Goal: Information Seeking & Learning: Learn about a topic

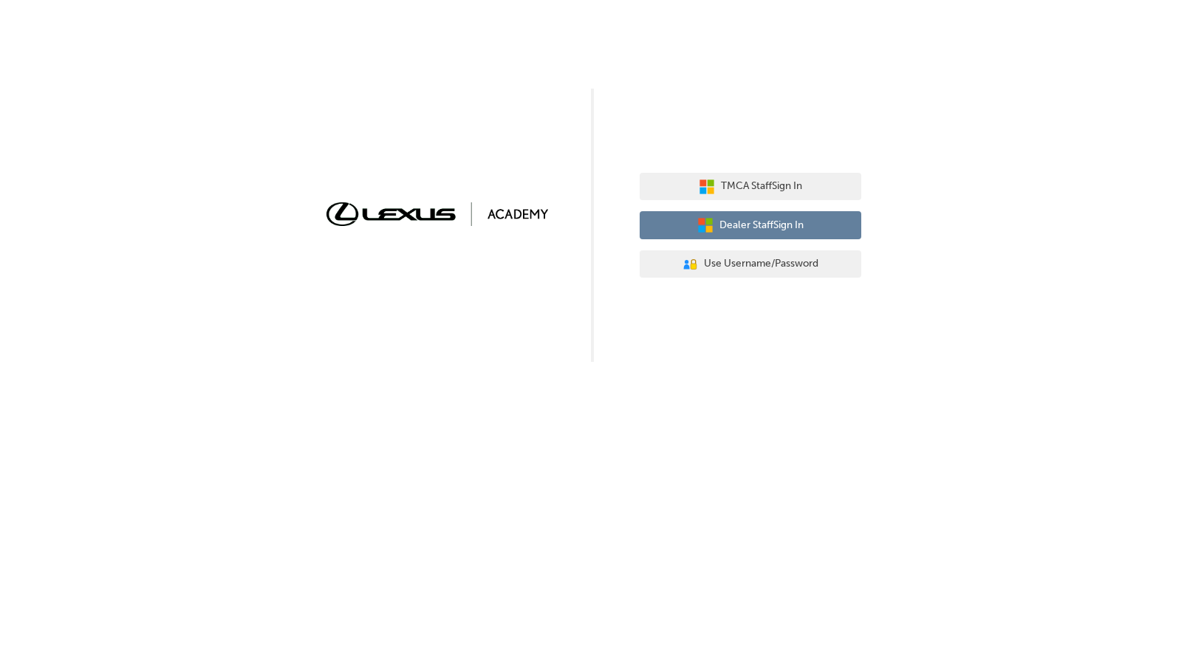
click at [744, 233] on span "Dealer Staff Sign In" at bounding box center [761, 225] width 84 height 17
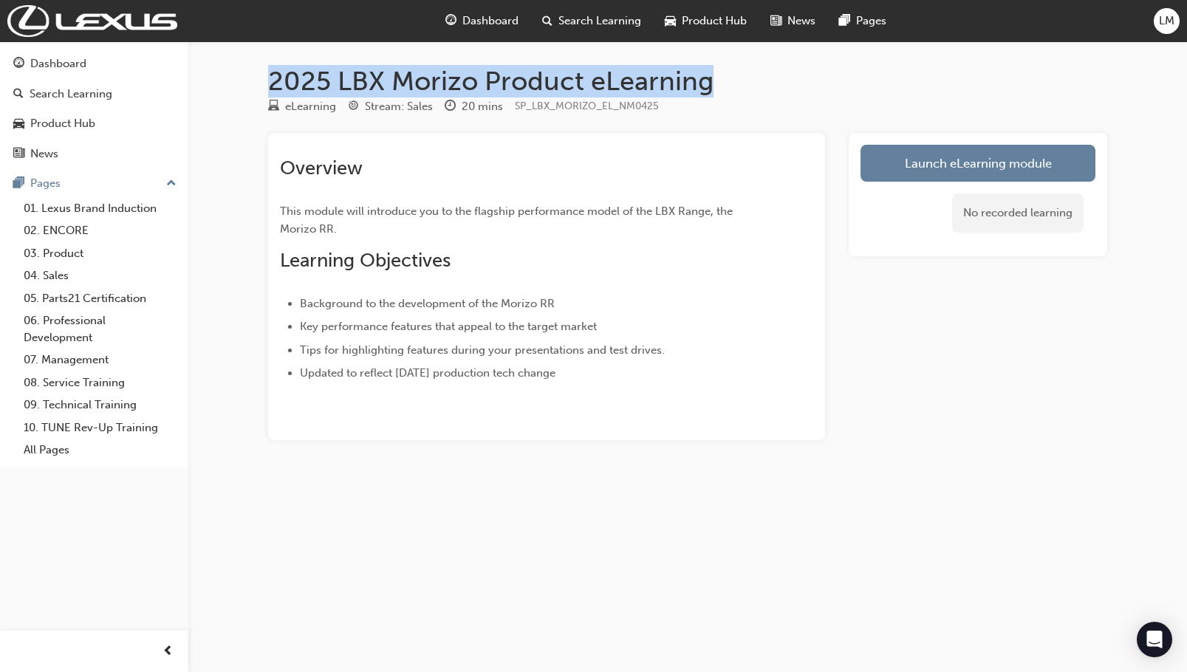
drag, startPoint x: 268, startPoint y: 77, endPoint x: 718, endPoint y: 83, distance: 449.8
click at [718, 83] on h1 "2025 LBX Morizo Product eLearning" at bounding box center [687, 81] width 839 height 32
copy h1 "2025 LBX Morizo Product eLearning"
click at [933, 161] on link "Launch eLearning module" at bounding box center [977, 163] width 235 height 37
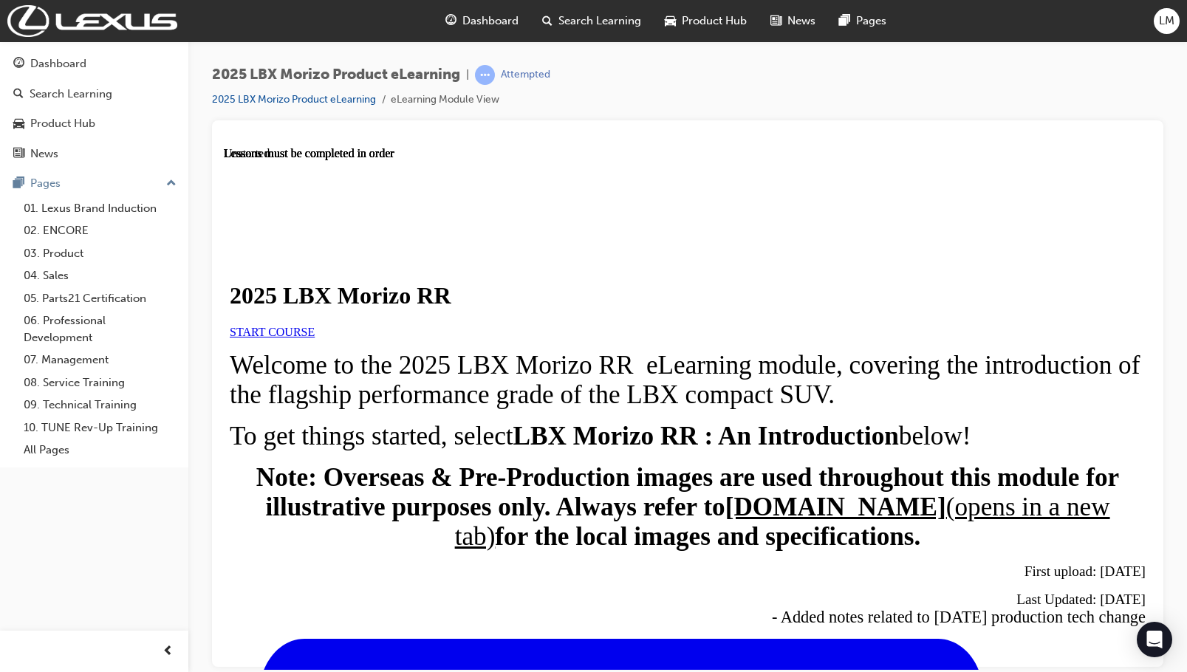
scroll to position [74, 0]
click at [315, 328] on link "START COURSE" at bounding box center [272, 331] width 85 height 13
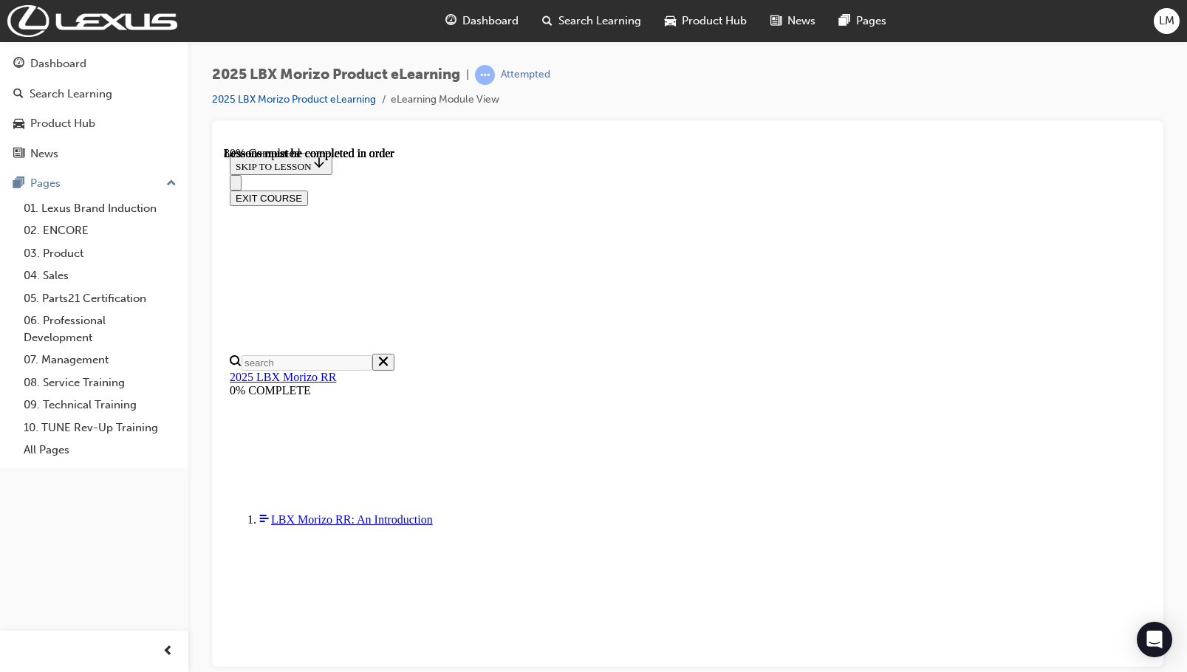
scroll to position [1276, 0]
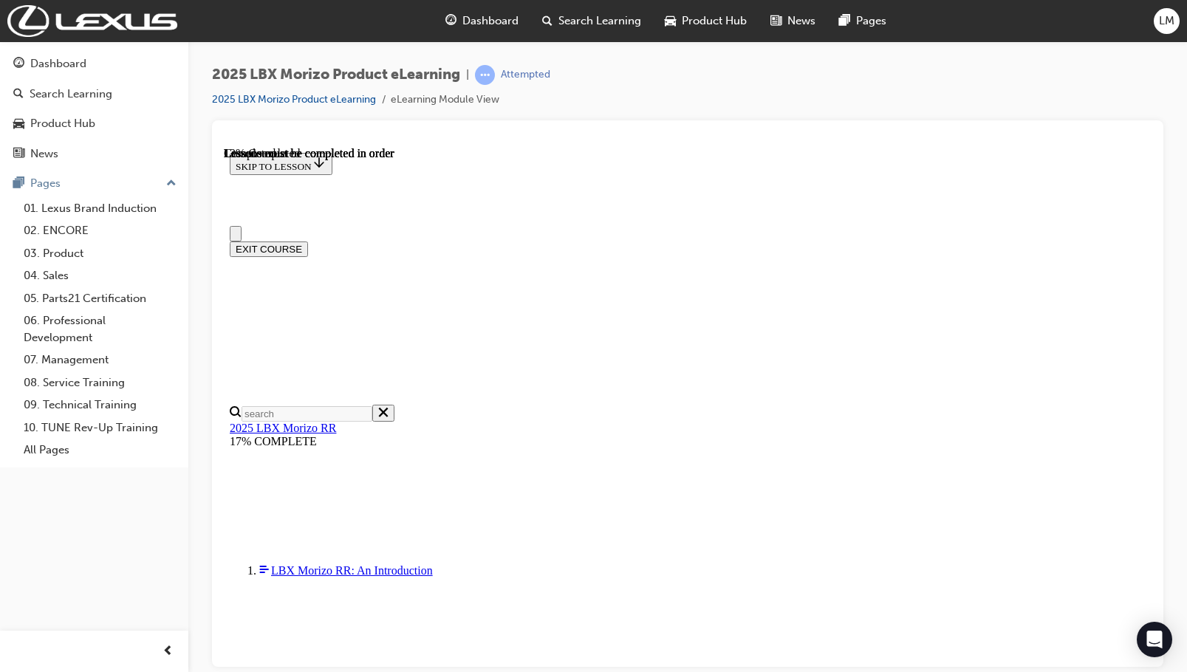
scroll to position [51, 0]
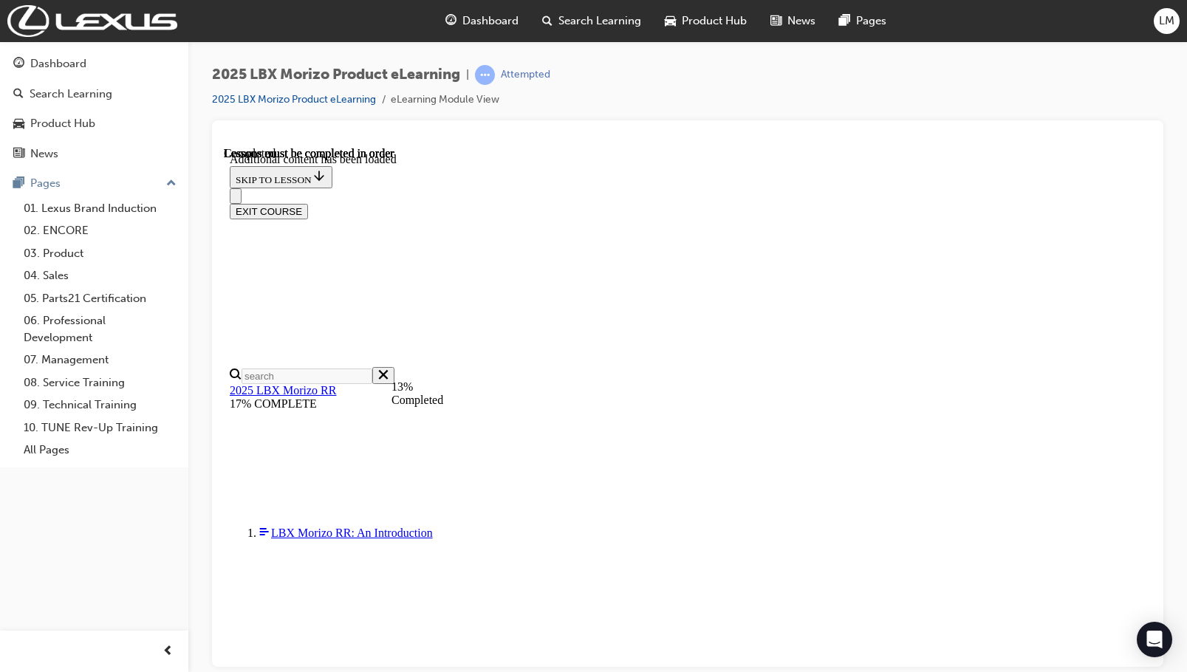
scroll to position [1233, 0]
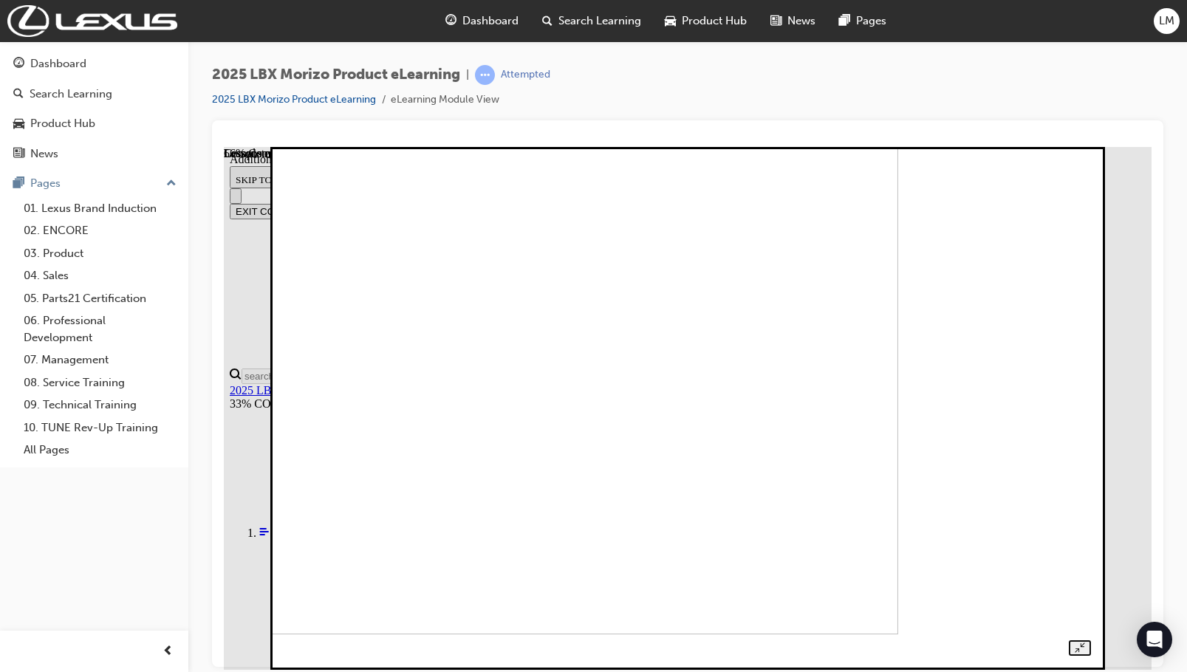
click at [838, 240] on img at bounding box center [506, 372] width 784 height 523
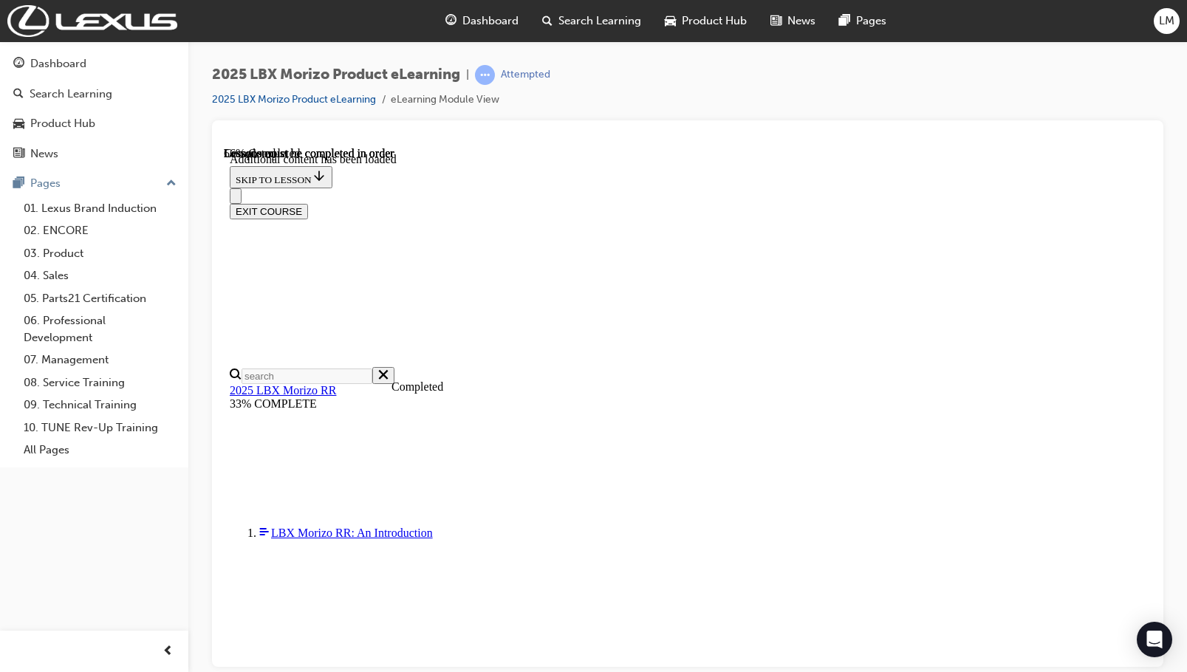
scroll to position [790, 0]
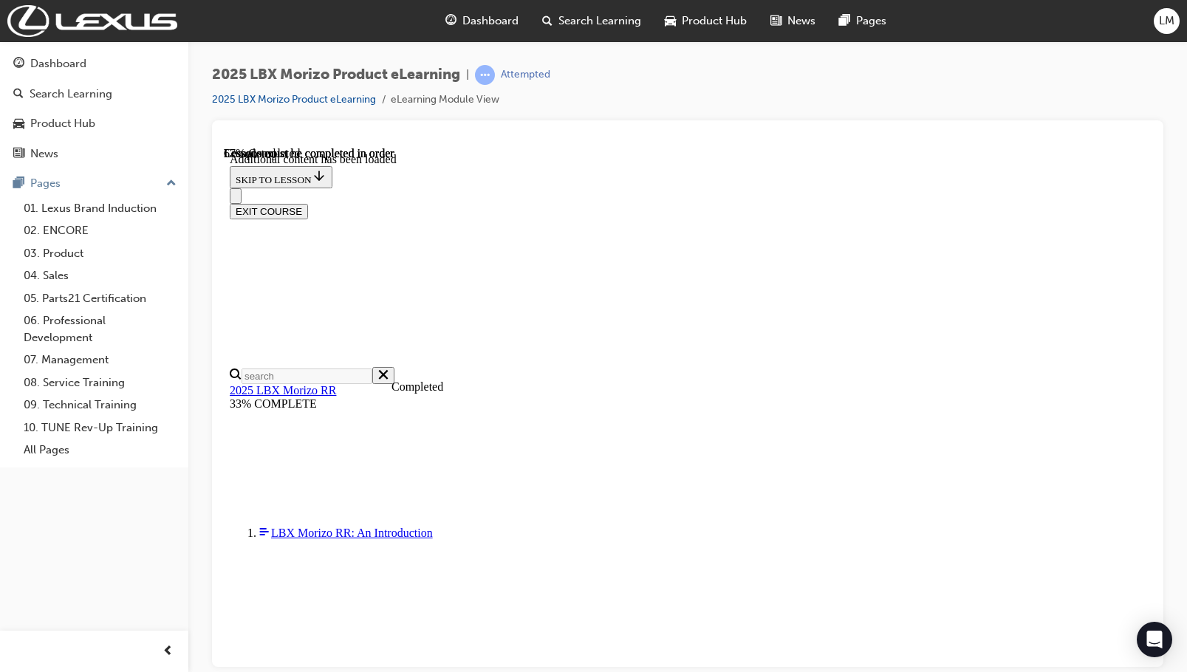
scroll to position [1160, 13]
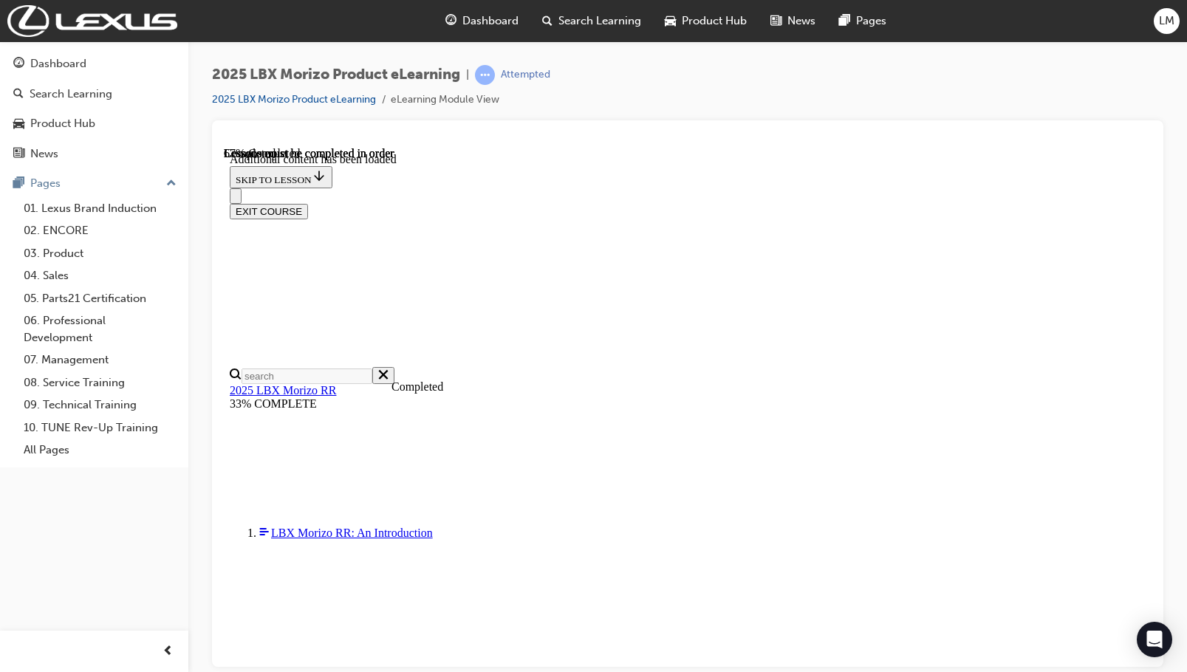
scroll to position [1601, 13]
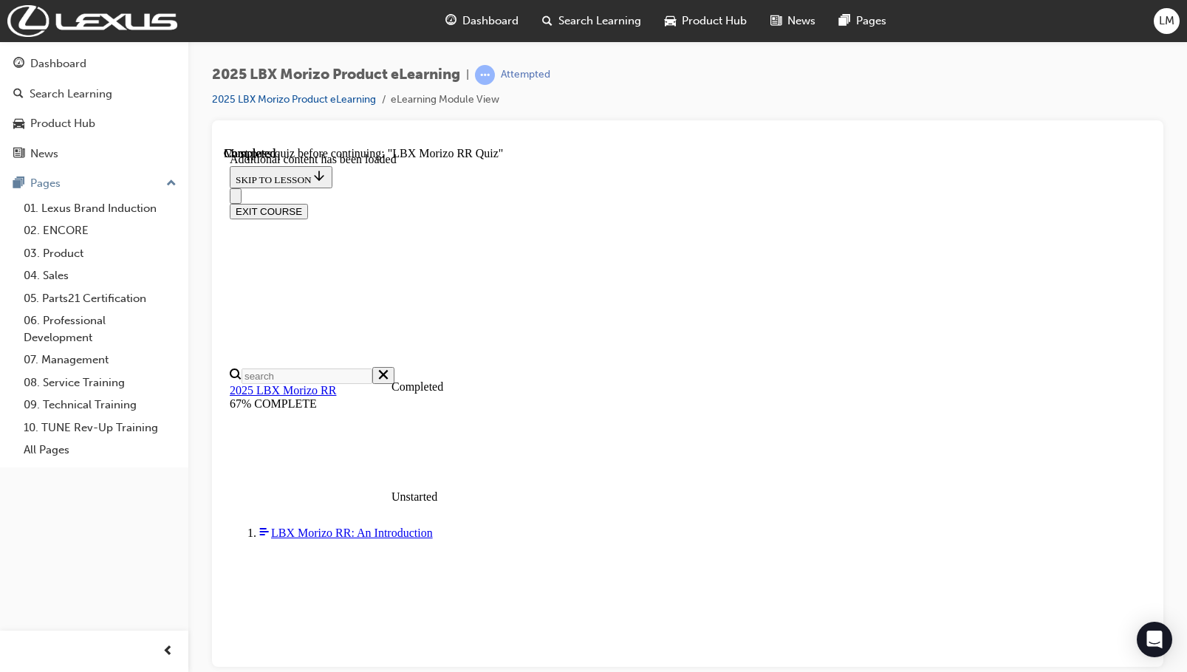
radio input "true"
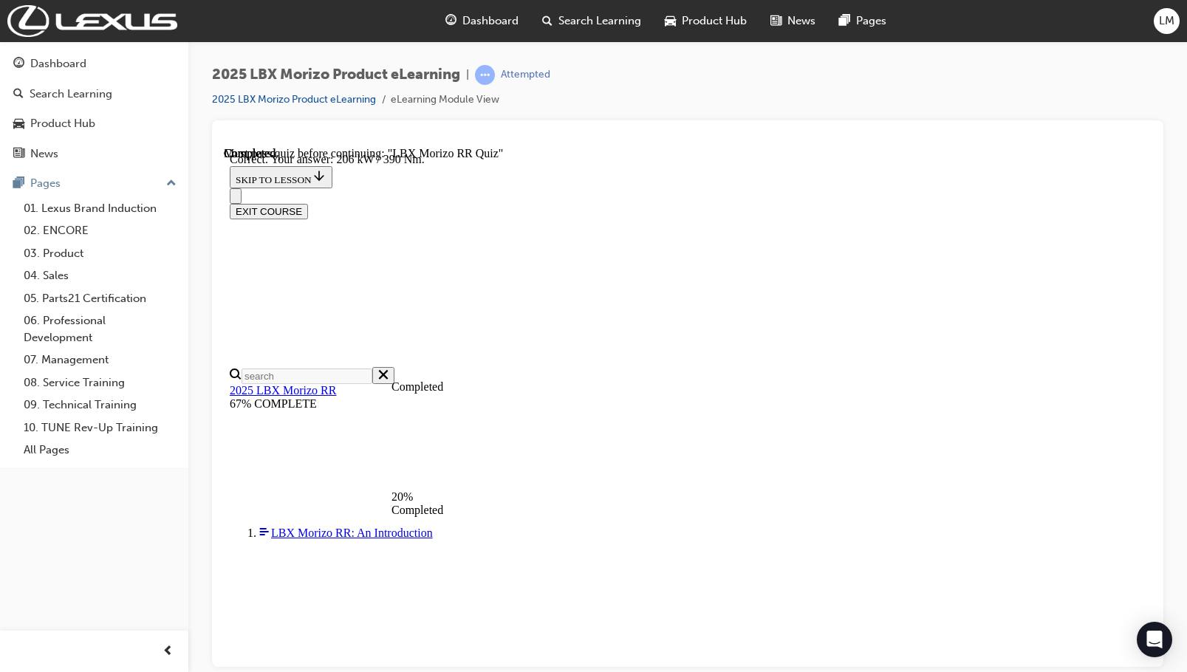
scroll to position [491, 0]
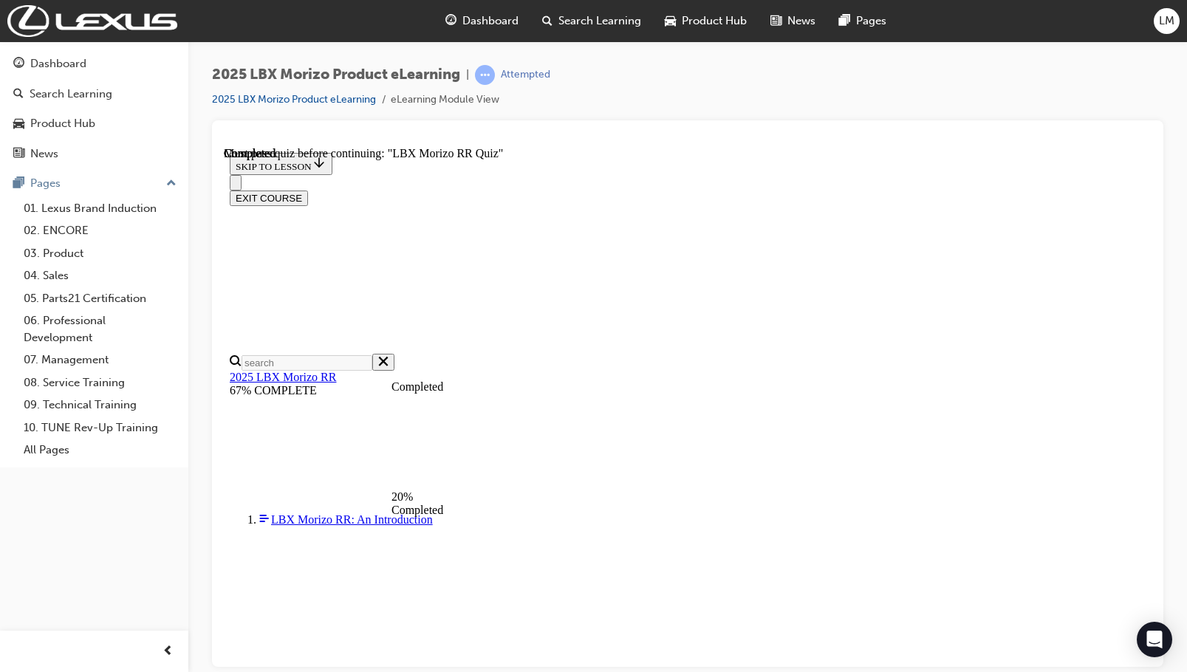
scroll to position [2159, 0]
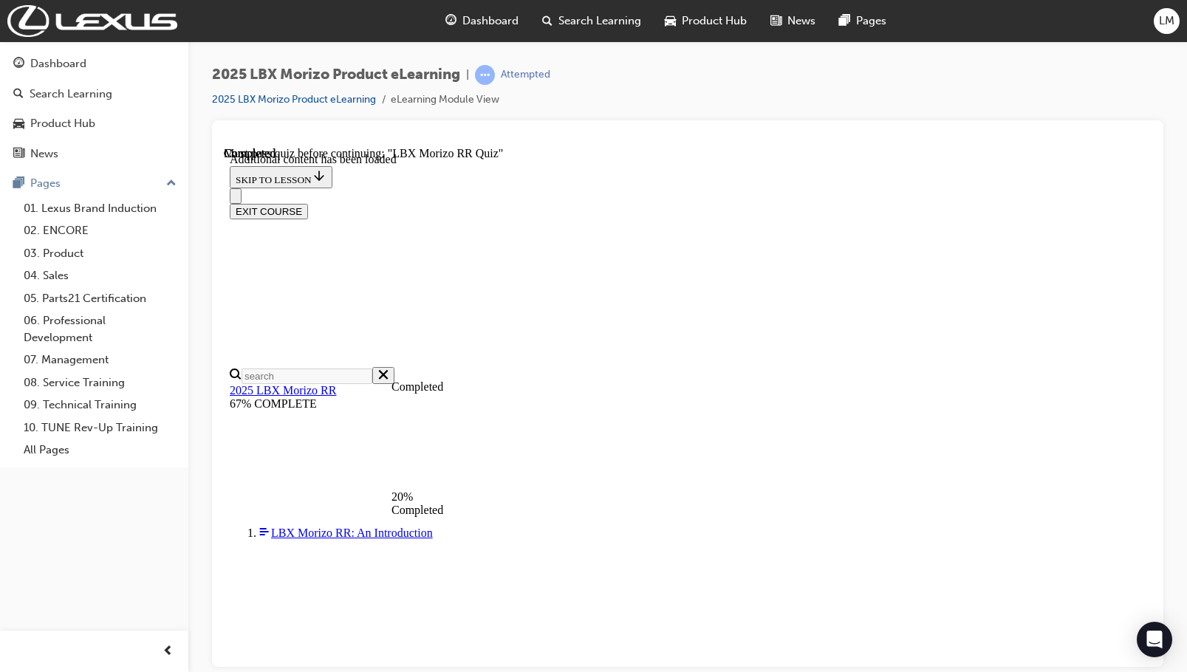
scroll to position [1160, 0]
drag, startPoint x: 561, startPoint y: 476, endPoint x: 696, endPoint y: 501, distance: 138.2
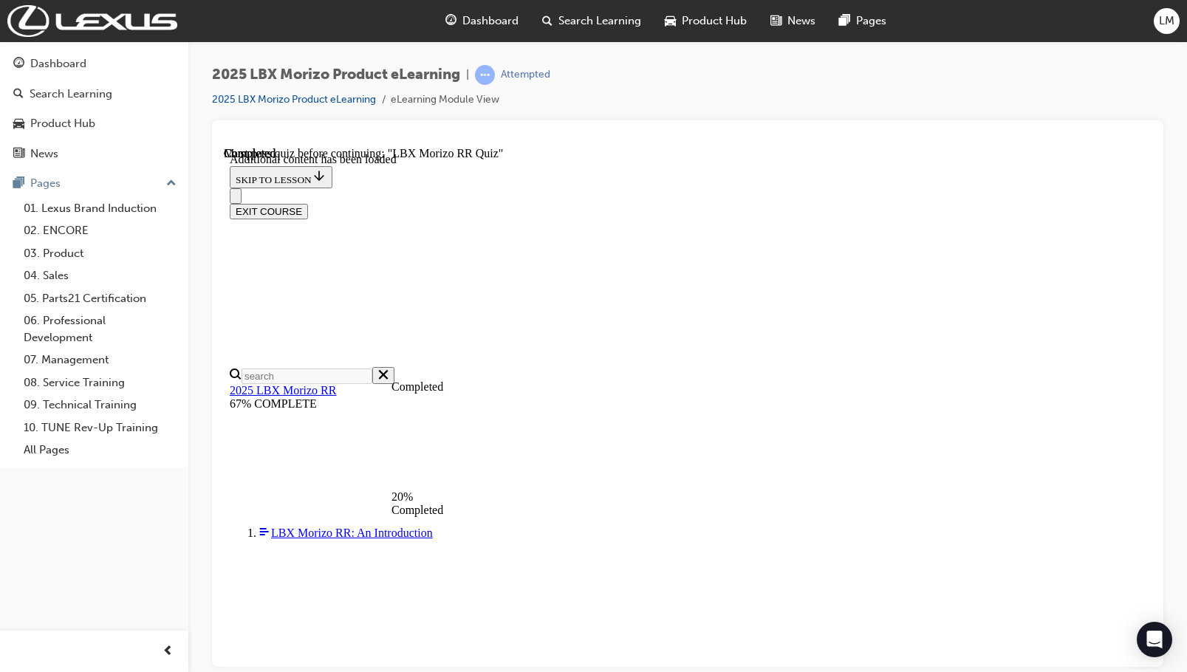
drag, startPoint x: 598, startPoint y: 203, endPoint x: 902, endPoint y: 207, distance: 303.6
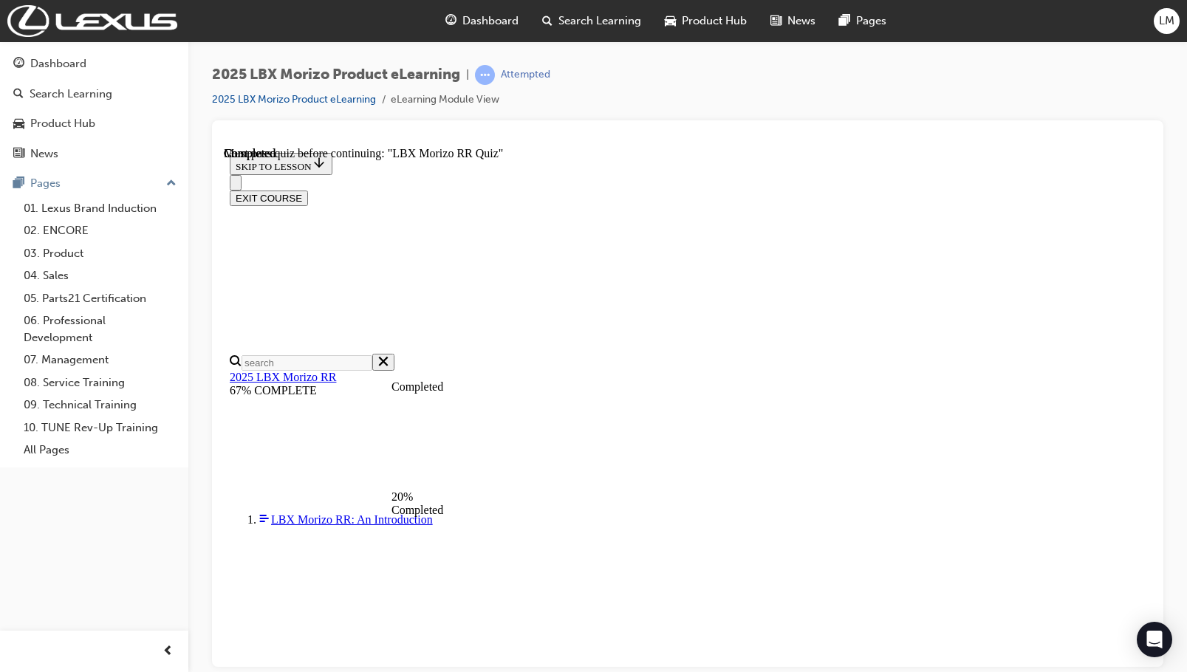
scroll to position [46, 0]
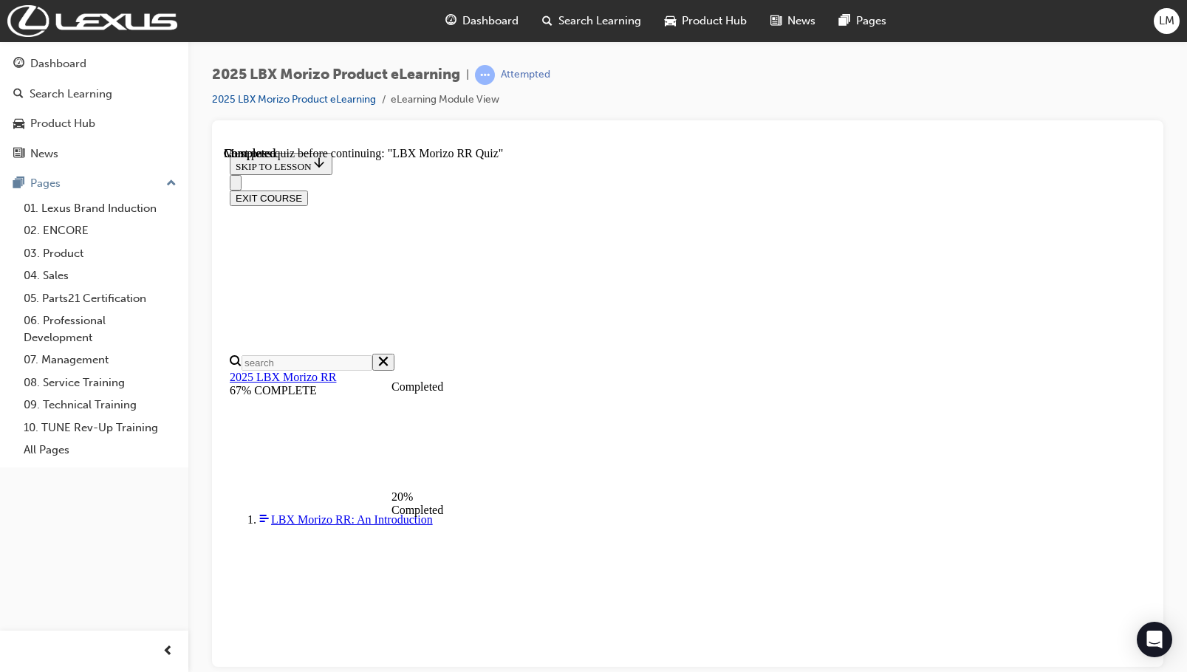
scroll to position [396, 0]
drag, startPoint x: 572, startPoint y: 331, endPoint x: 687, endPoint y: 359, distance: 117.9
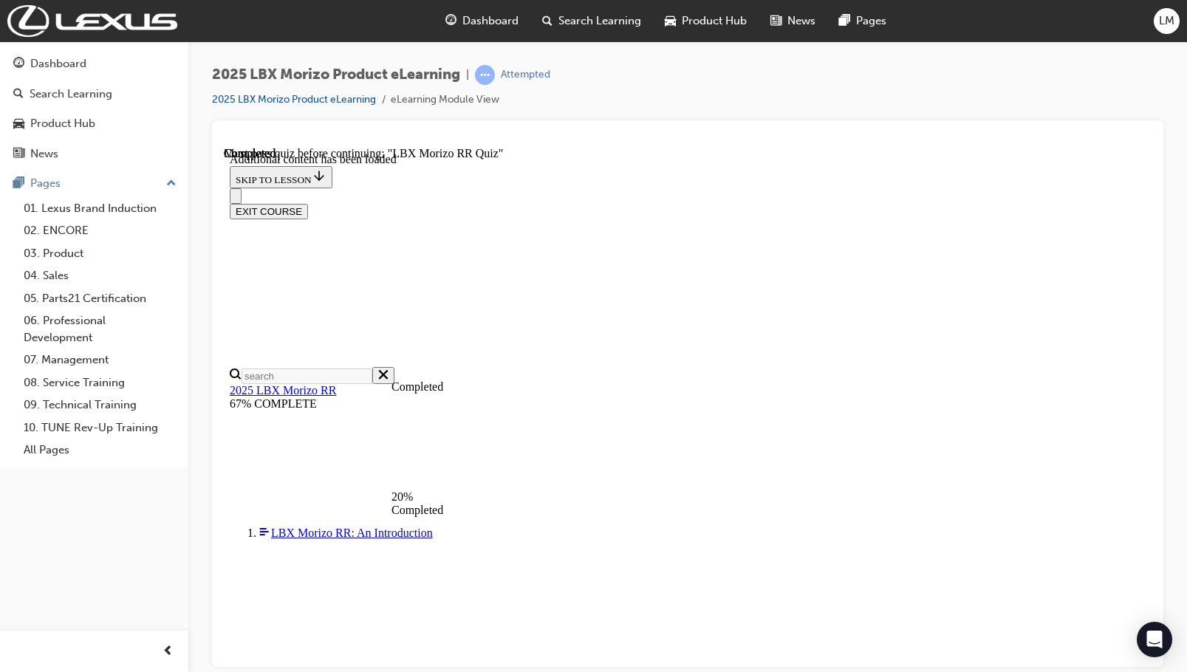
scroll to position [2159, 0]
drag, startPoint x: 670, startPoint y: 301, endPoint x: 781, endPoint y: 325, distance: 114.0
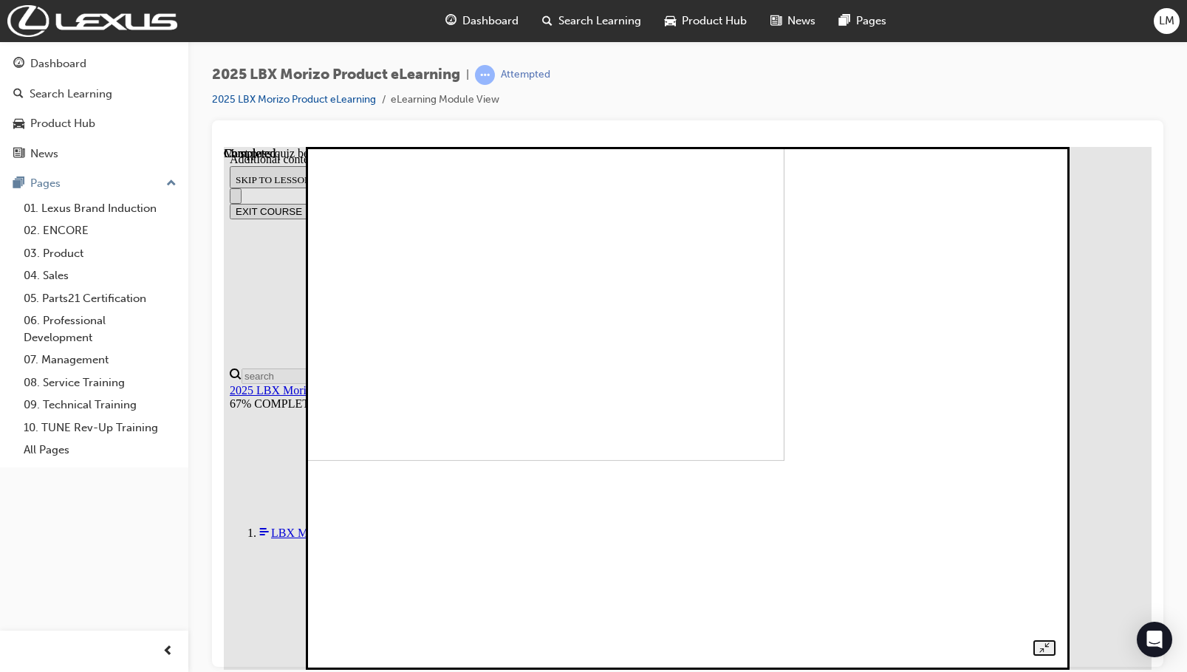
click at [728, 351] on img at bounding box center [427, 198] width 713 height 523
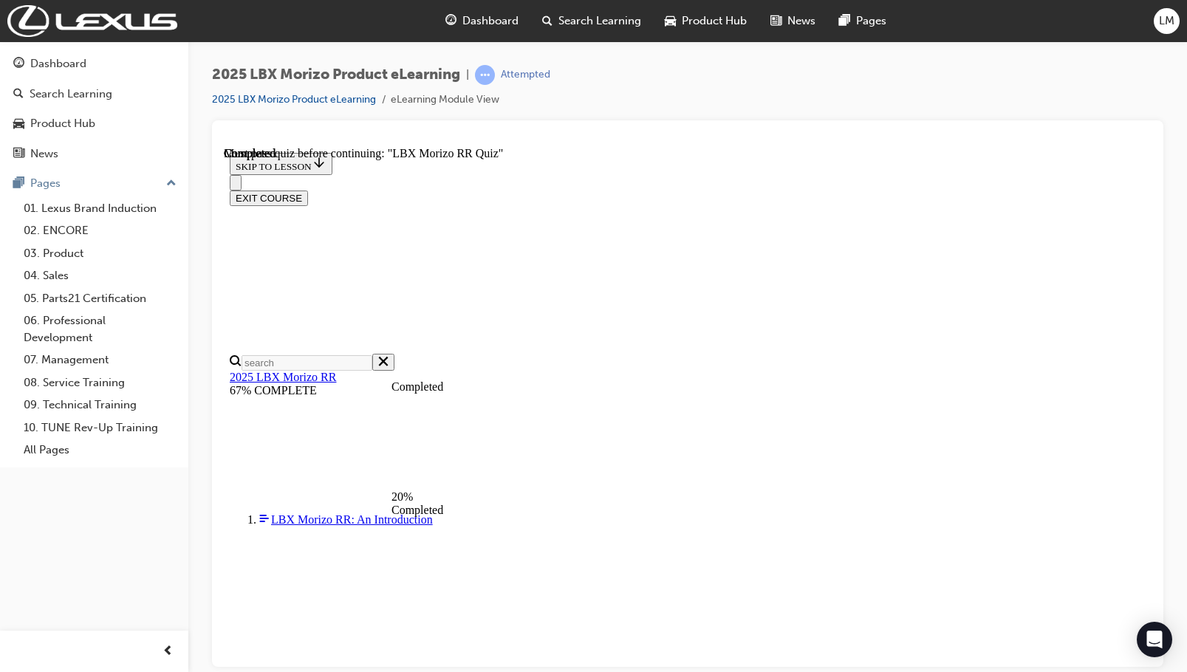
scroll to position [1160, 0]
drag, startPoint x: 883, startPoint y: 398, endPoint x: 868, endPoint y: 391, distance: 16.9
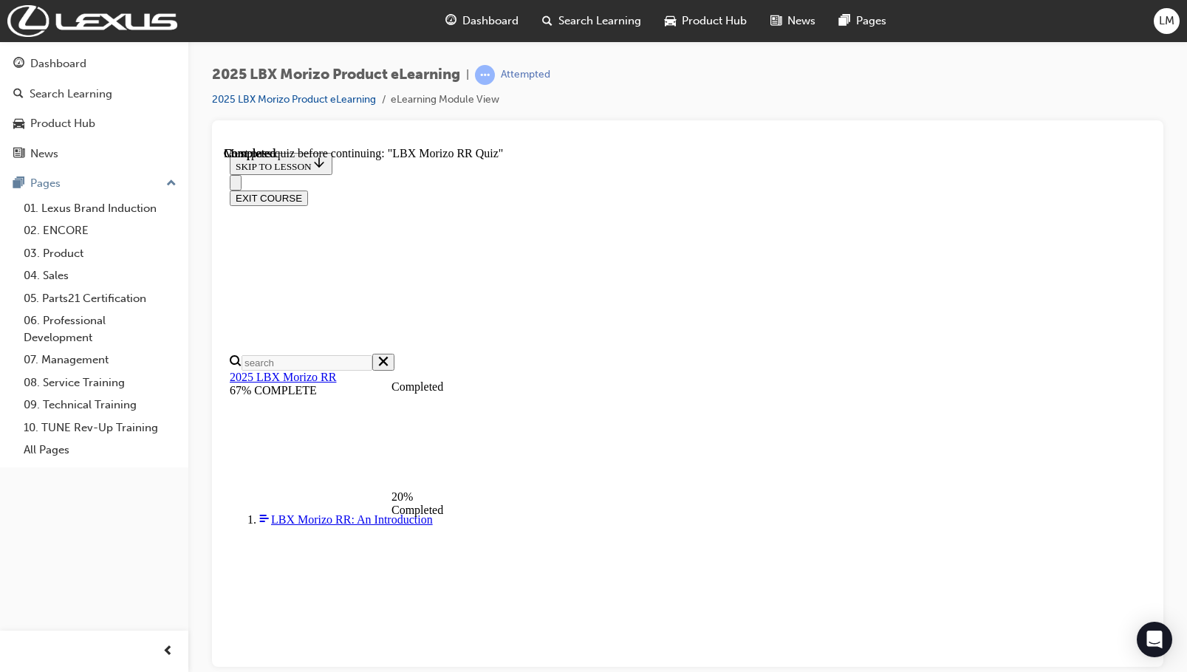
drag, startPoint x: 751, startPoint y: 332, endPoint x: 843, endPoint y: 394, distance: 110.6
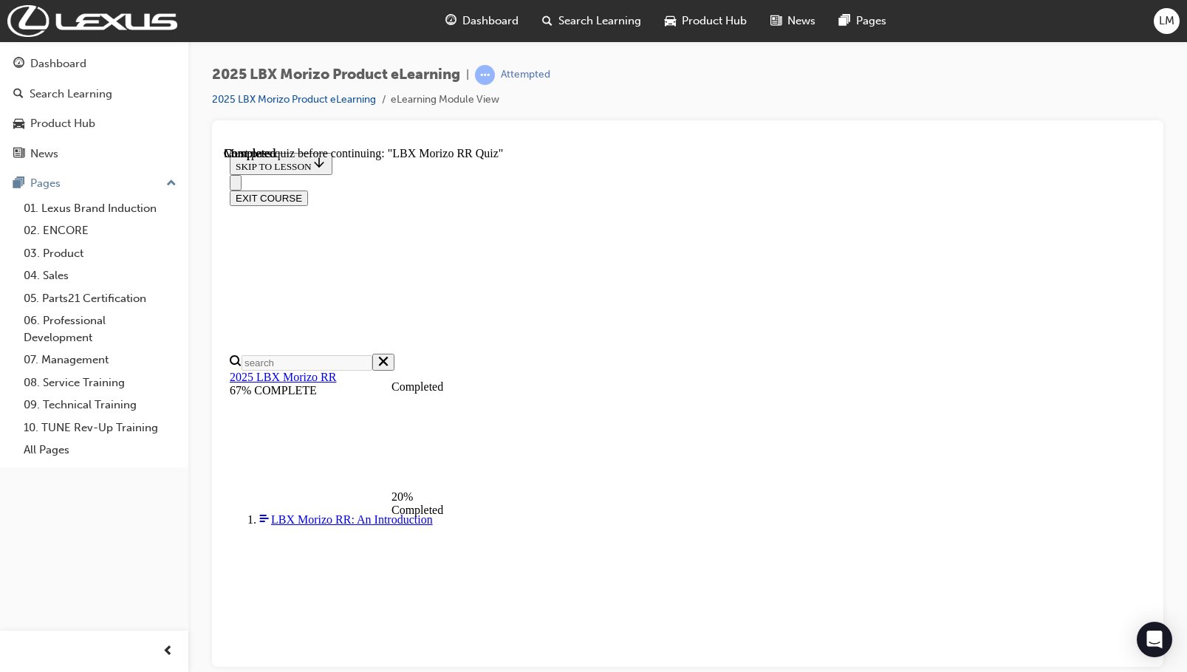
drag, startPoint x: 750, startPoint y: 343, endPoint x: 850, endPoint y: 368, distance: 103.5
drag, startPoint x: 778, startPoint y: 344, endPoint x: 828, endPoint y: 417, distance: 88.1
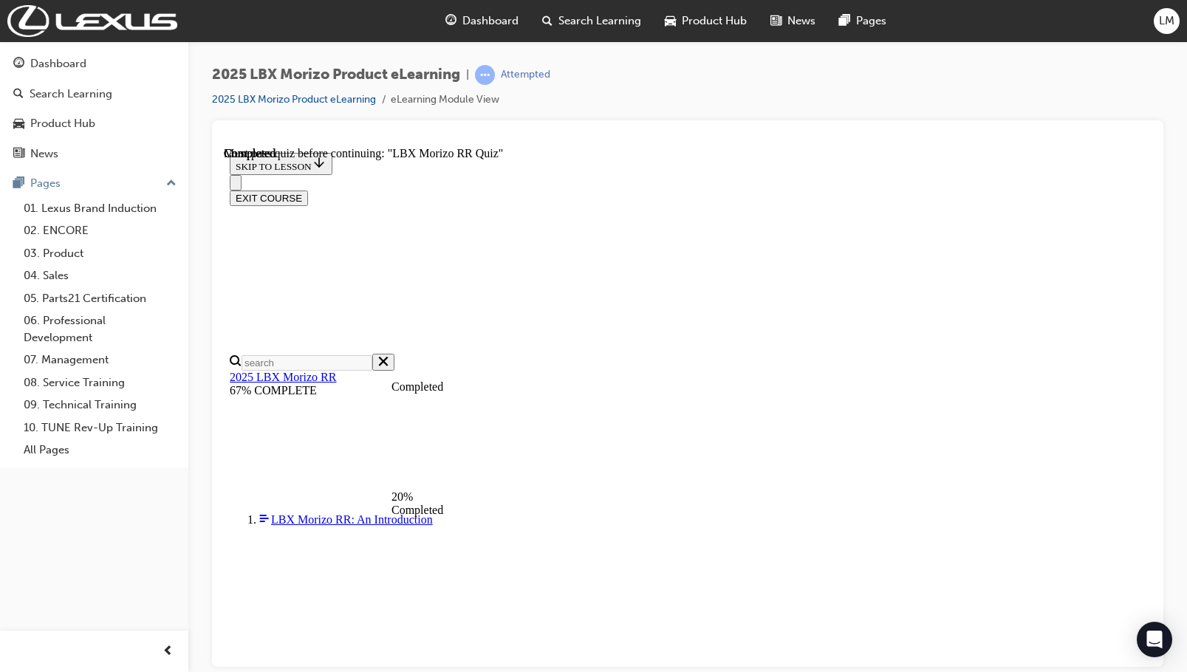
scroll to position [1920, 0]
drag, startPoint x: 535, startPoint y: 264, endPoint x: 684, endPoint y: 493, distance: 273.5
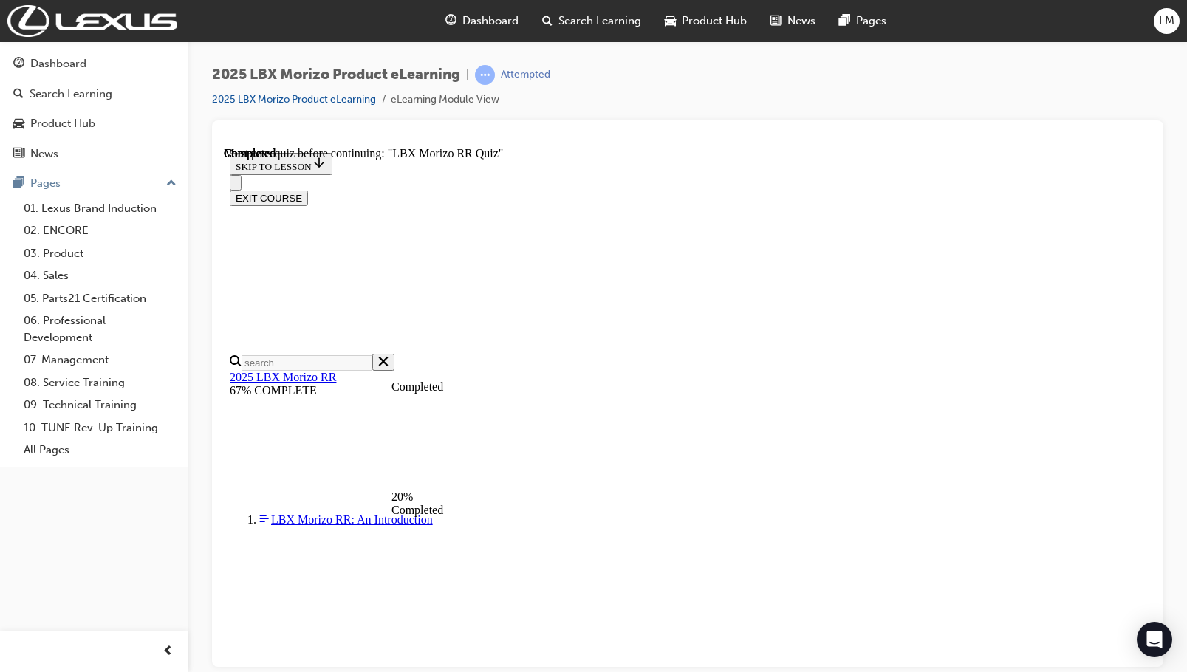
scroll to position [495, 0]
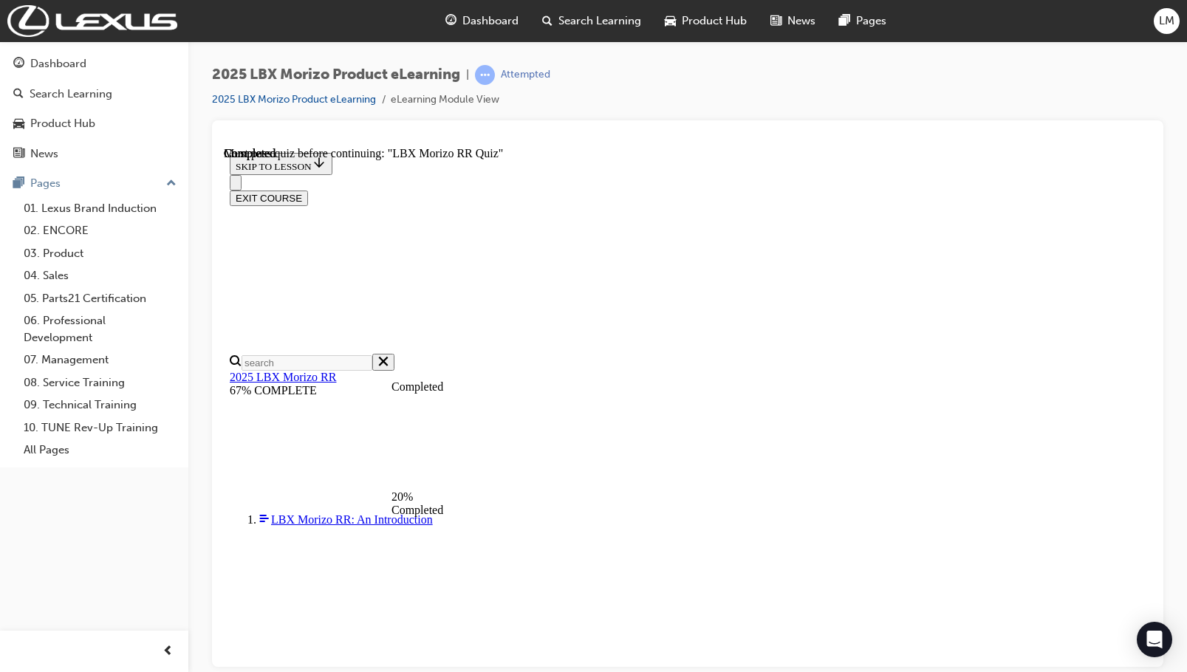
scroll to position [295, 0]
drag, startPoint x: 507, startPoint y: 397, endPoint x: 643, endPoint y: 472, distance: 155.0
drag, startPoint x: 523, startPoint y: 435, endPoint x: 576, endPoint y: 434, distance: 53.2
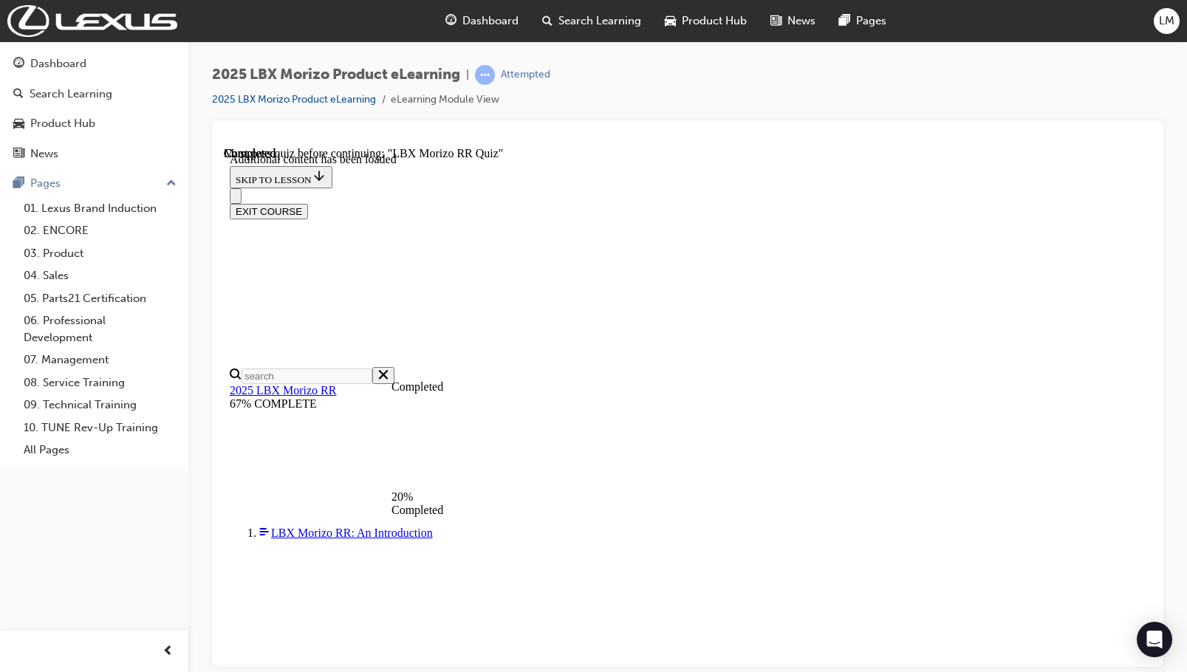
scroll to position [1241, 0]
drag, startPoint x: 585, startPoint y: 352, endPoint x: 826, endPoint y: 369, distance: 241.4
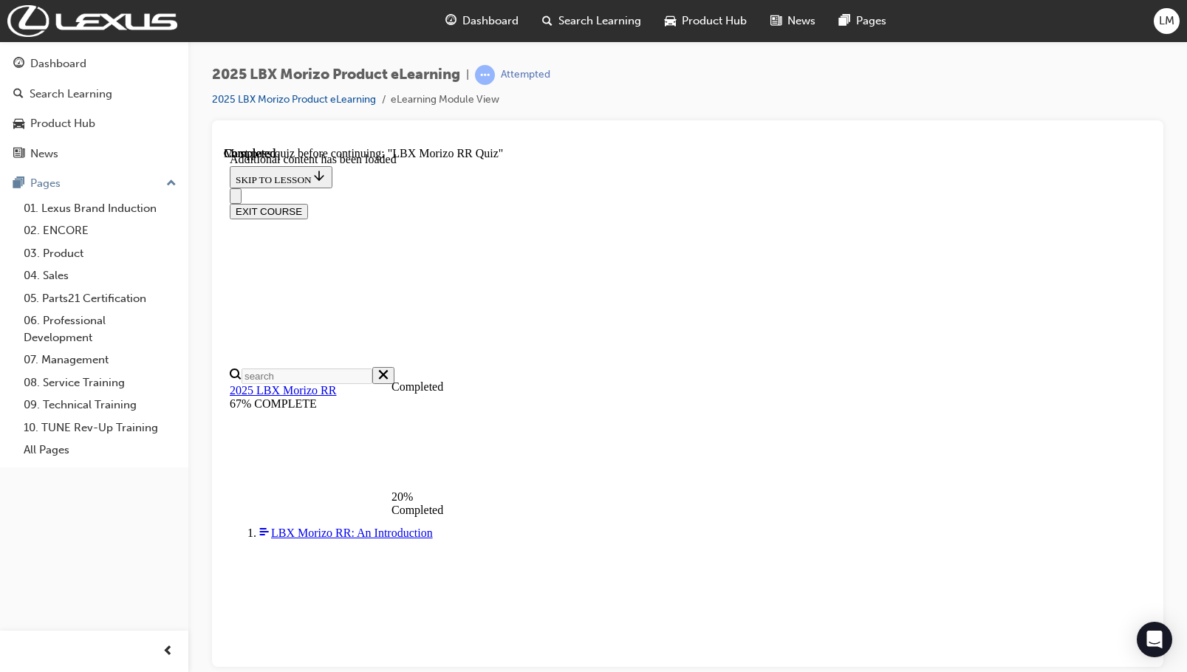
radio input "true"
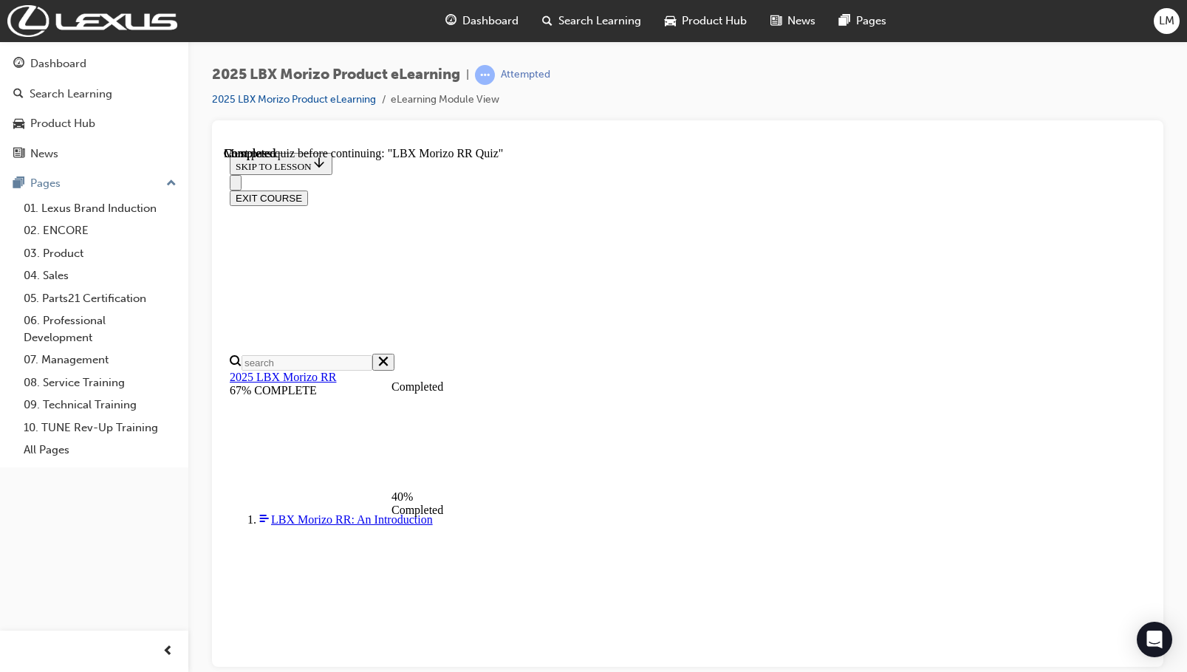
scroll to position [346, 0]
radio input "true"
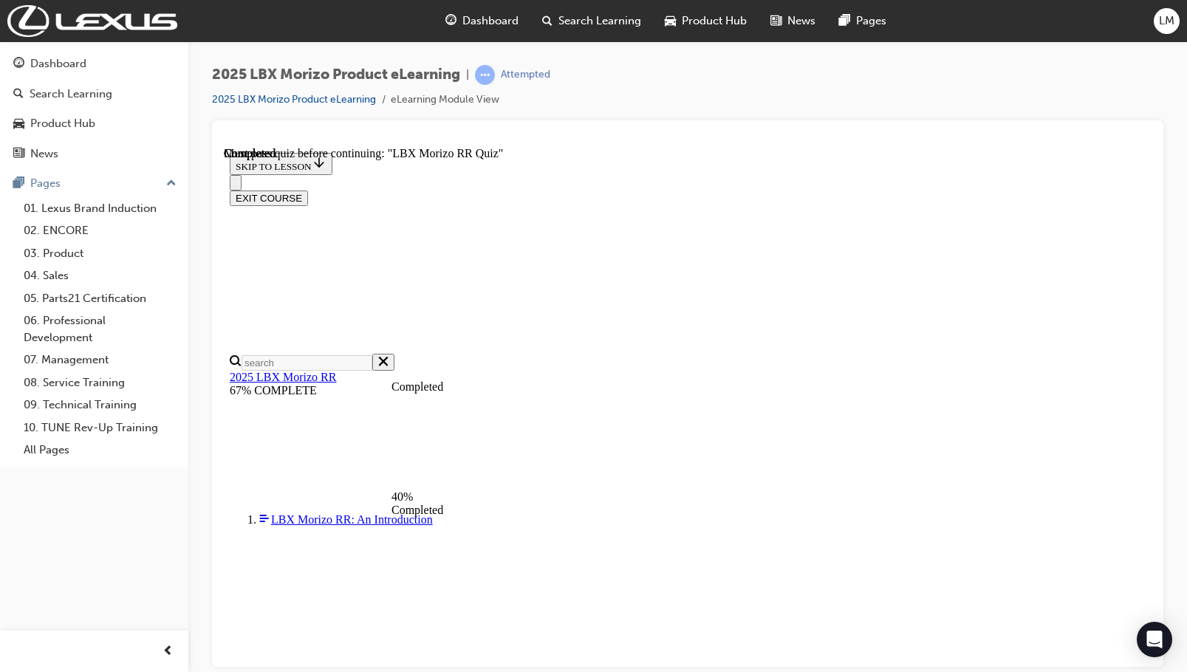
radio input "true"
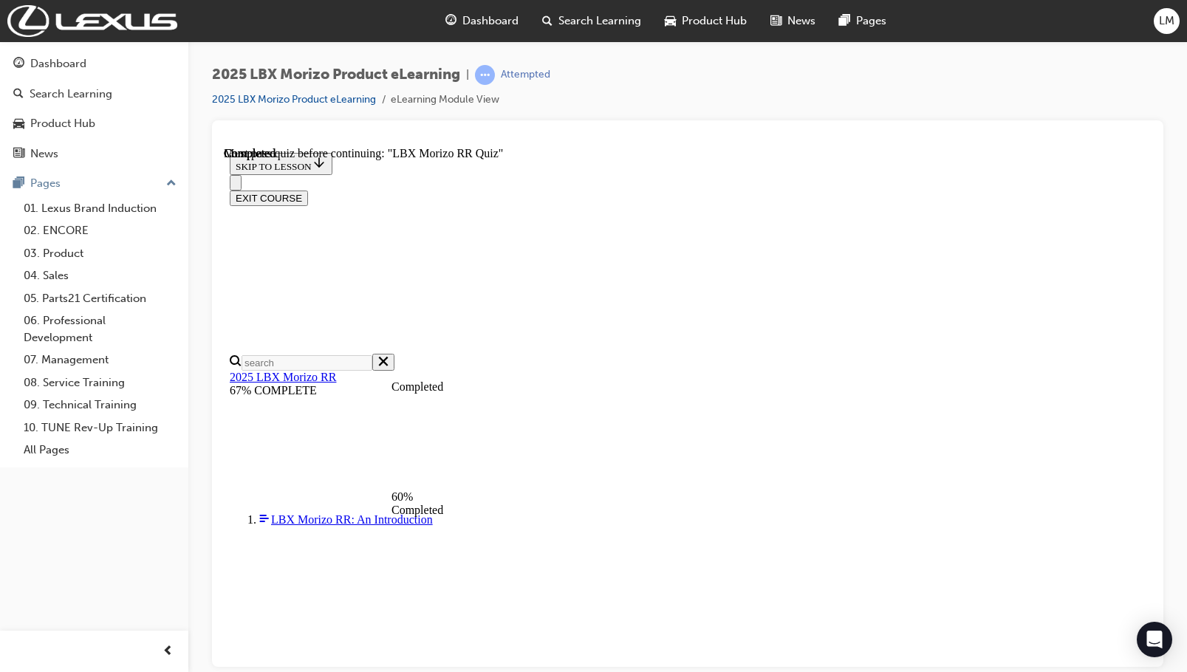
scroll to position [273, 0]
radio input "true"
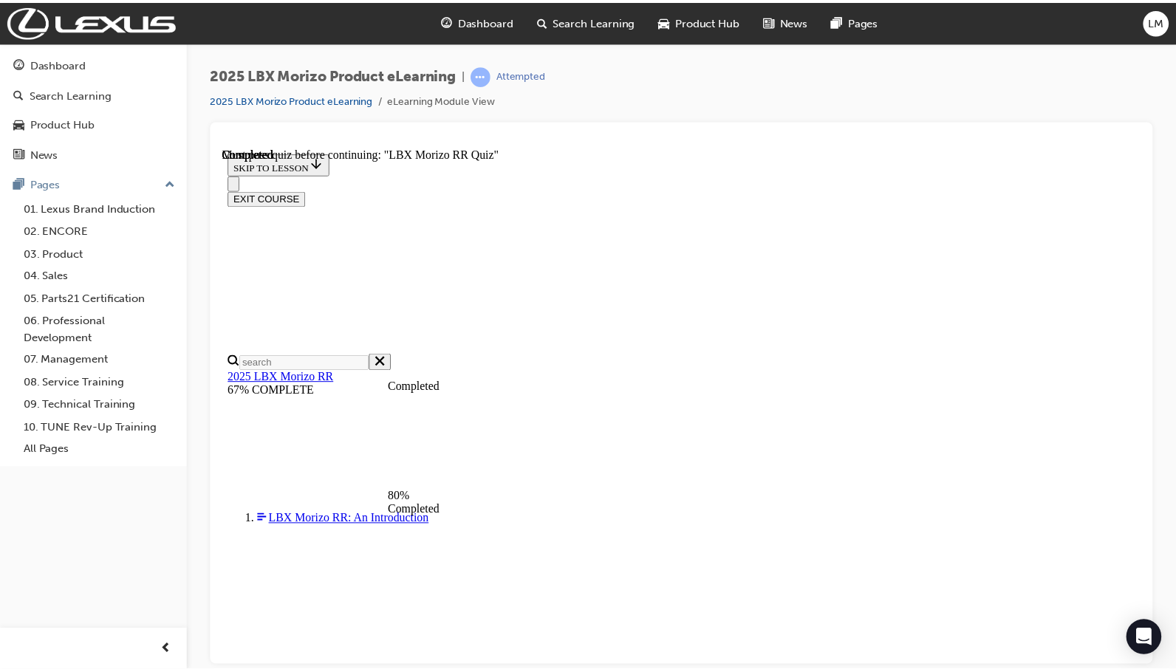
scroll to position [273, 0]
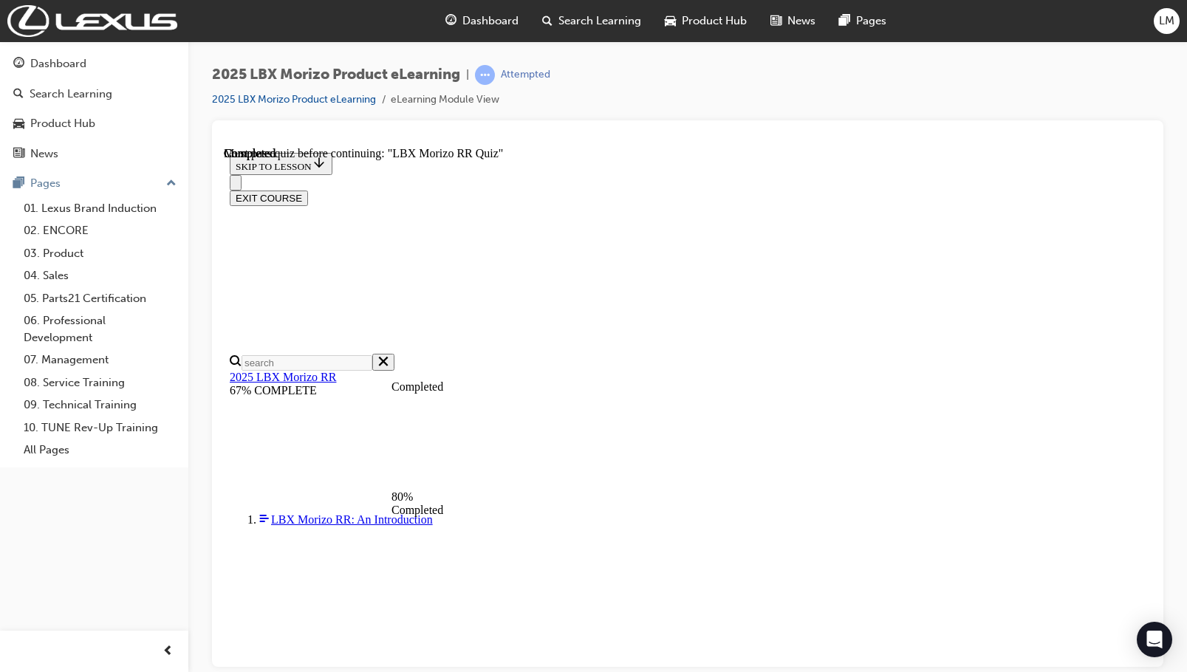
radio input "true"
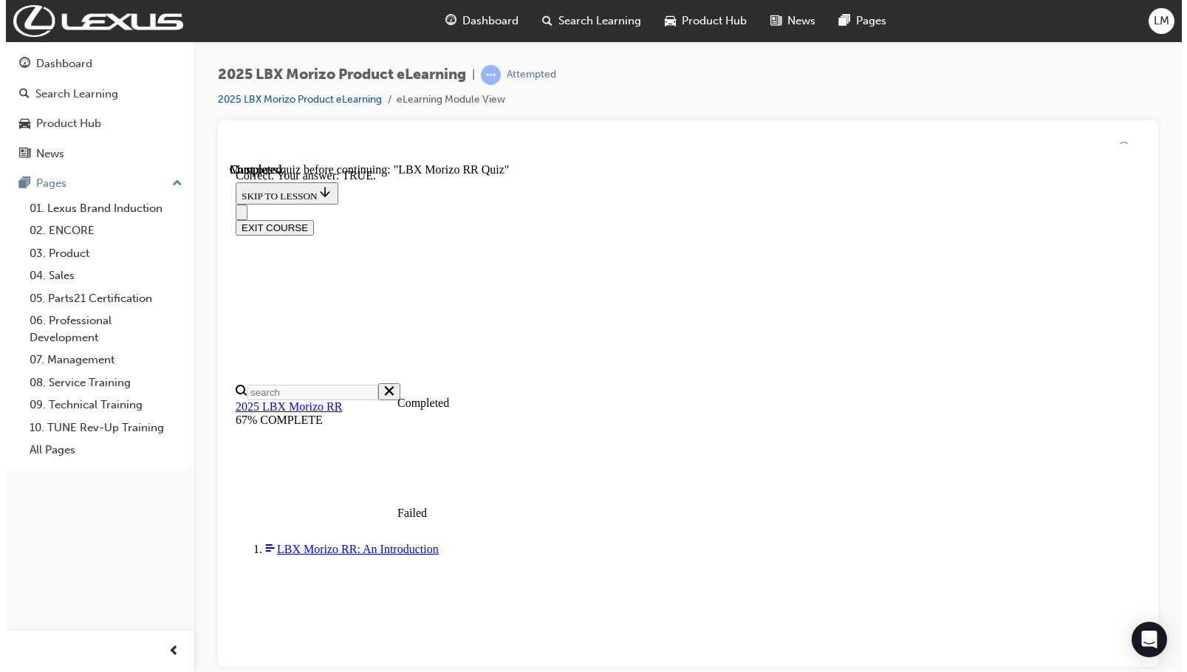
scroll to position [420, 0]
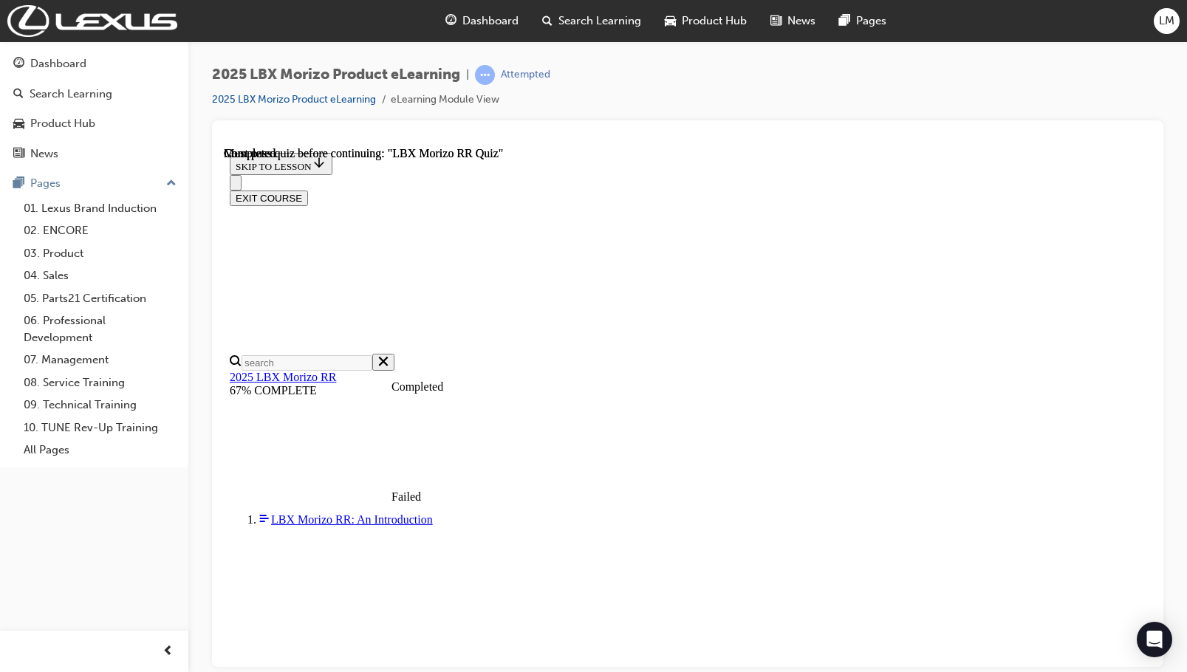
scroll to position [290, 0]
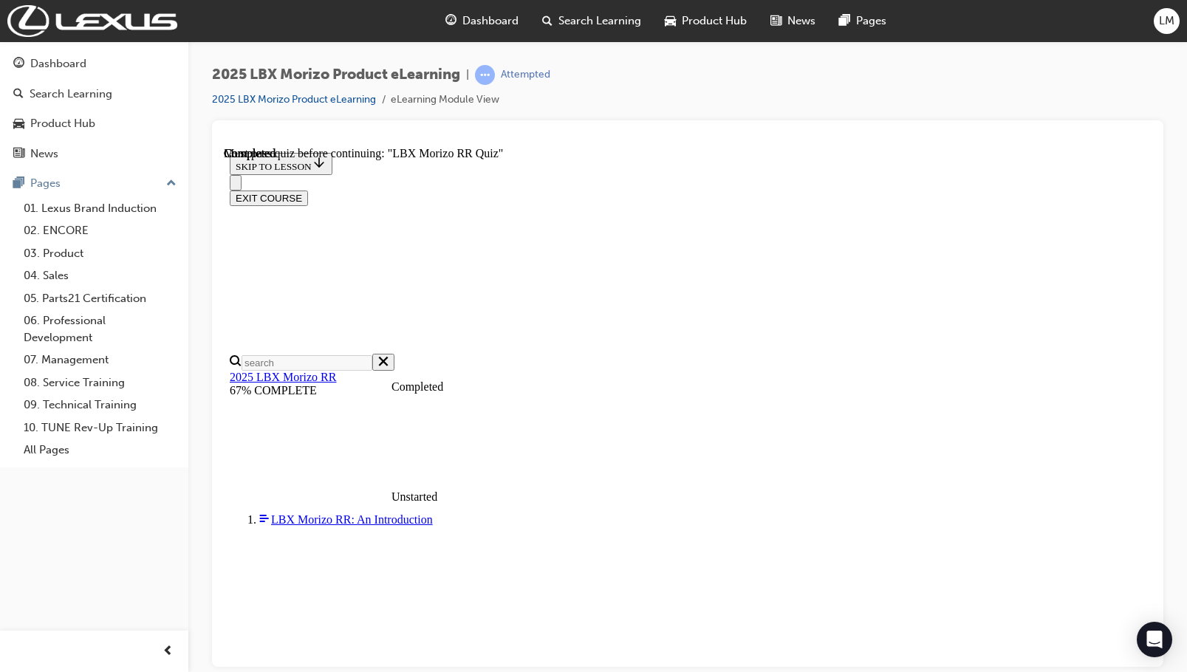
drag, startPoint x: 727, startPoint y: 480, endPoint x: 719, endPoint y: 490, distance: 12.1
radio input "true"
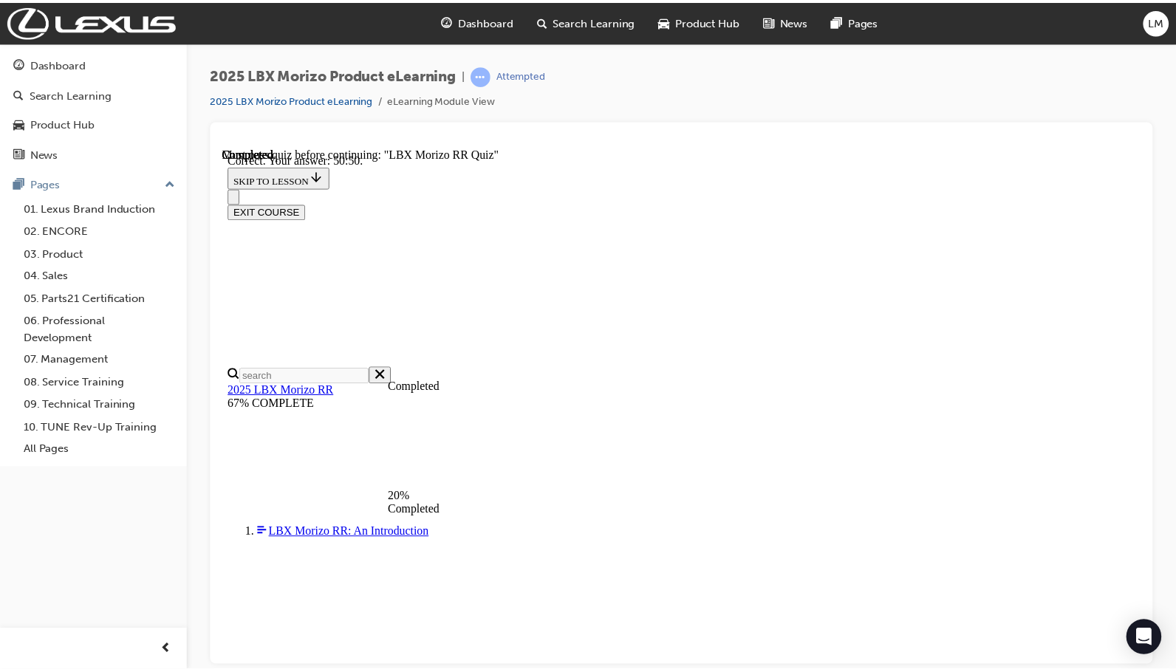
scroll to position [151, 0]
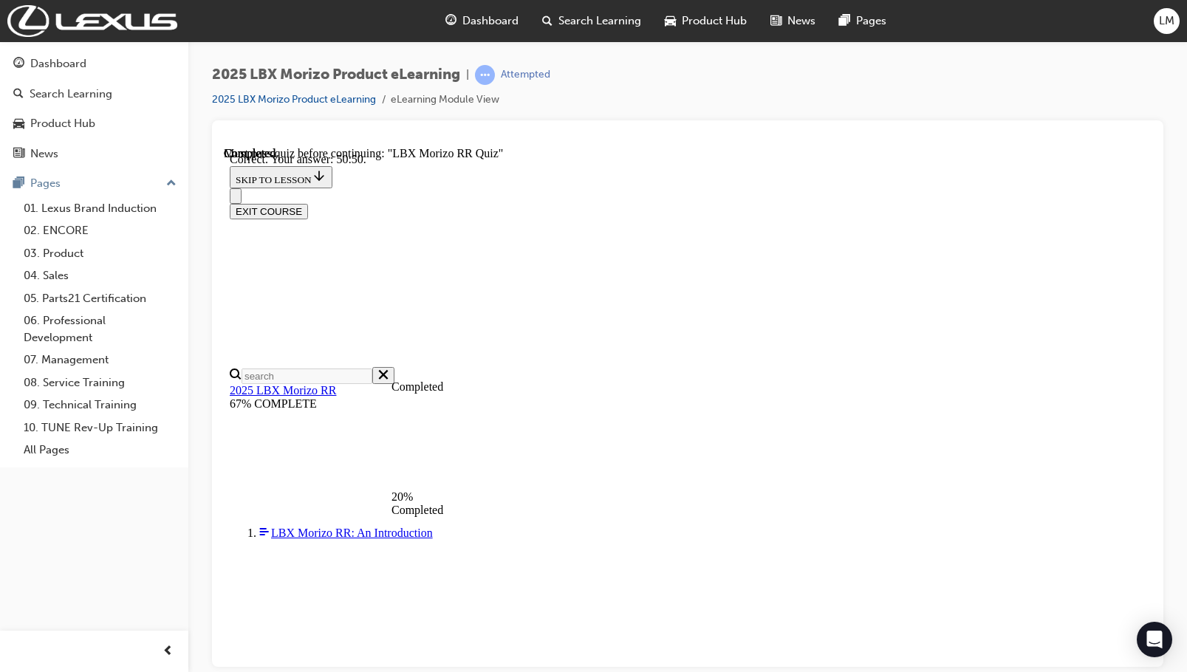
radio input "true"
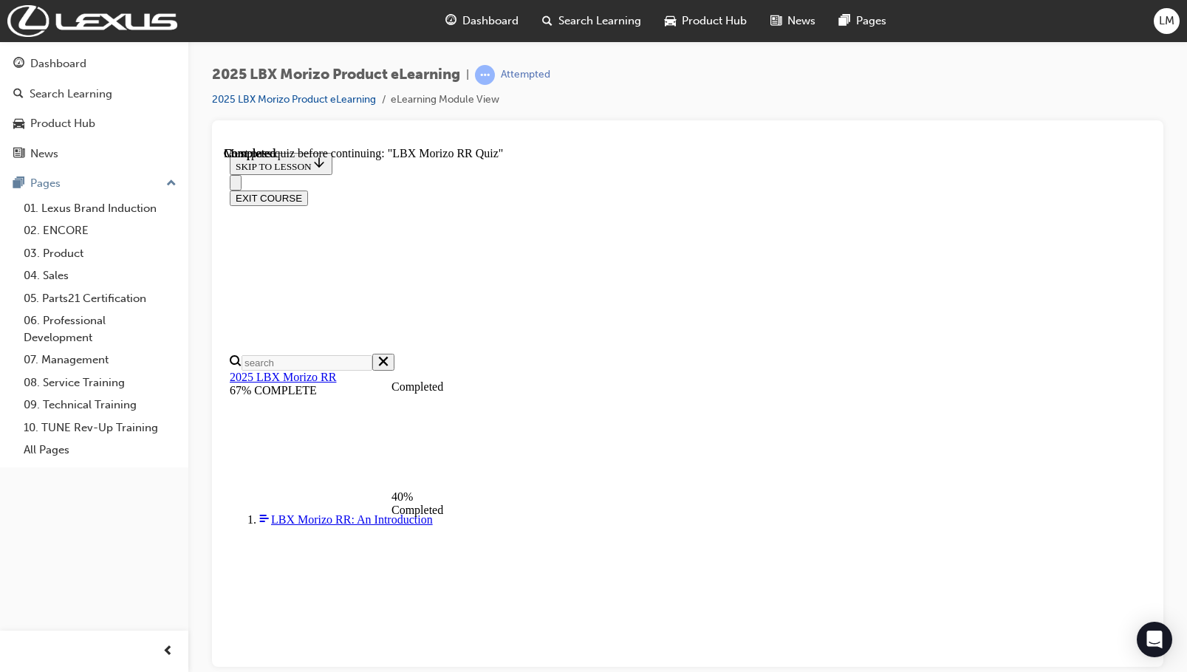
scroll to position [401, 0]
radio input "true"
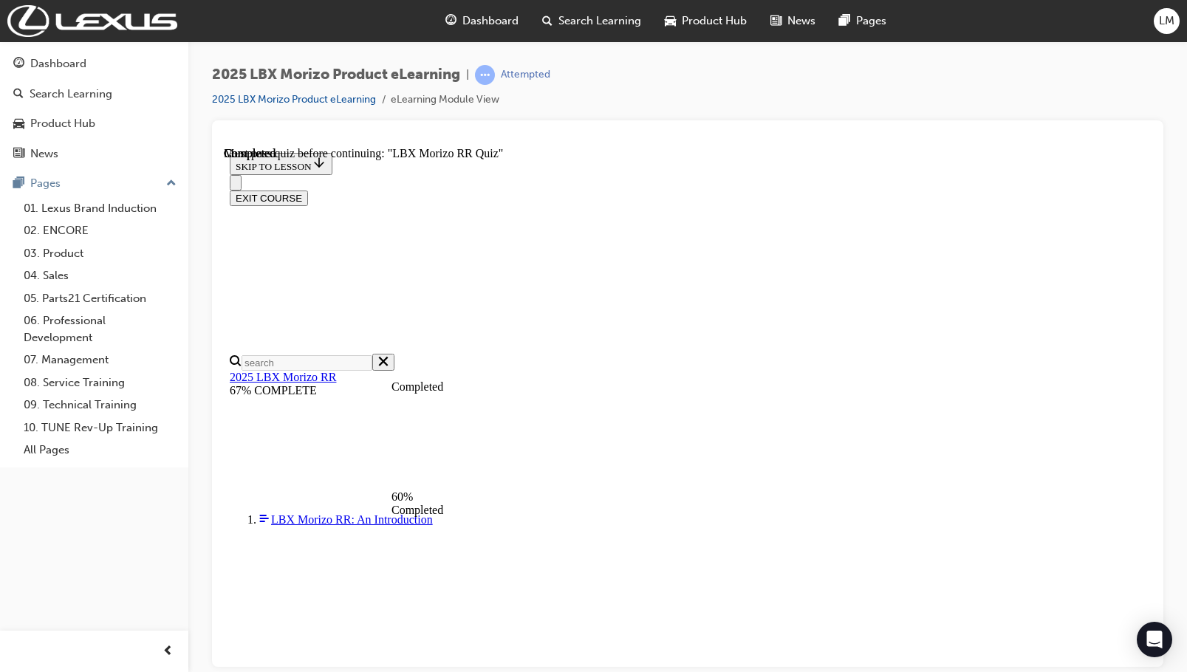
scroll to position [396, 0]
radio input "true"
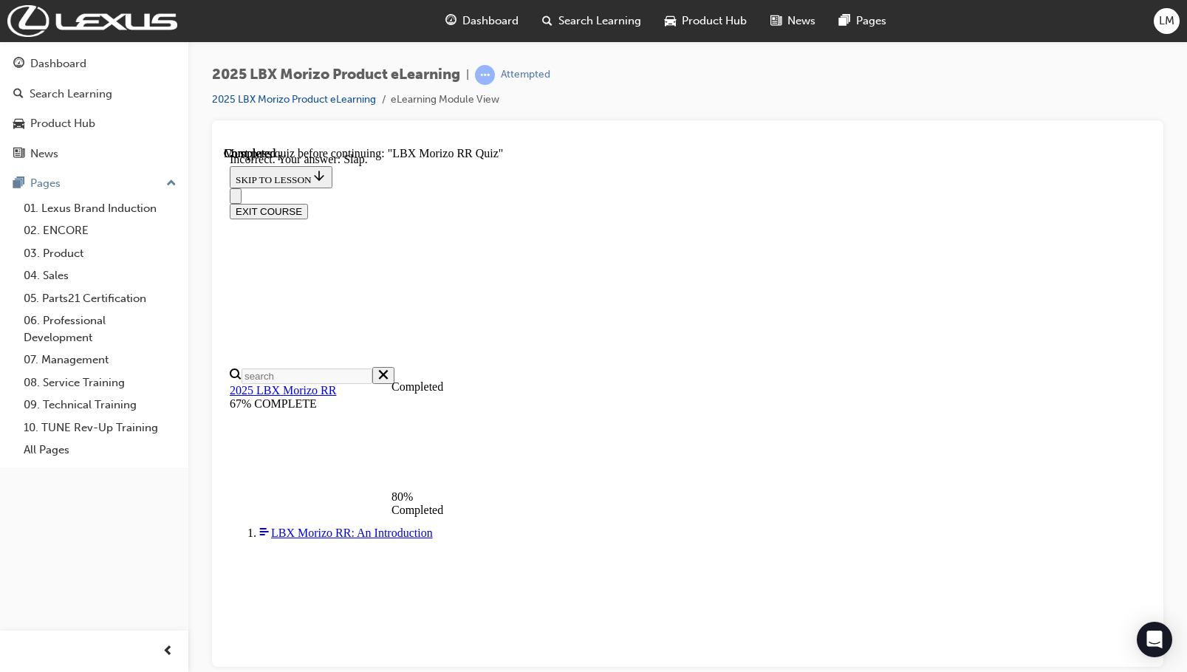
scroll to position [470, 0]
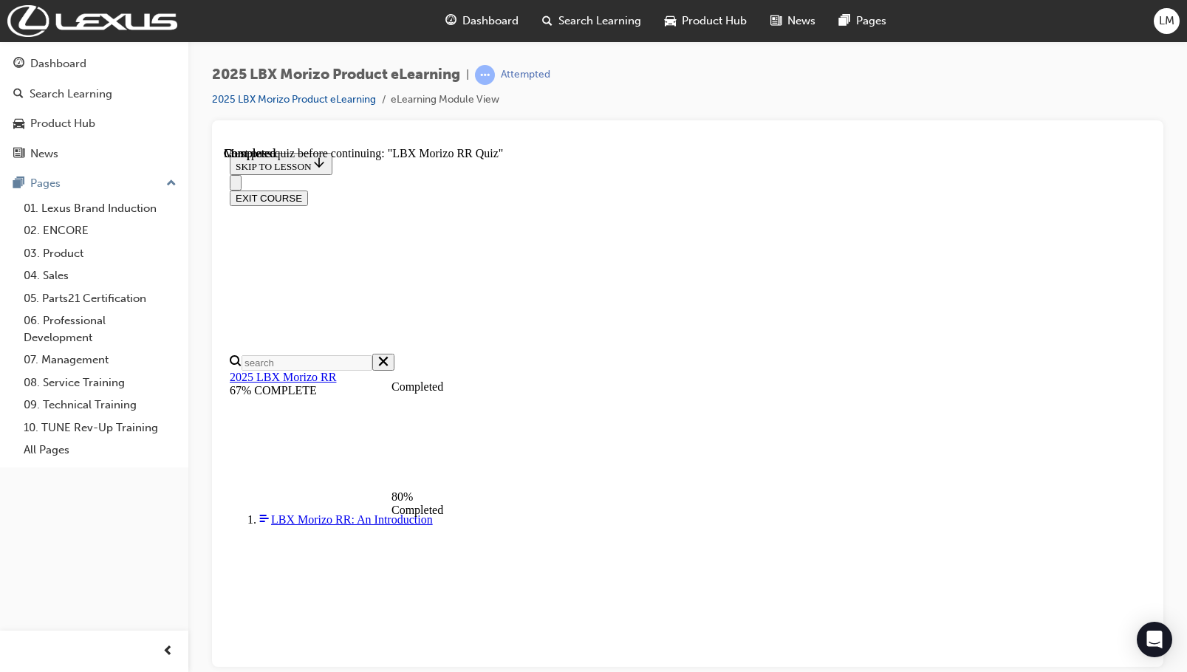
scroll to position [273, 0]
radio input "true"
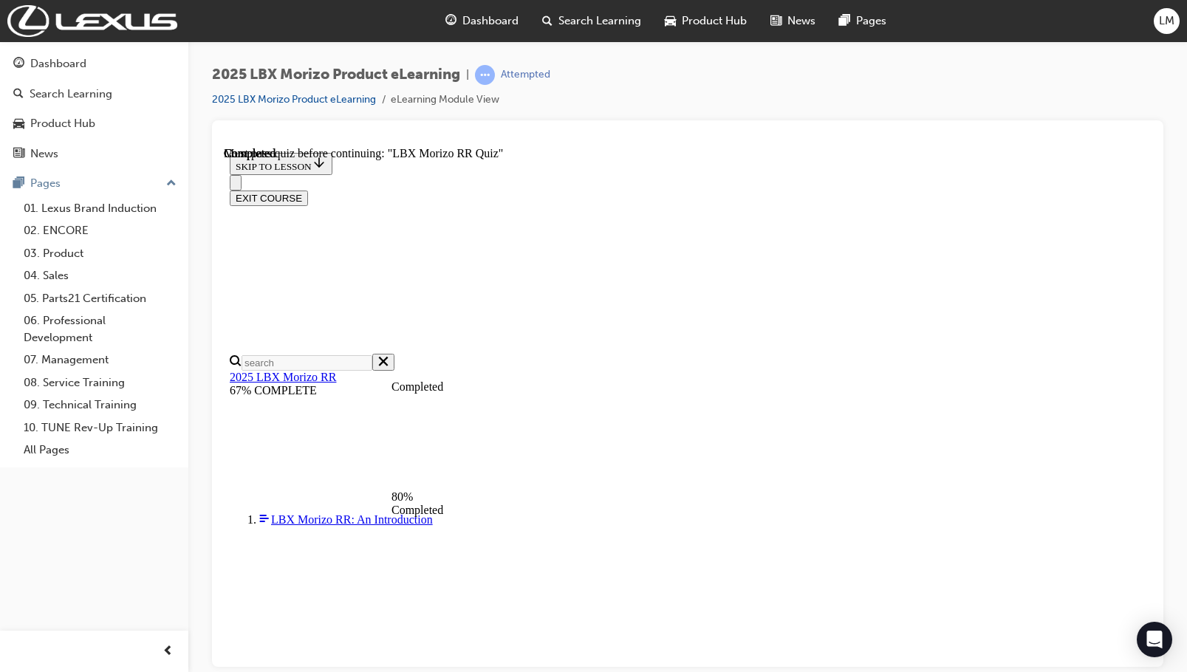
scroll to position [343, 0]
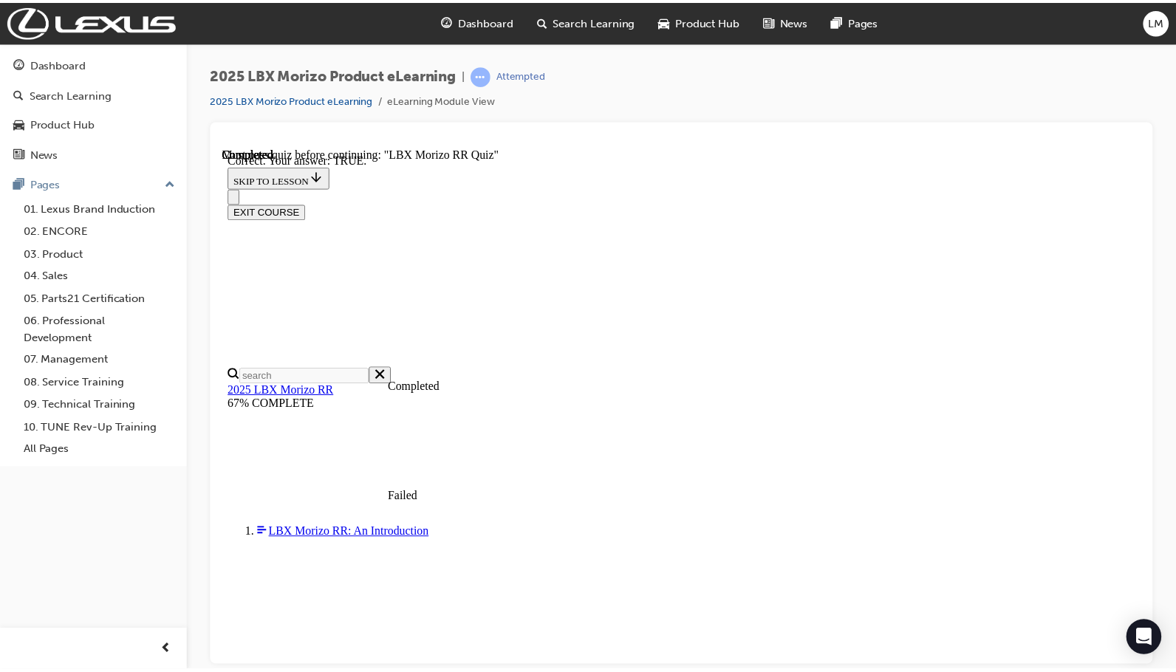
scroll to position [417, 0]
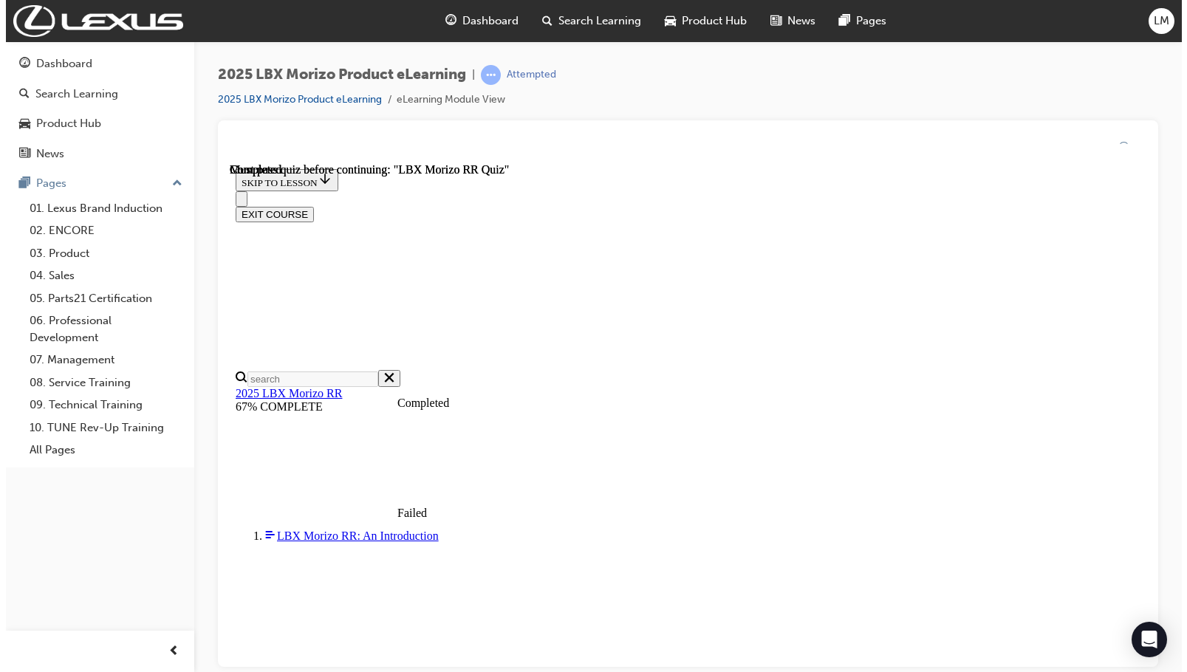
scroll to position [290, 0]
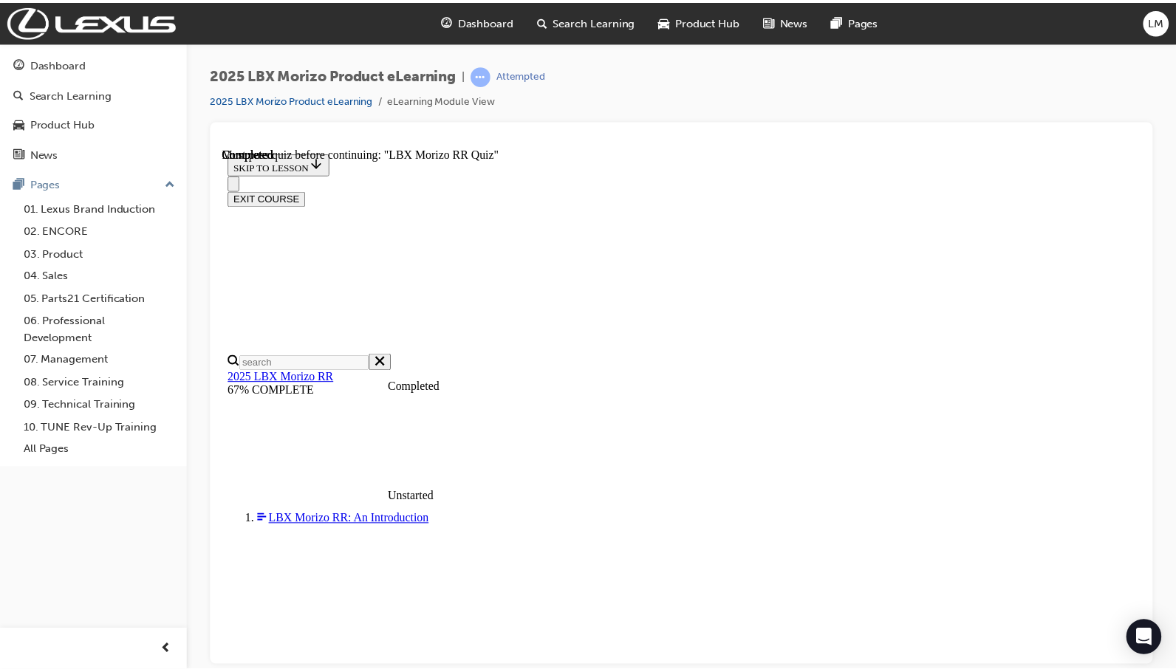
scroll to position [420, 0]
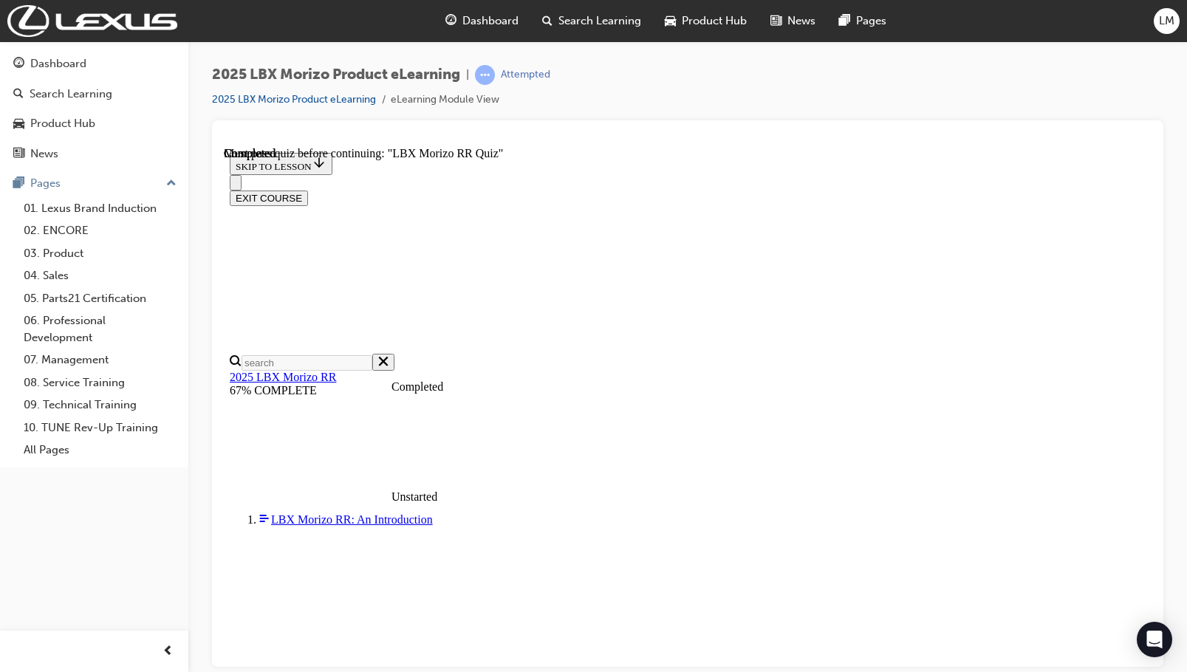
radio input "true"
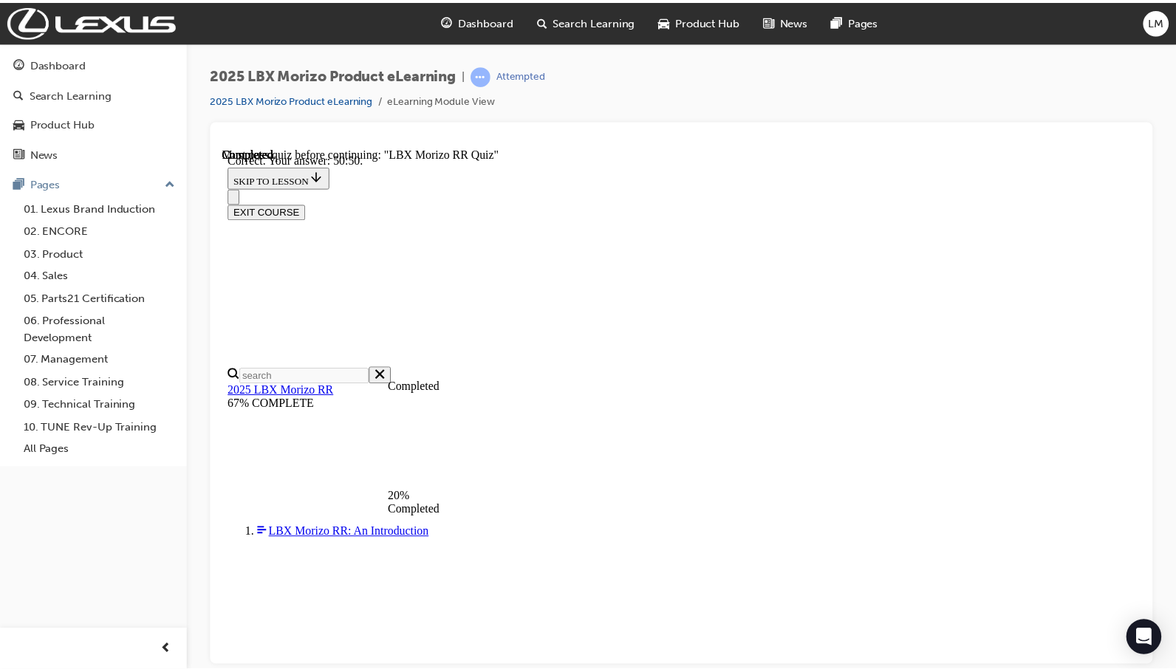
scroll to position [346, 0]
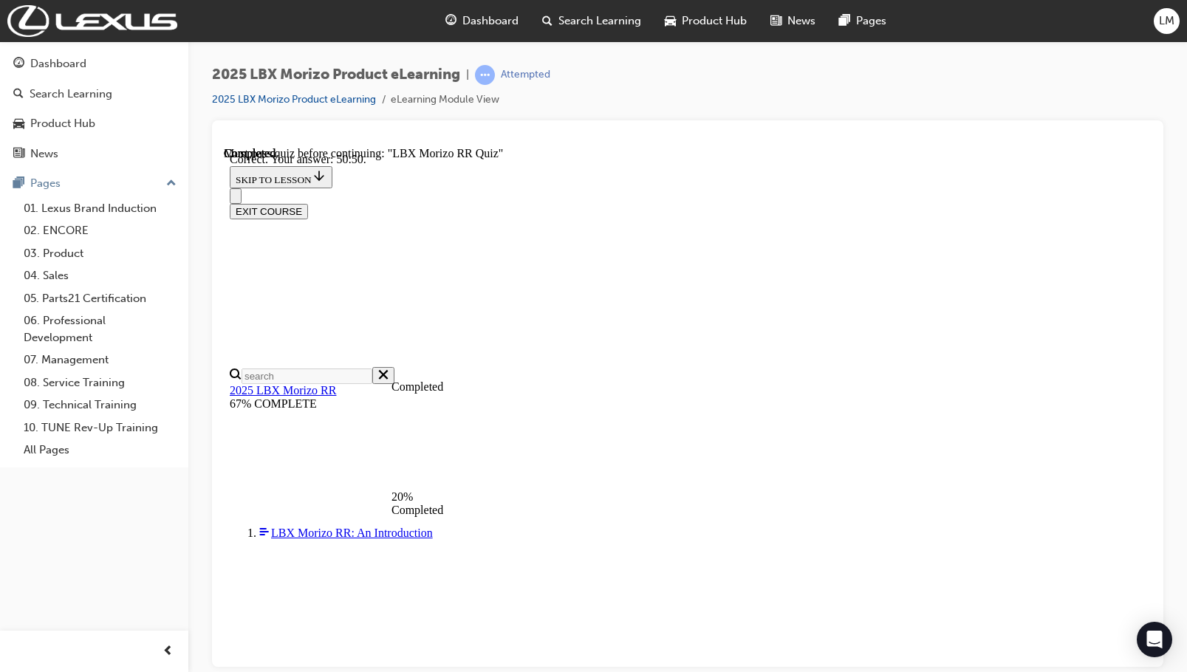
radio input "true"
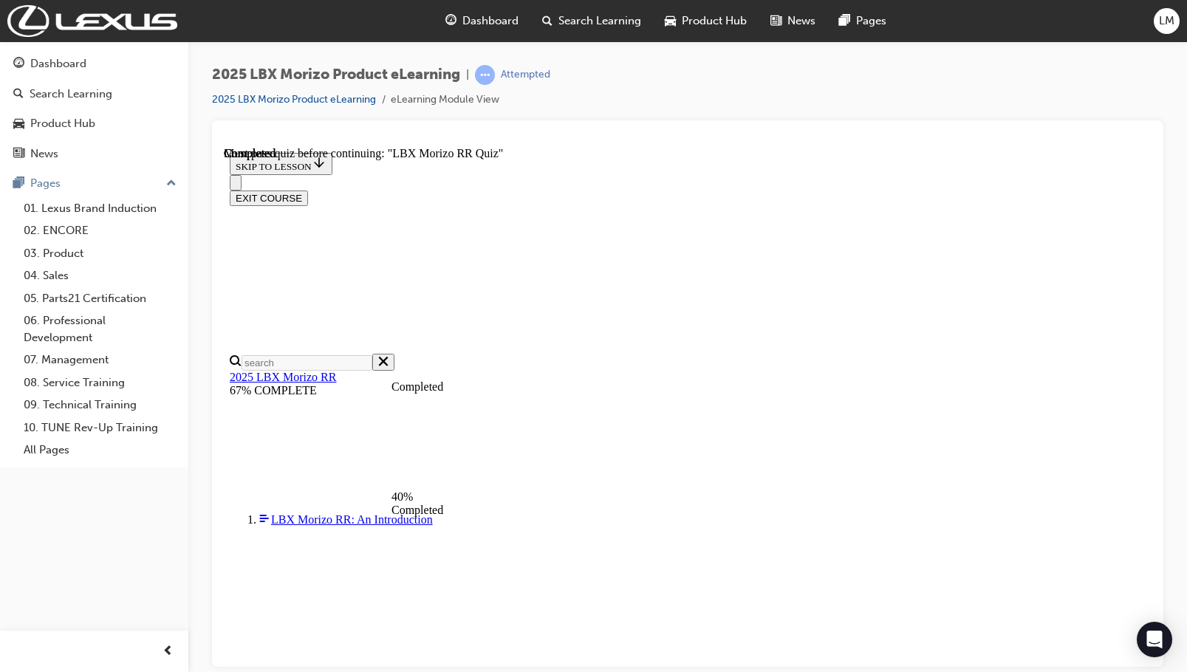
scroll to position [125, 0]
radio input "true"
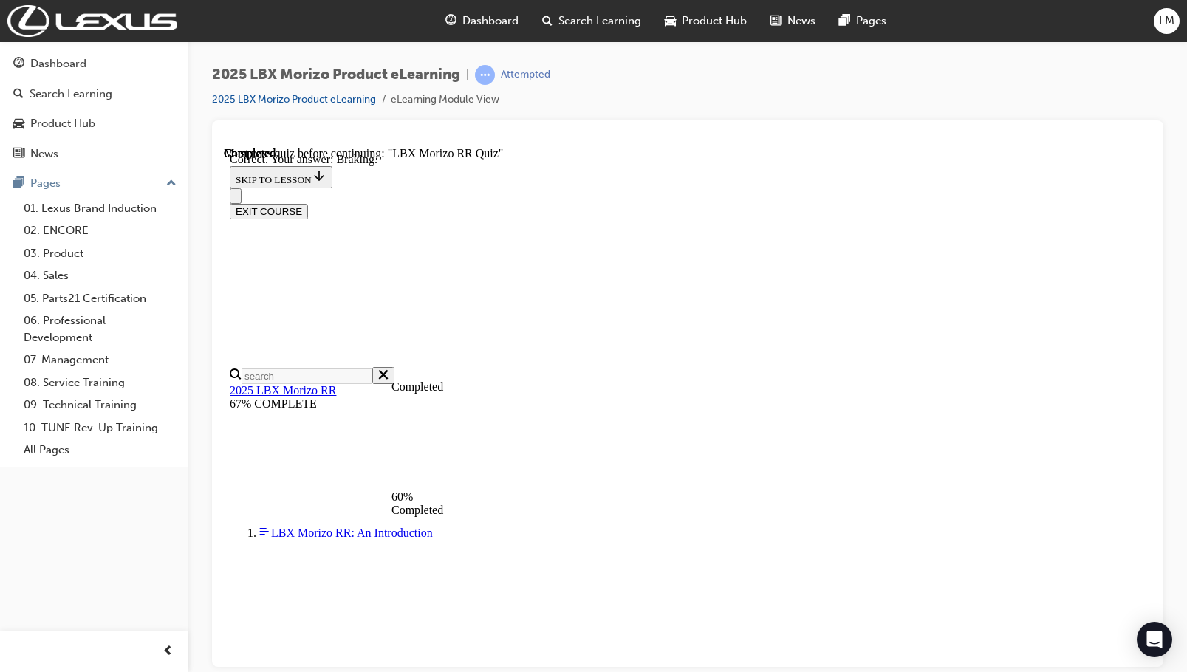
scroll to position [241, 0]
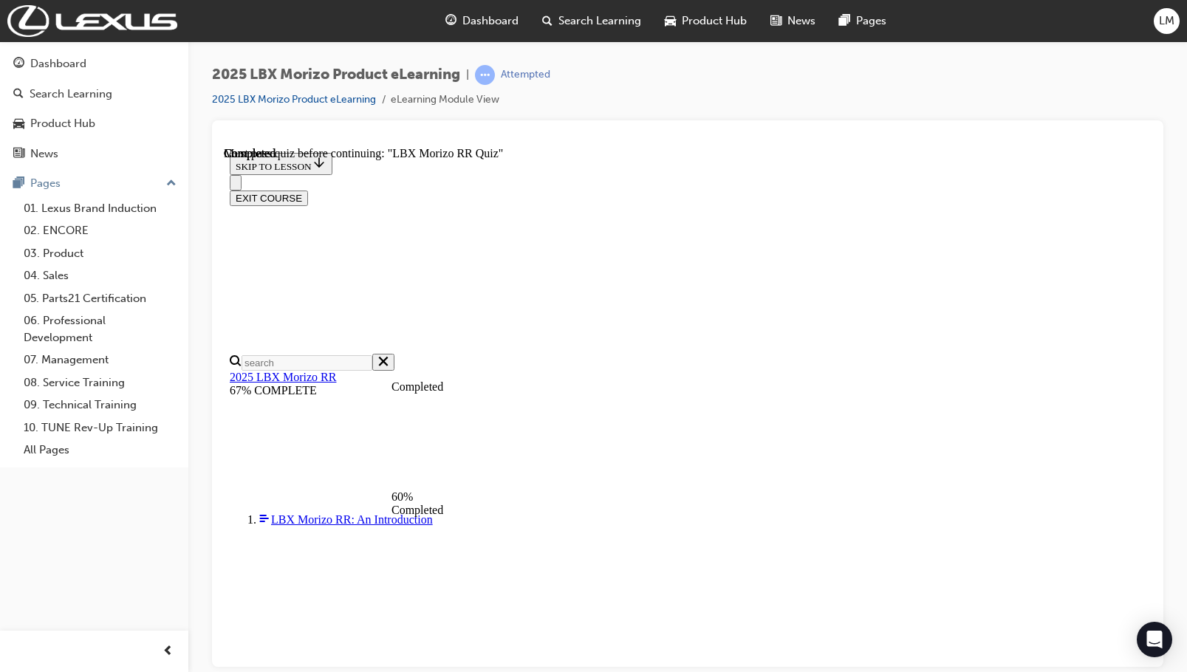
scroll to position [273, 0]
radio input "true"
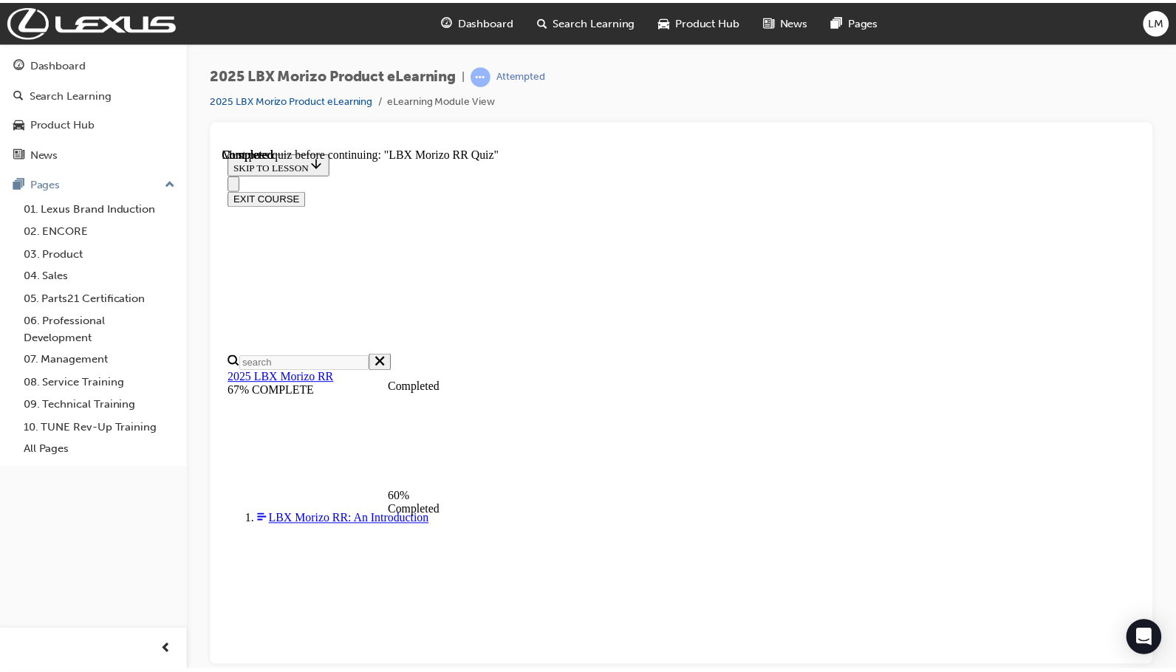
scroll to position [396, 0]
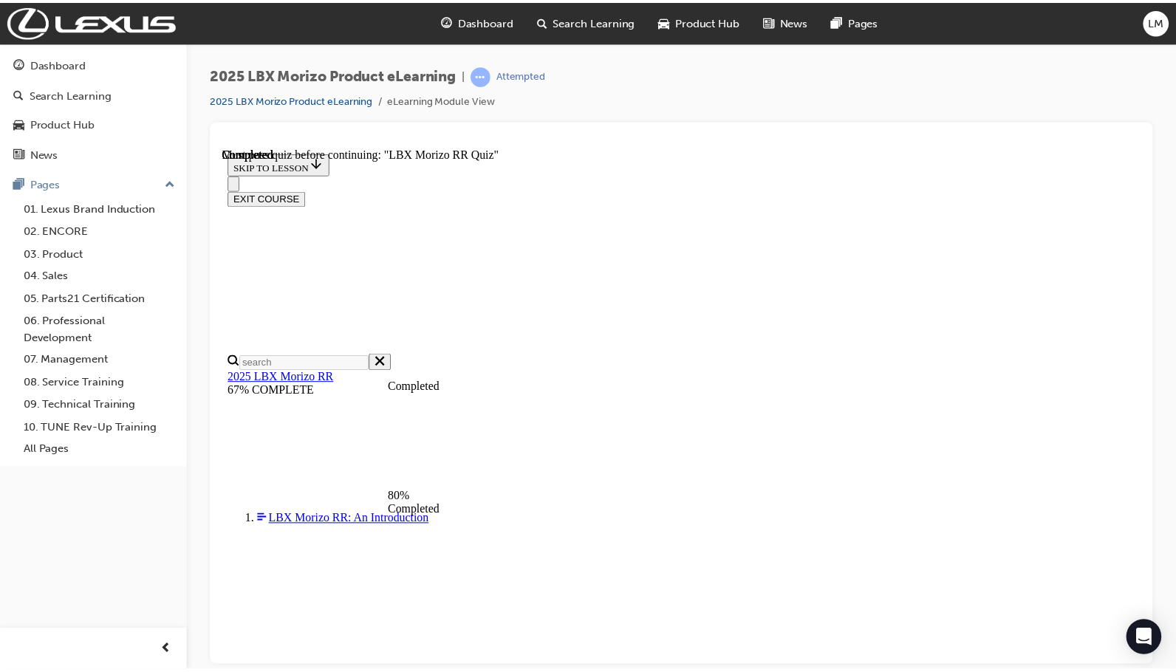
scroll to position [343, 0]
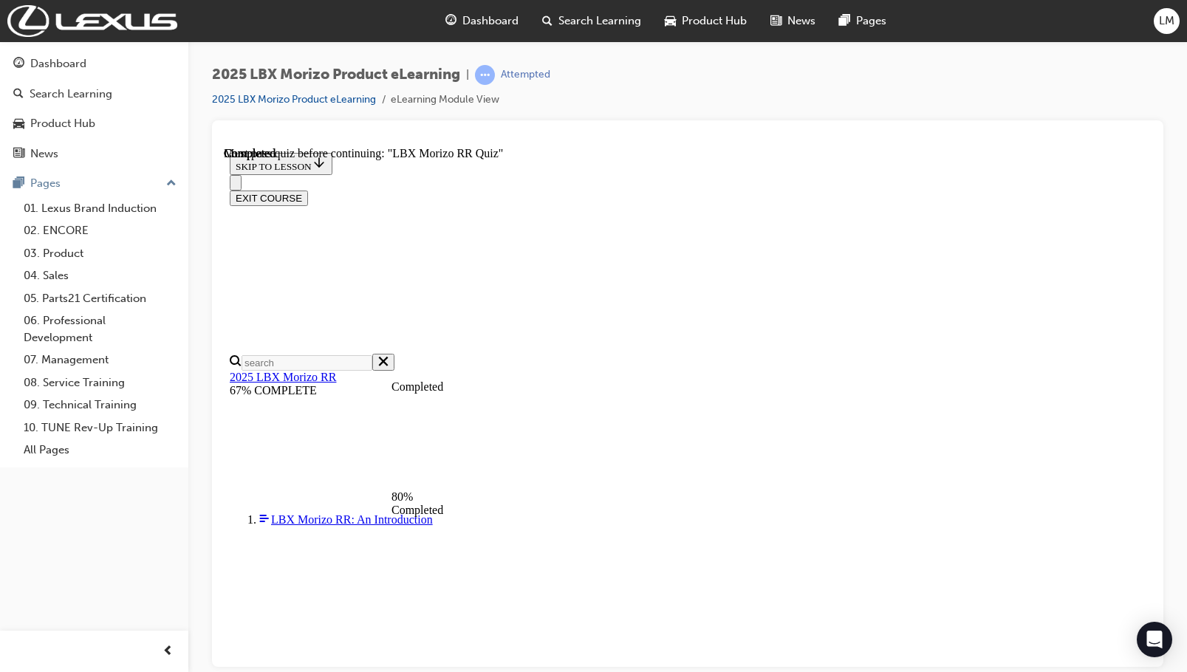
radio input "true"
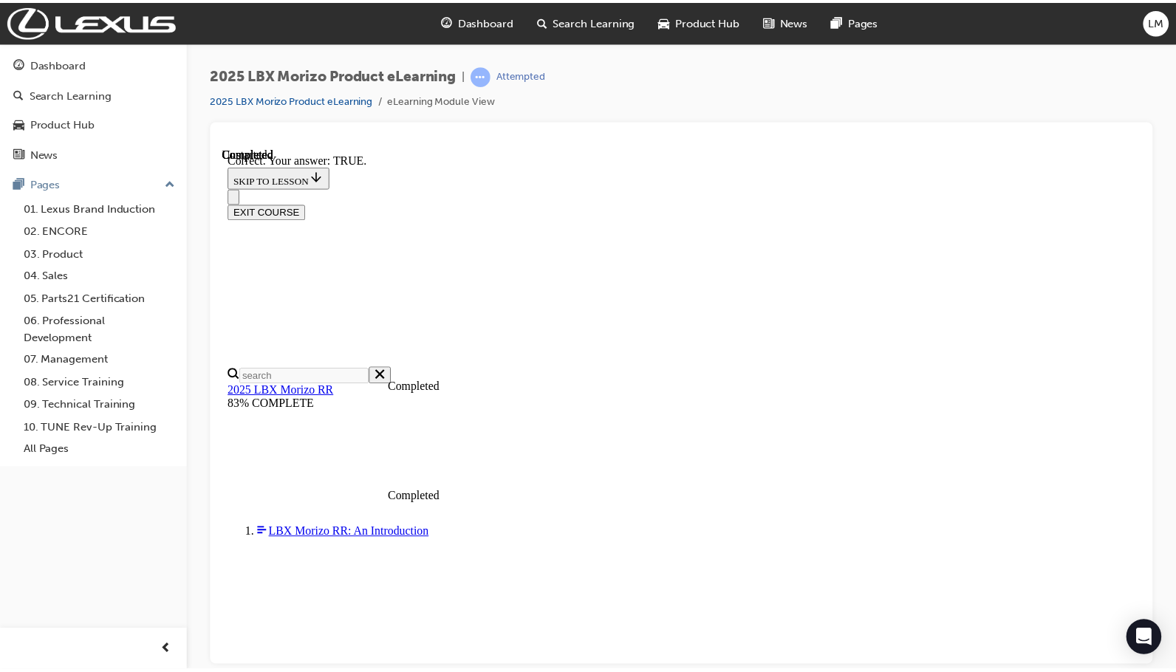
scroll to position [433, 0]
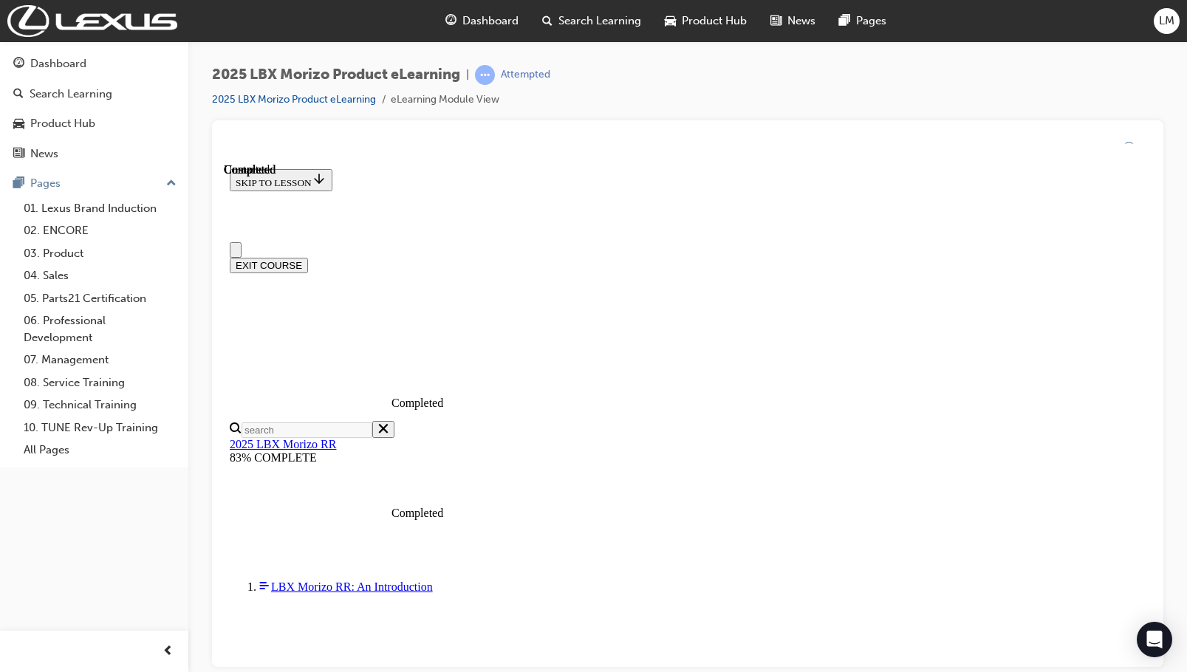
scroll to position [290, 0]
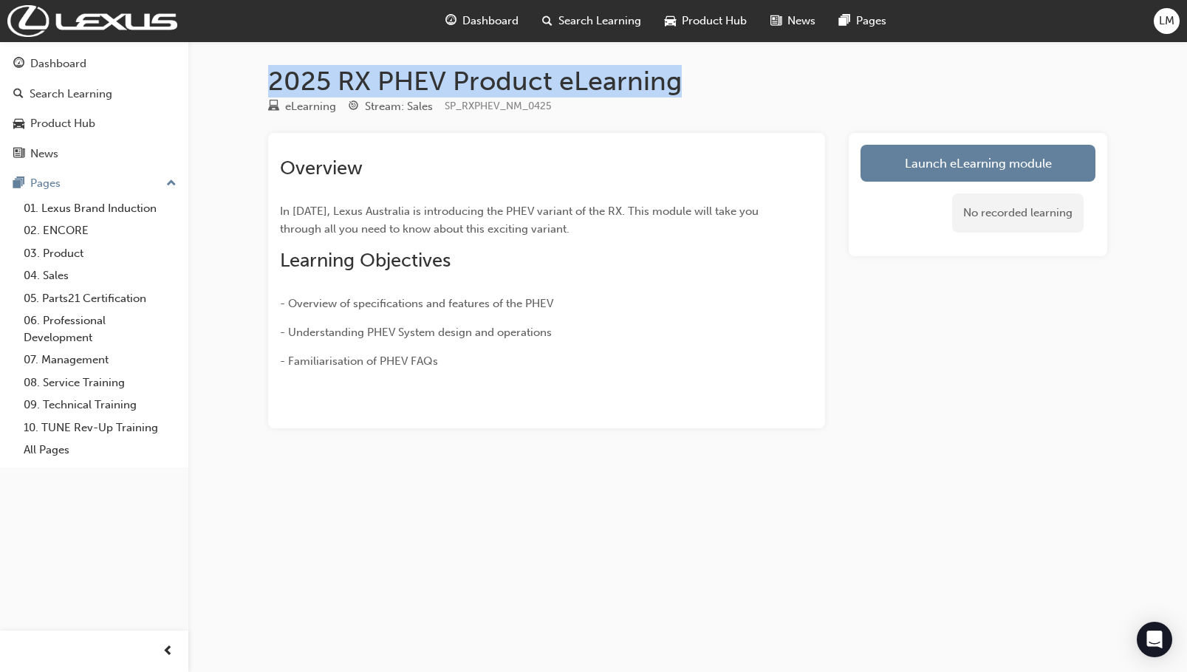
drag, startPoint x: 269, startPoint y: 80, endPoint x: 688, endPoint y: 76, distance: 418.8
click at [688, 76] on h1 "2025 RX PHEV Product eLearning" at bounding box center [687, 81] width 839 height 32
copy h1 "2025 RX PHEV Product eLearning"
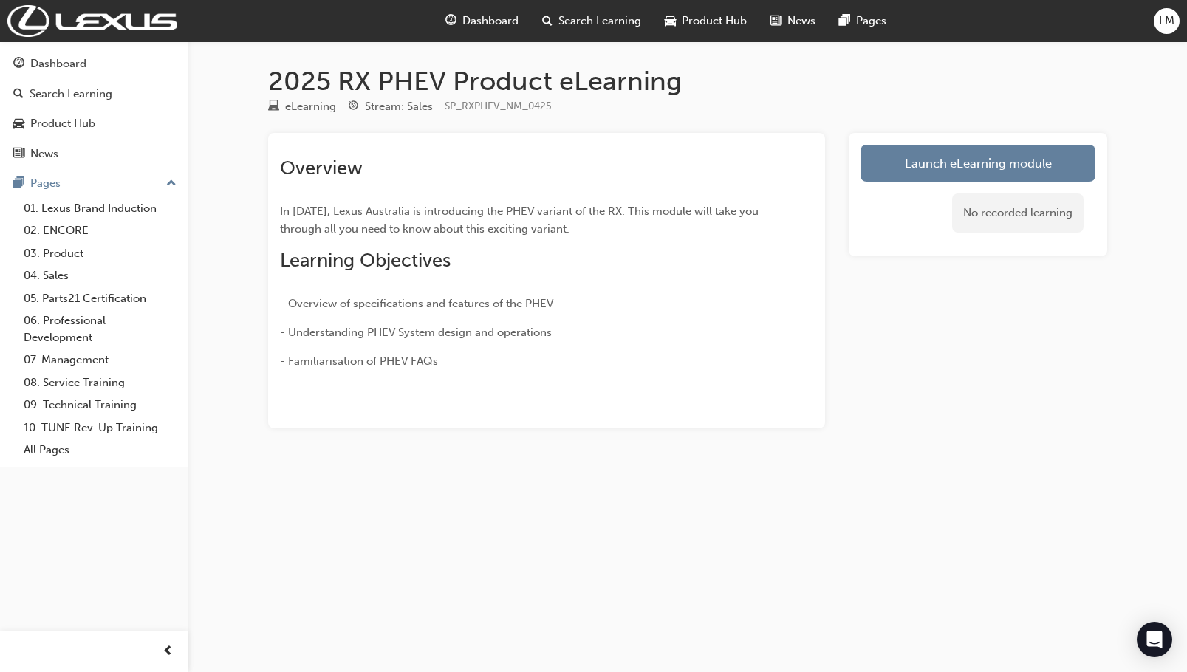
click at [855, 335] on div "Launch eLearning module No recorded learning" at bounding box center [978, 280] width 259 height 295
click at [992, 160] on link "Launch eLearning module" at bounding box center [977, 163] width 235 height 37
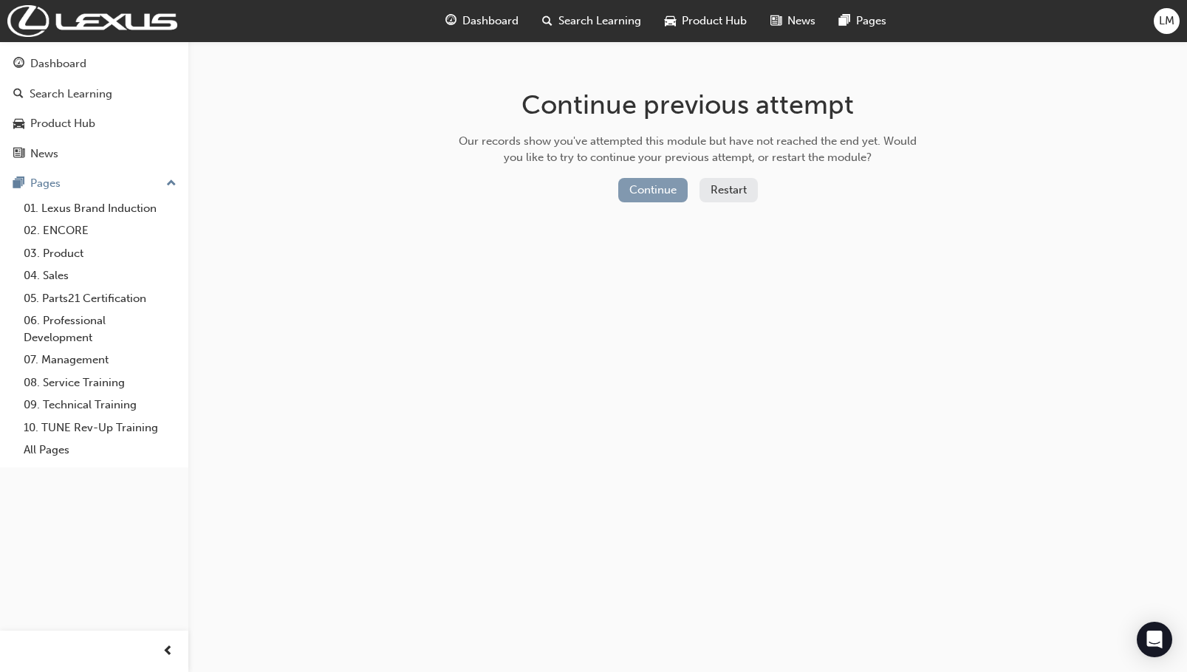
click at [669, 187] on button "Continue" at bounding box center [652, 190] width 69 height 24
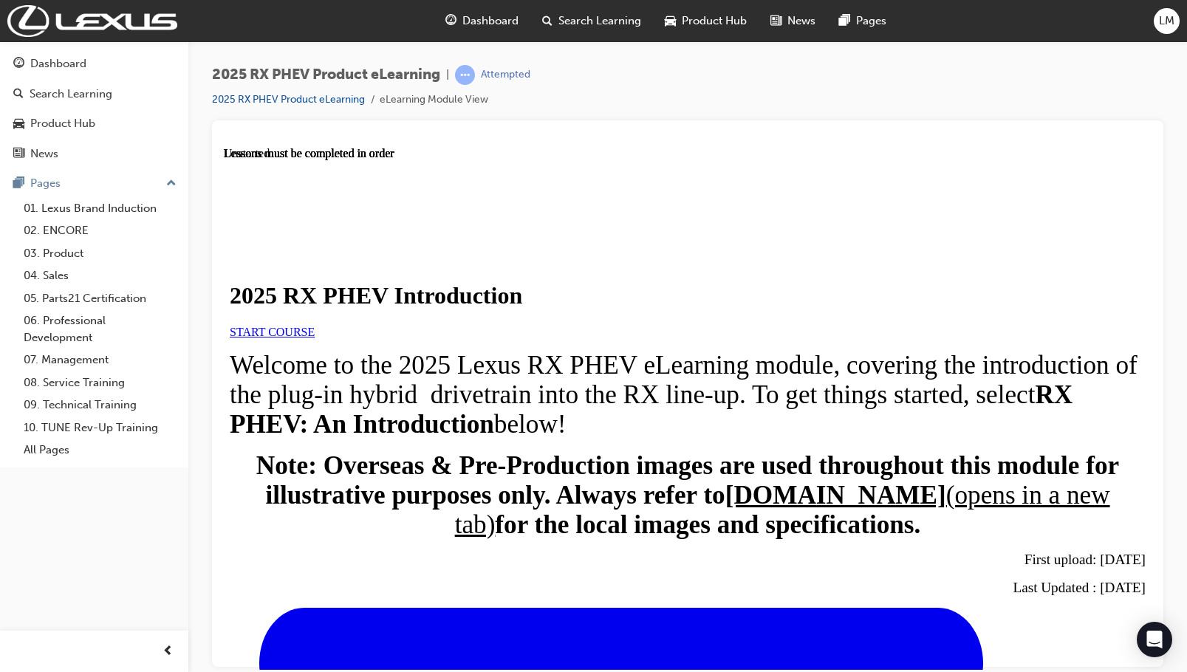
scroll to position [222, 0]
click at [315, 325] on span "START COURSE" at bounding box center [272, 331] width 85 height 13
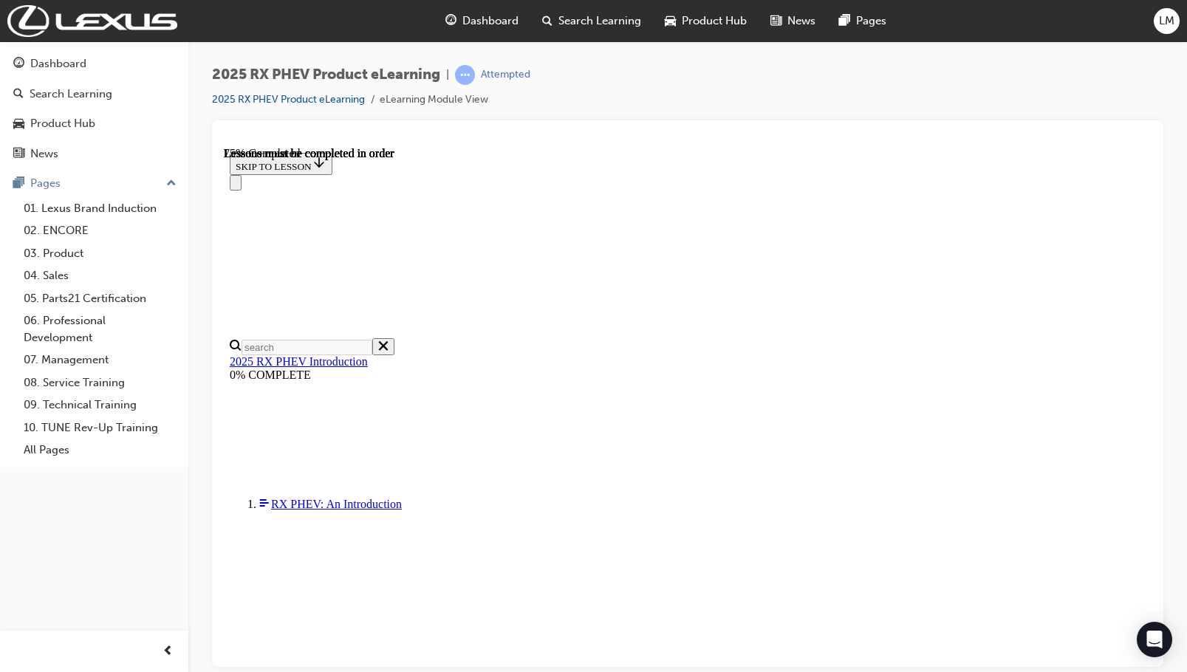
scroll to position [982, 0]
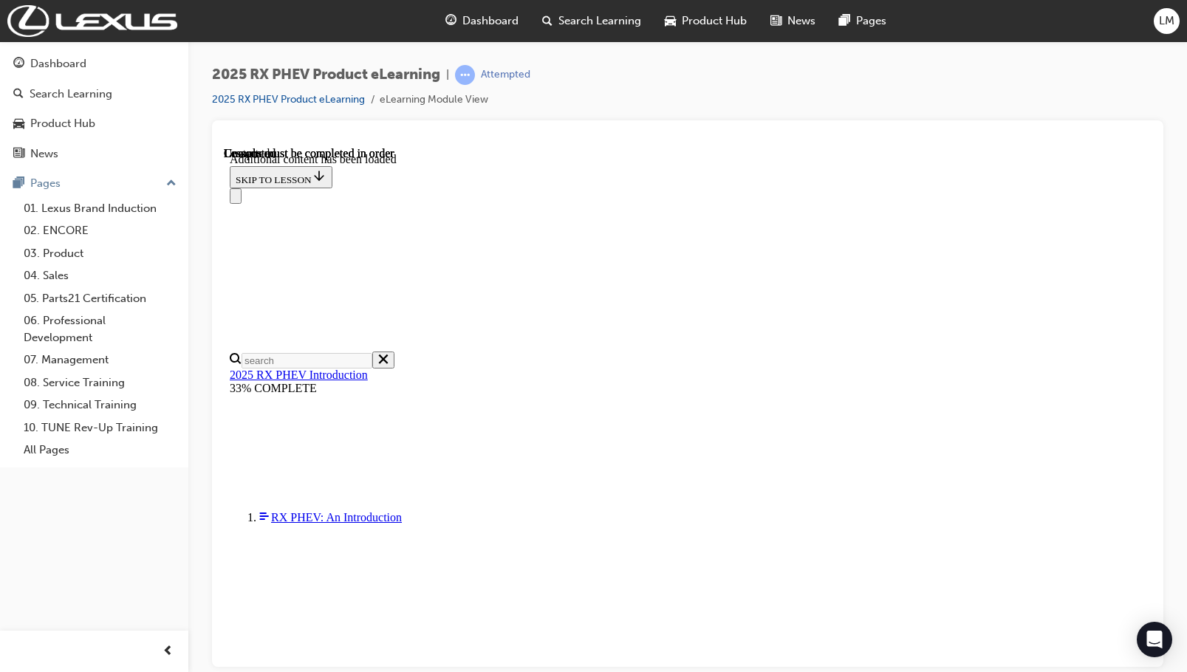
scroll to position [1366, 0]
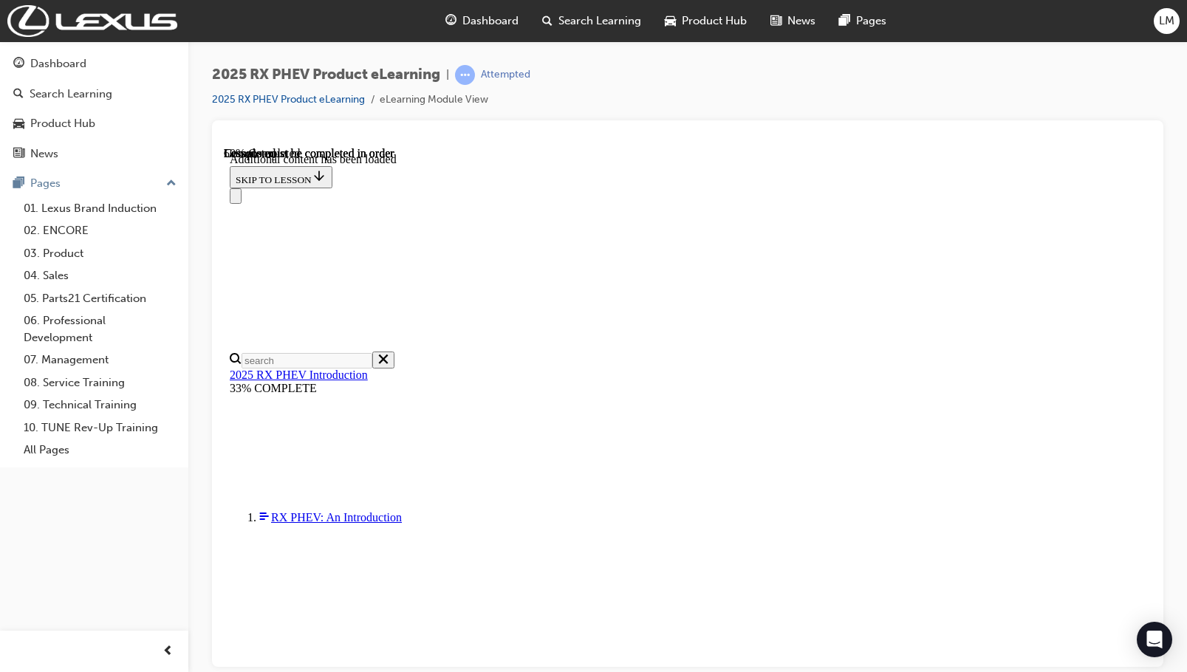
drag, startPoint x: 215, startPoint y: 73, endPoint x: 446, endPoint y: 76, distance: 231.2
click at [446, 76] on div "2025 RX PHEV Product eLearning | Attempted" at bounding box center [371, 75] width 318 height 20
copy span "2025 RX PHEV Product eLearning"
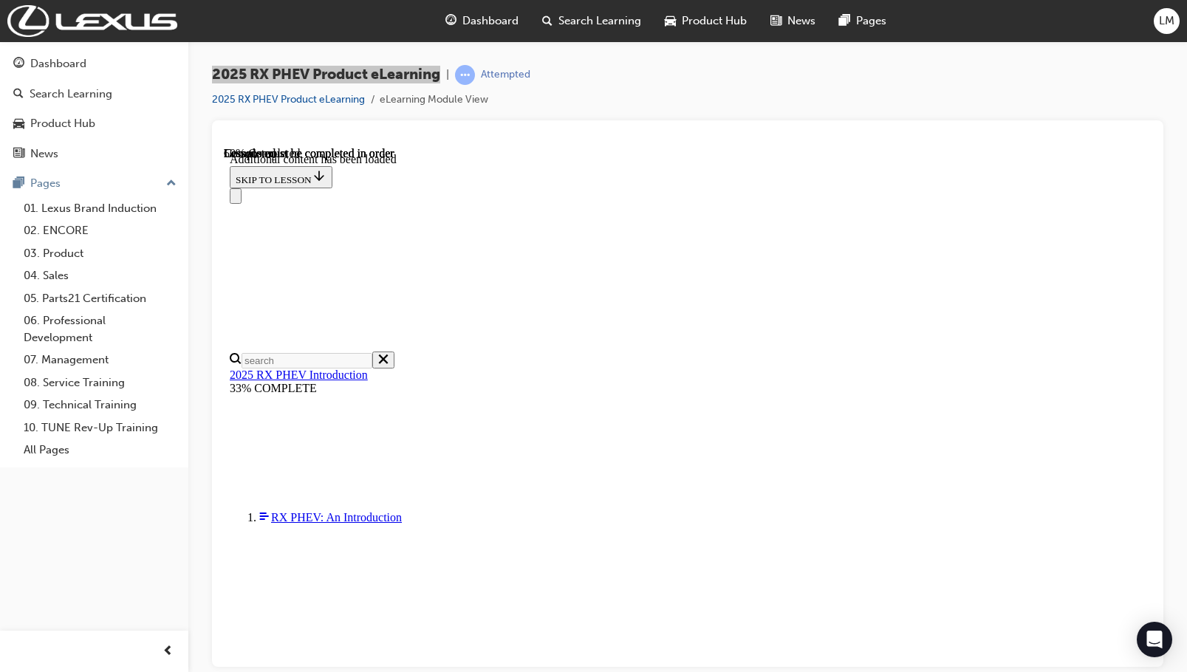
scroll to position [514, 0]
drag, startPoint x: 448, startPoint y: 528, endPoint x: 407, endPoint y: 541, distance: 43.4
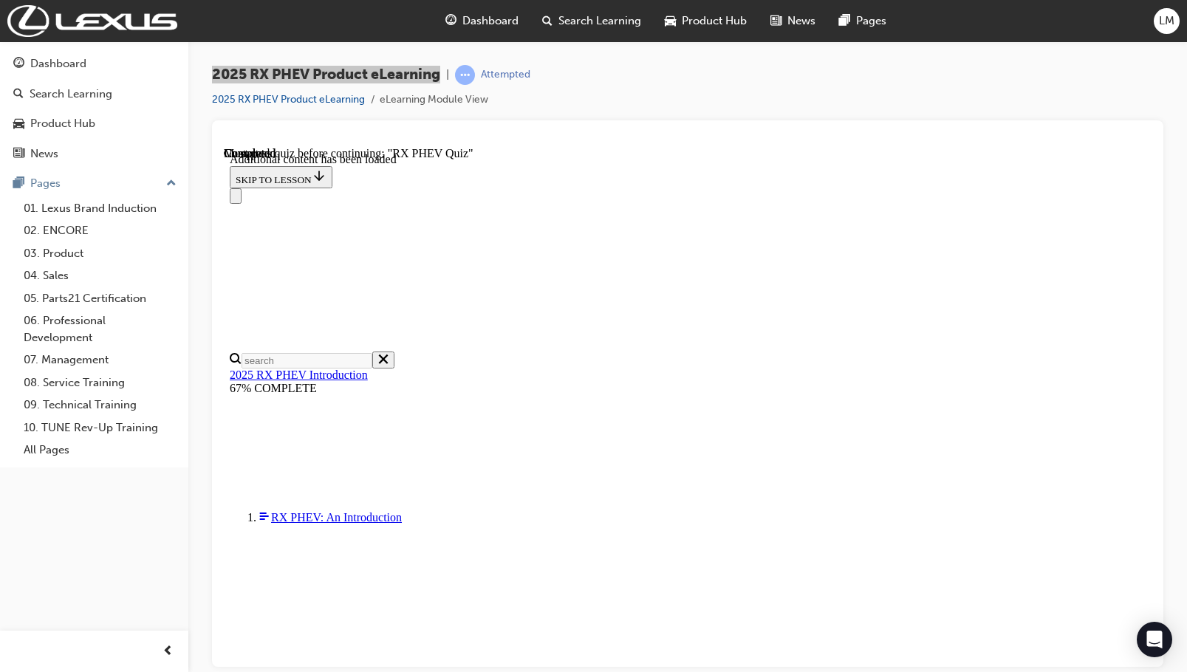
scroll to position [864, 0]
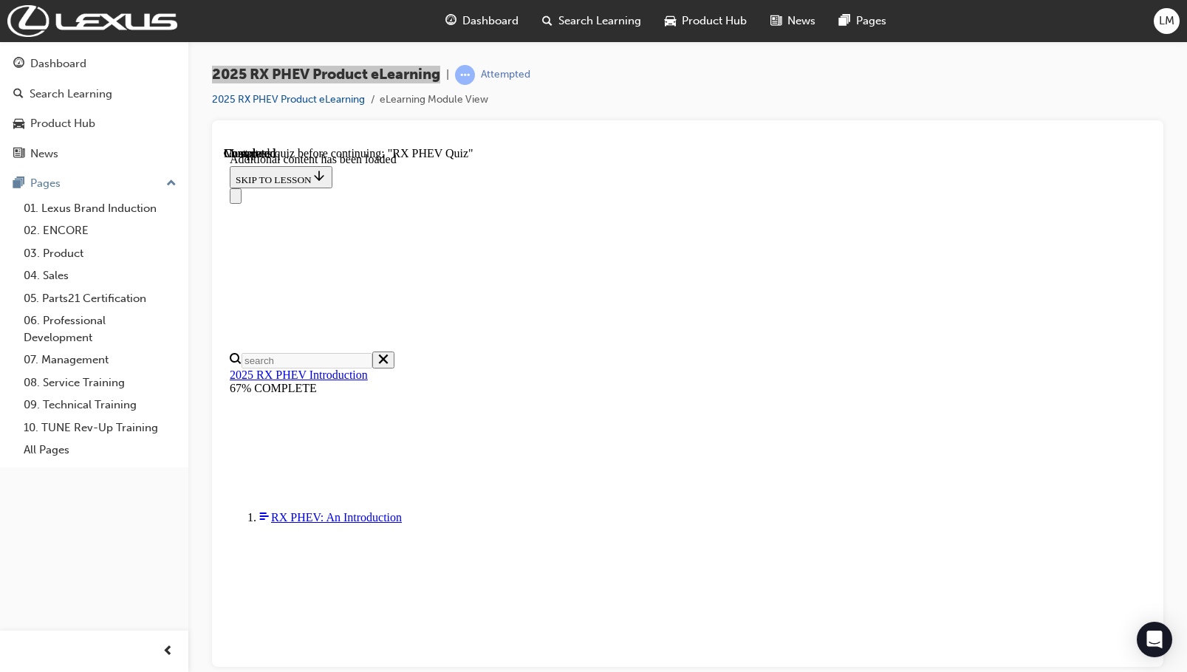
drag, startPoint x: 1137, startPoint y: 217, endPoint x: 1141, endPoint y: 236, distance: 18.8
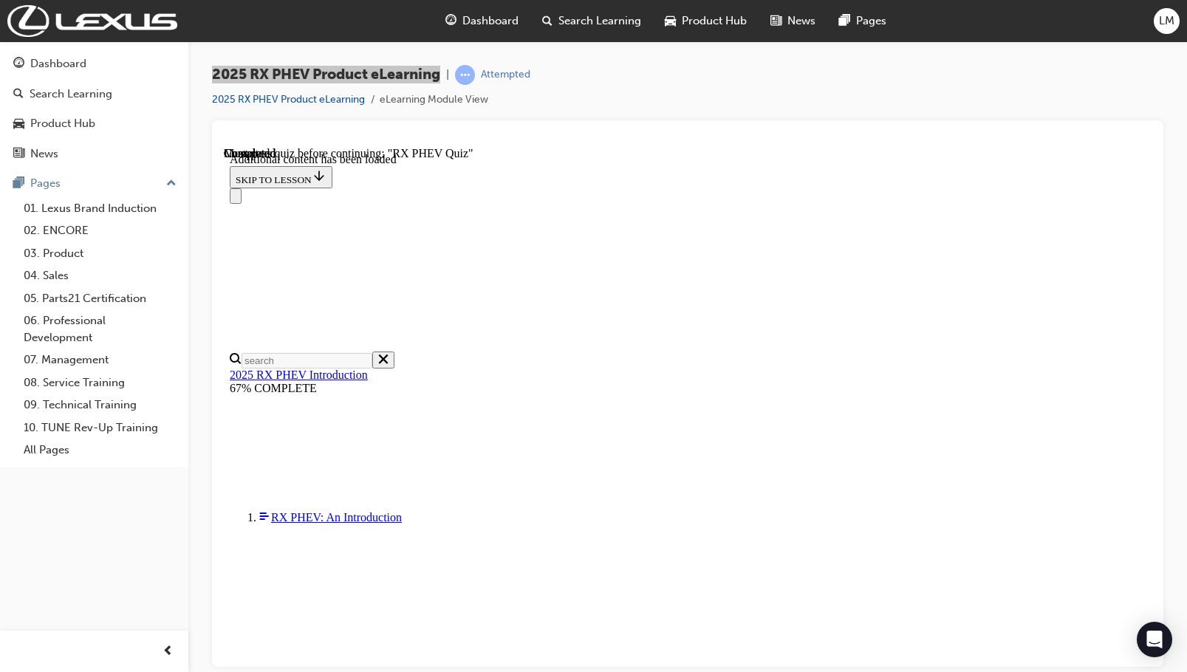
drag, startPoint x: 583, startPoint y: 359, endPoint x: 727, endPoint y: 338, distance: 145.5
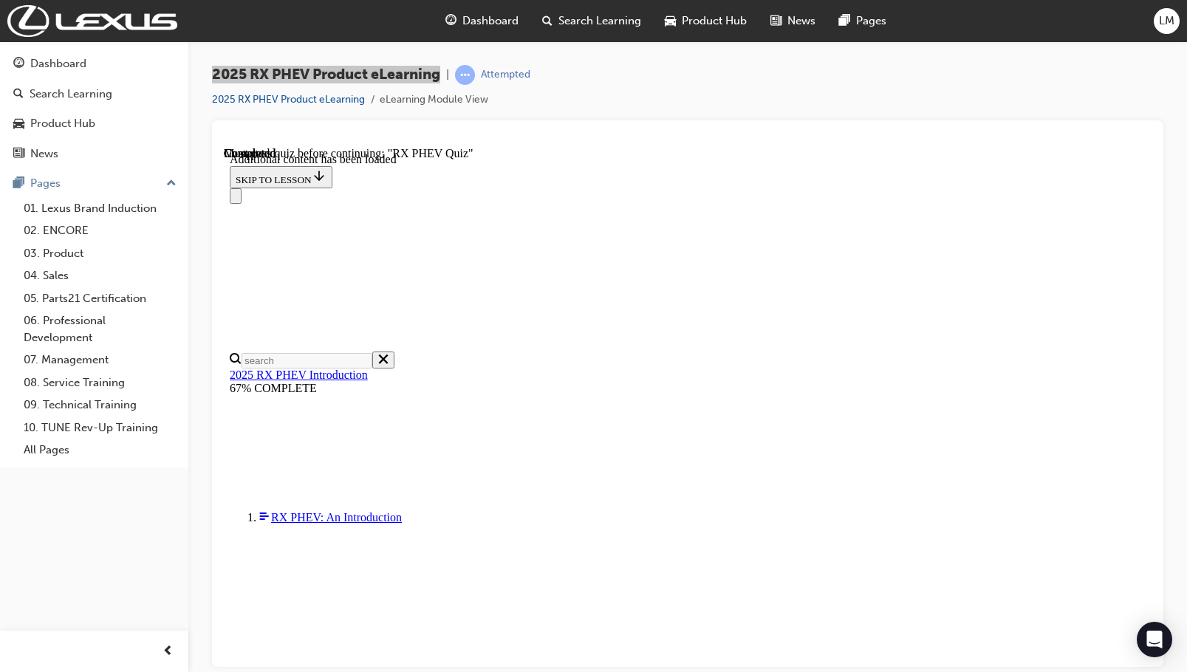
radio input "true"
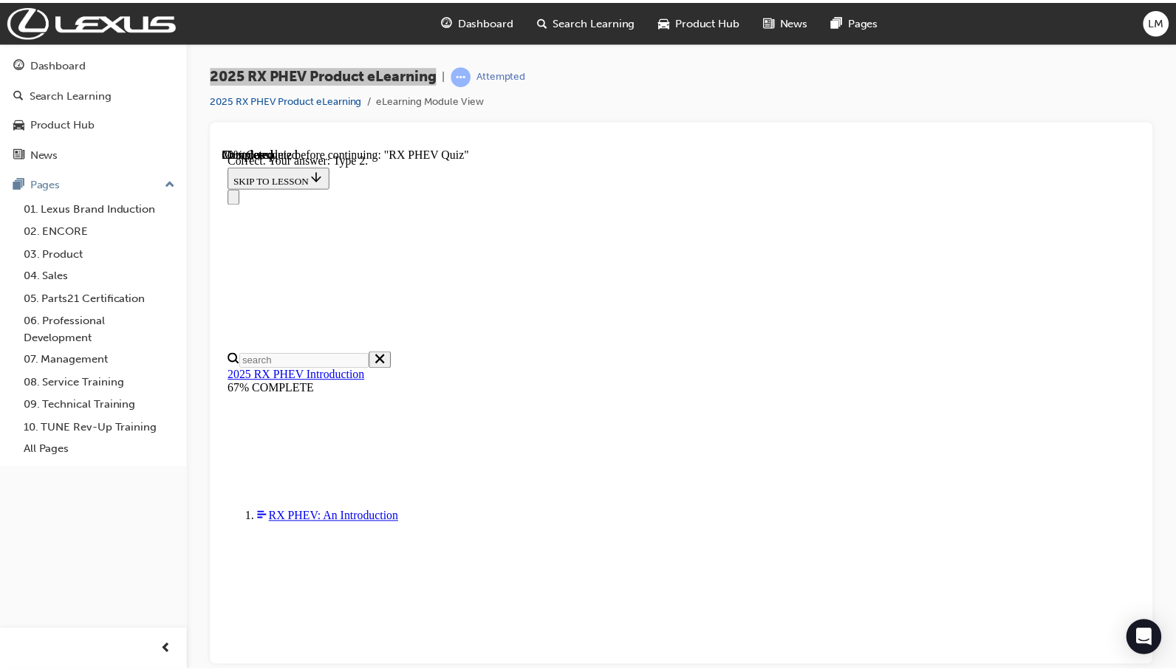
scroll to position [125, 0]
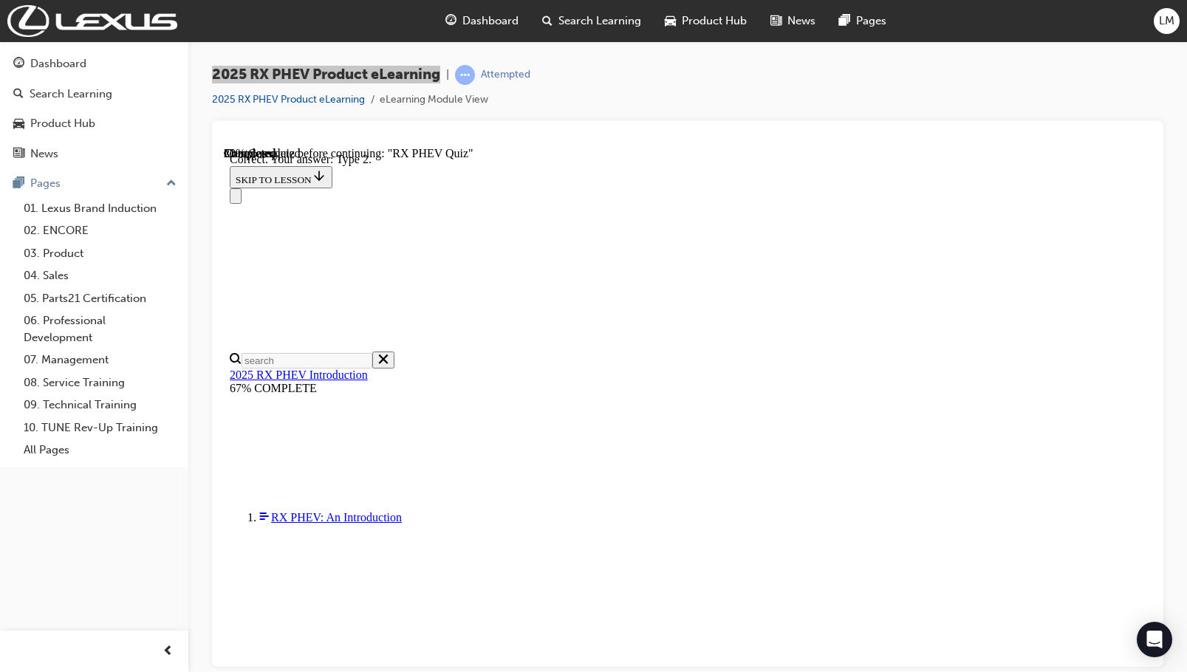
radio input "true"
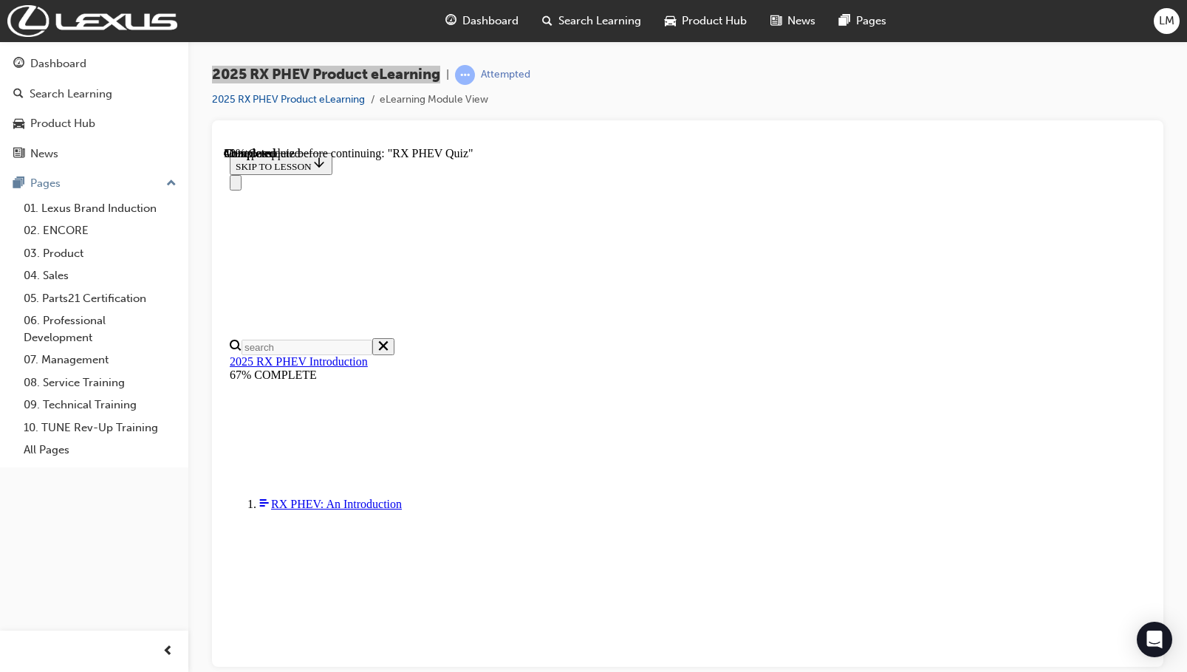
radio input "true"
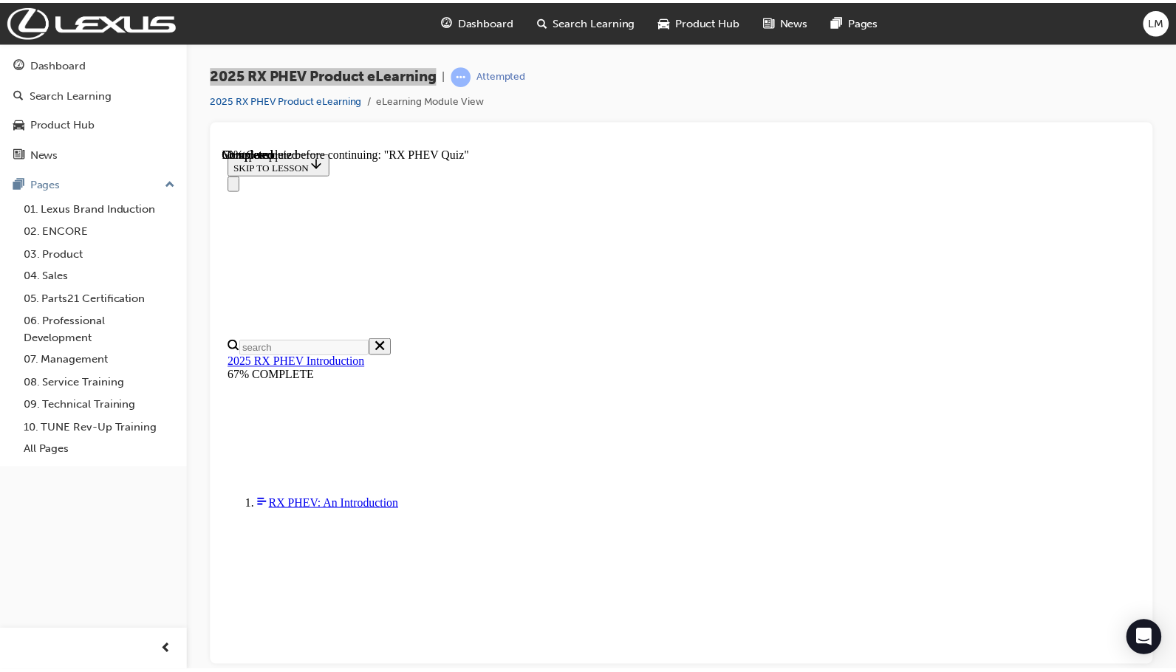
scroll to position [51, 0]
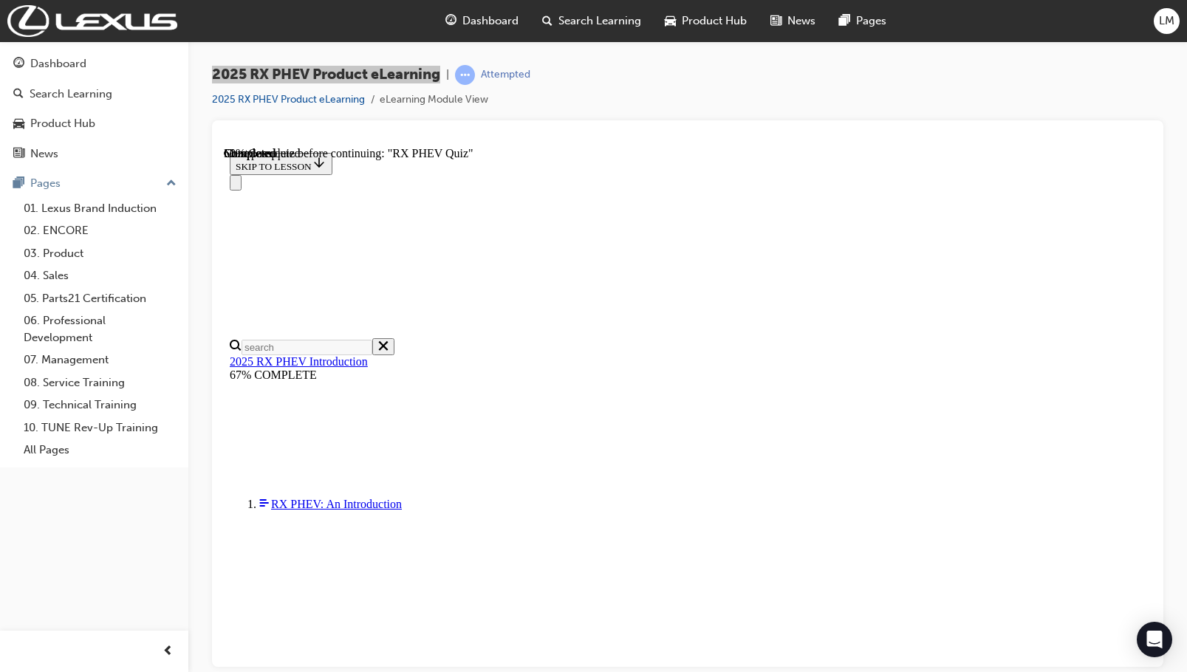
drag, startPoint x: 750, startPoint y: 360, endPoint x: 958, endPoint y: 362, distance: 207.5
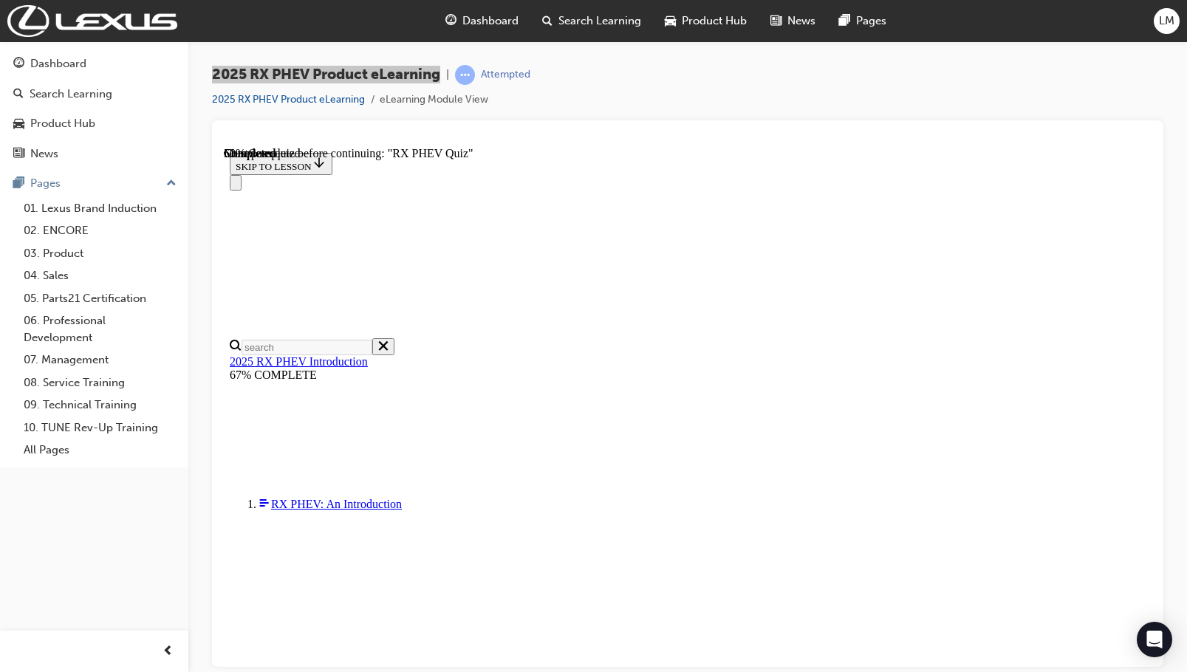
radio input "true"
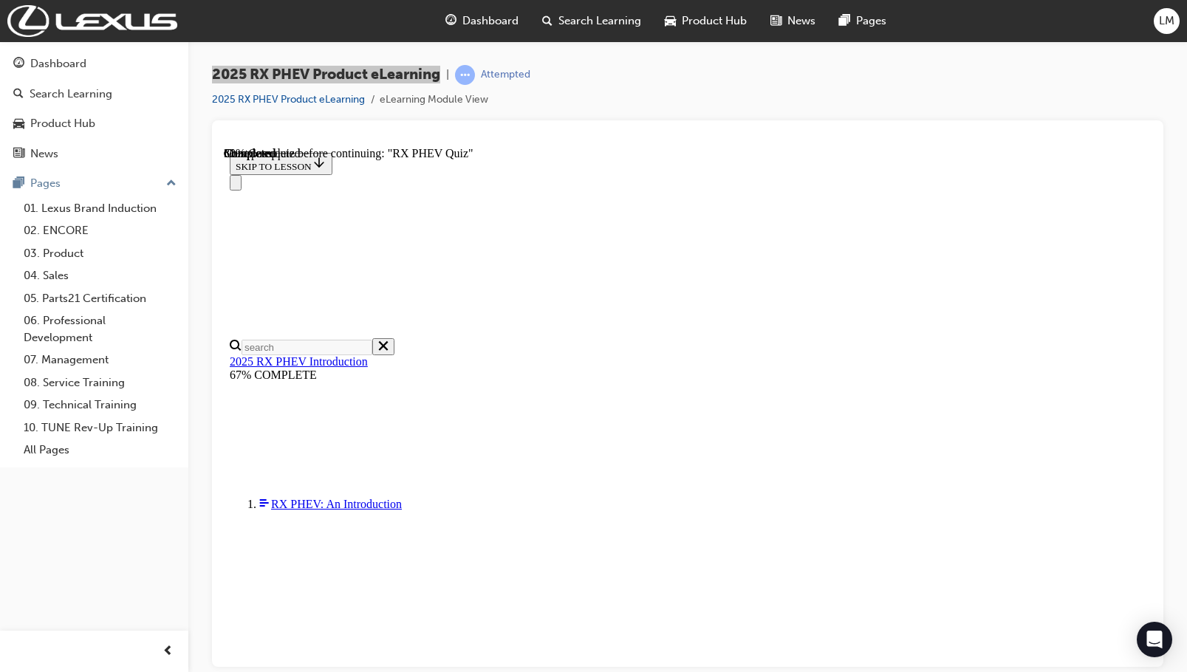
radio input "true"
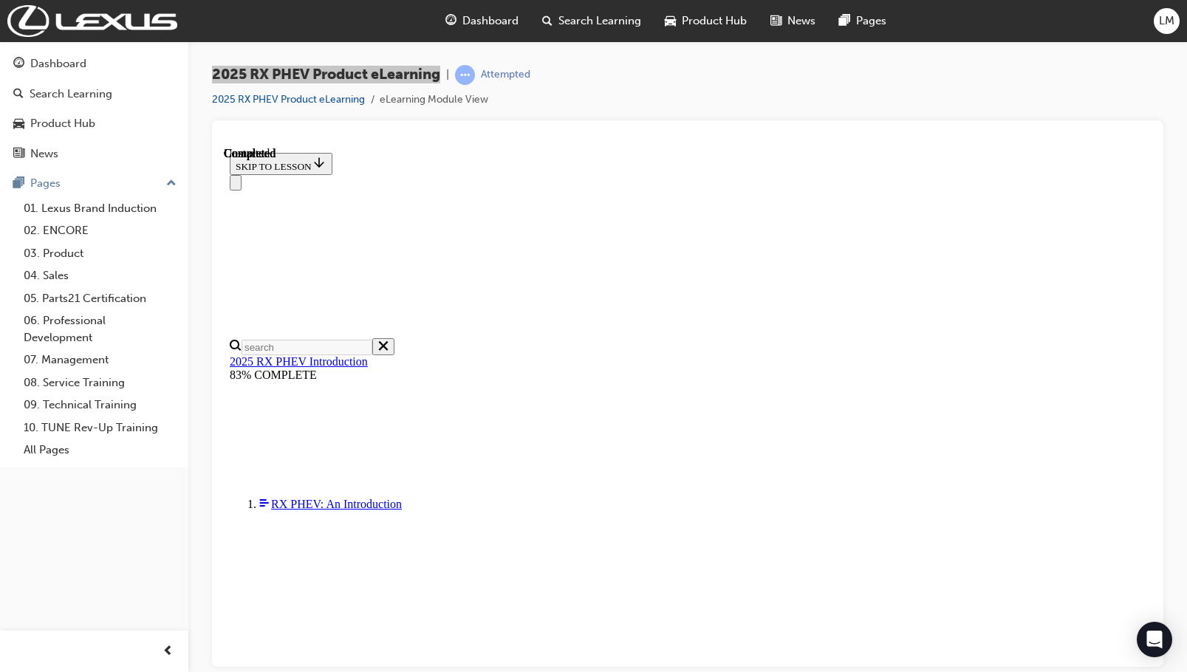
scroll to position [290, 0]
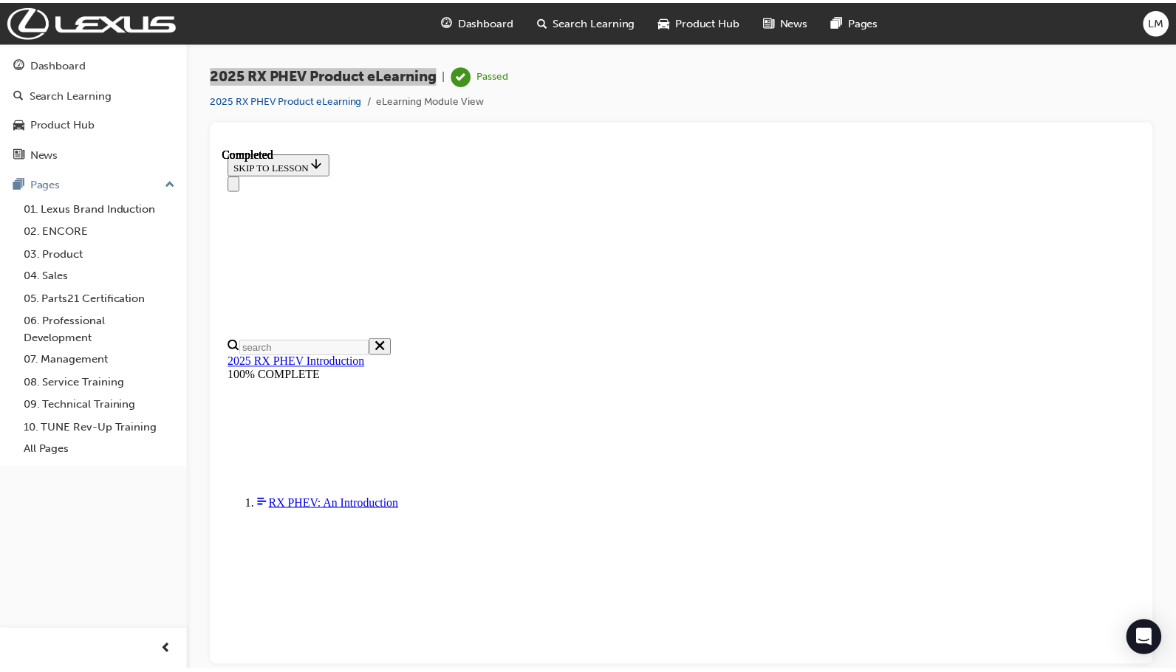
scroll to position [125, 0]
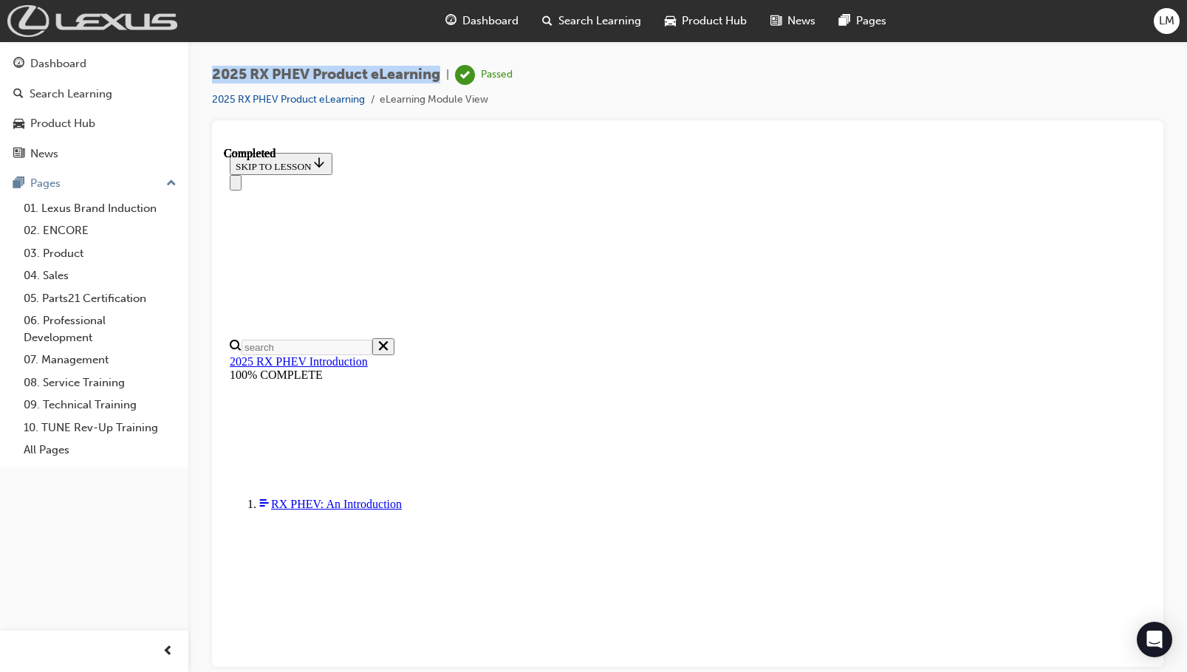
click at [102, 16] on img at bounding box center [92, 21] width 170 height 32
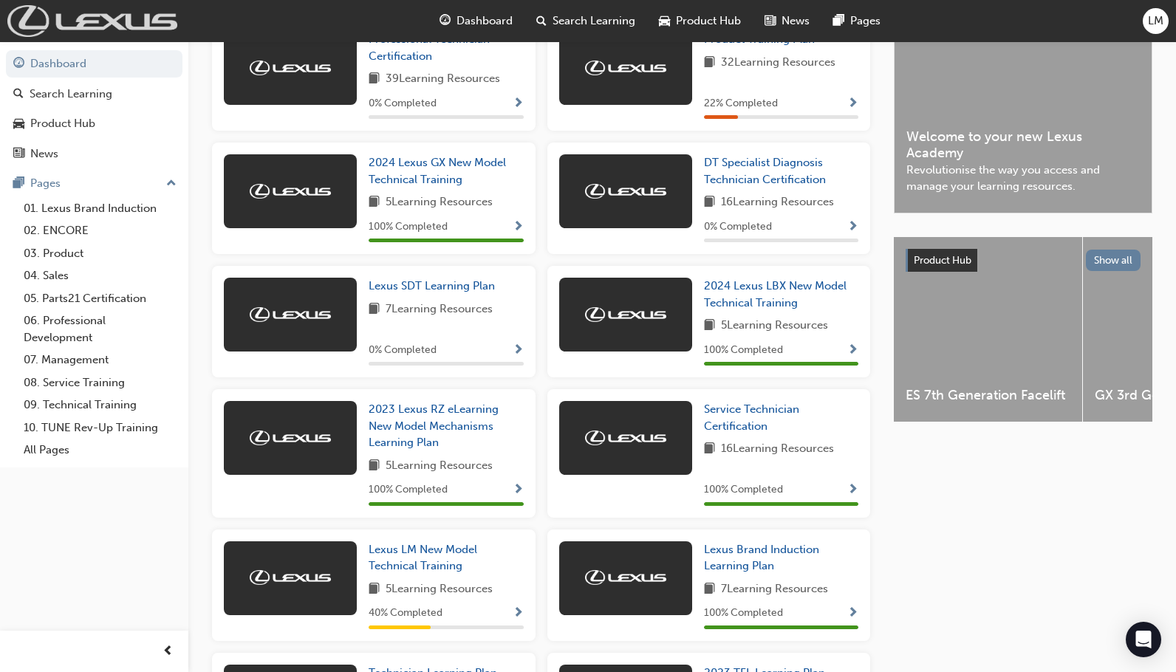
scroll to position [517, 0]
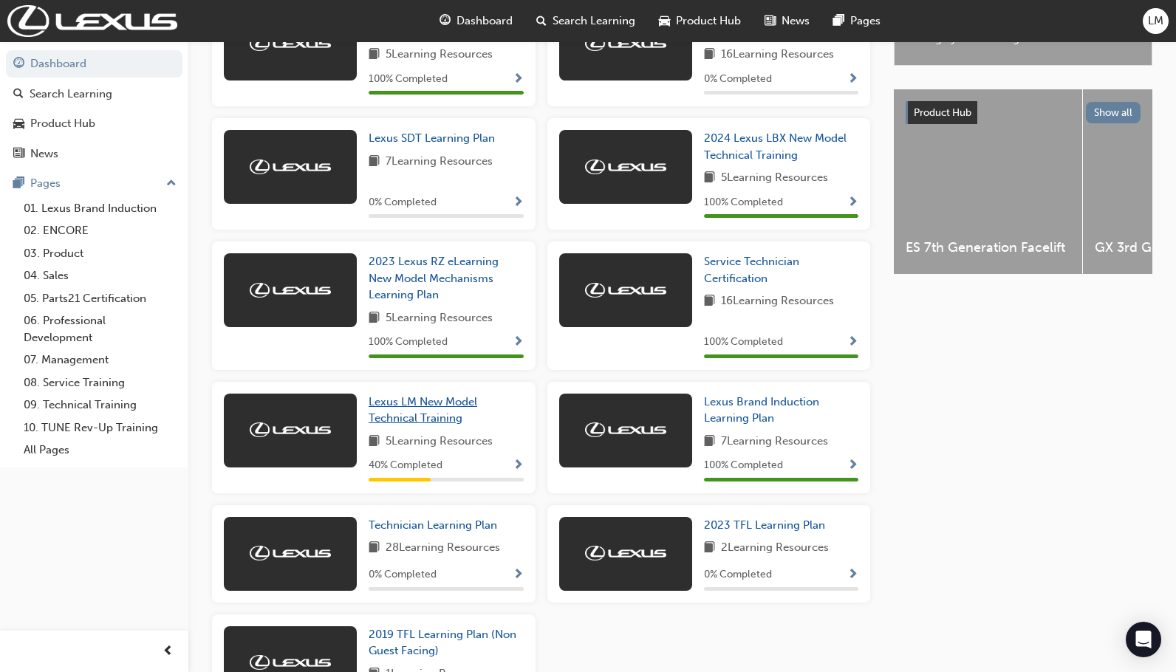
click at [447, 402] on span "Lexus LM New Model Technical Training" at bounding box center [423, 410] width 109 height 30
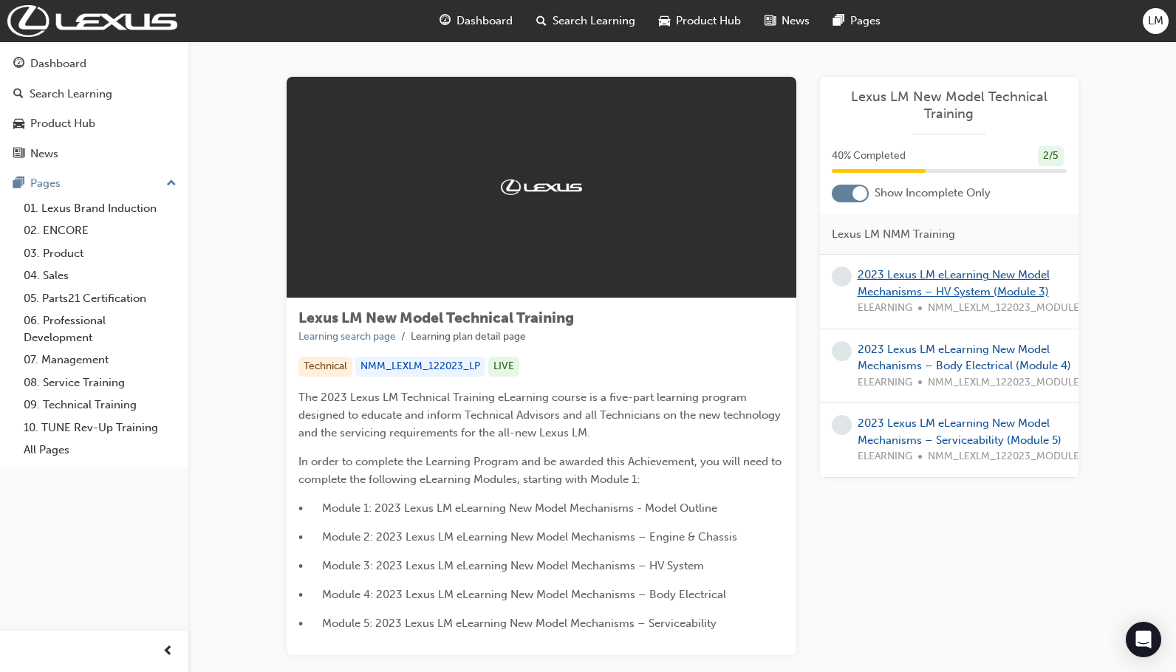
click at [955, 288] on link "2023 Lexus LM eLearning New Model Mechanisms – HV System (Module 3)" at bounding box center [953, 283] width 192 height 30
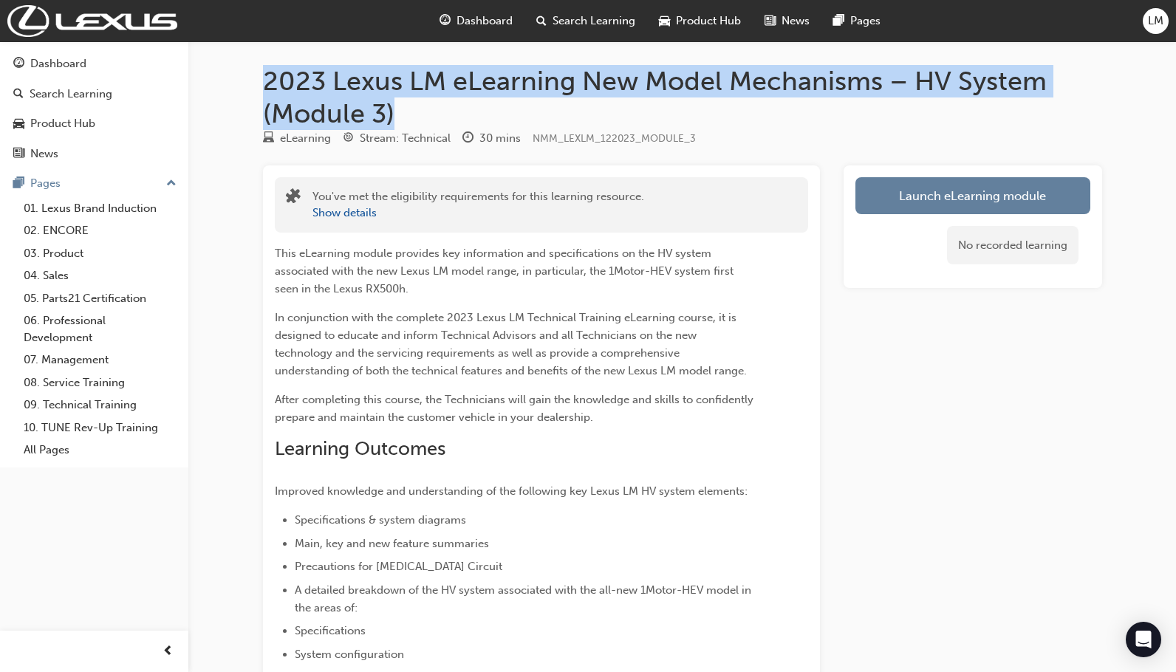
drag, startPoint x: 268, startPoint y: 72, endPoint x: 412, endPoint y: 109, distance: 148.9
click at [412, 109] on div "2023 Lexus LM eLearning New Model Mechanisms – HV System (Module 3) eLearning S…" at bounding box center [682, 570] width 886 height 1011
copy h1 "2023 Lexus LM eLearning New Model Mechanisms – HV System (Module 3)"
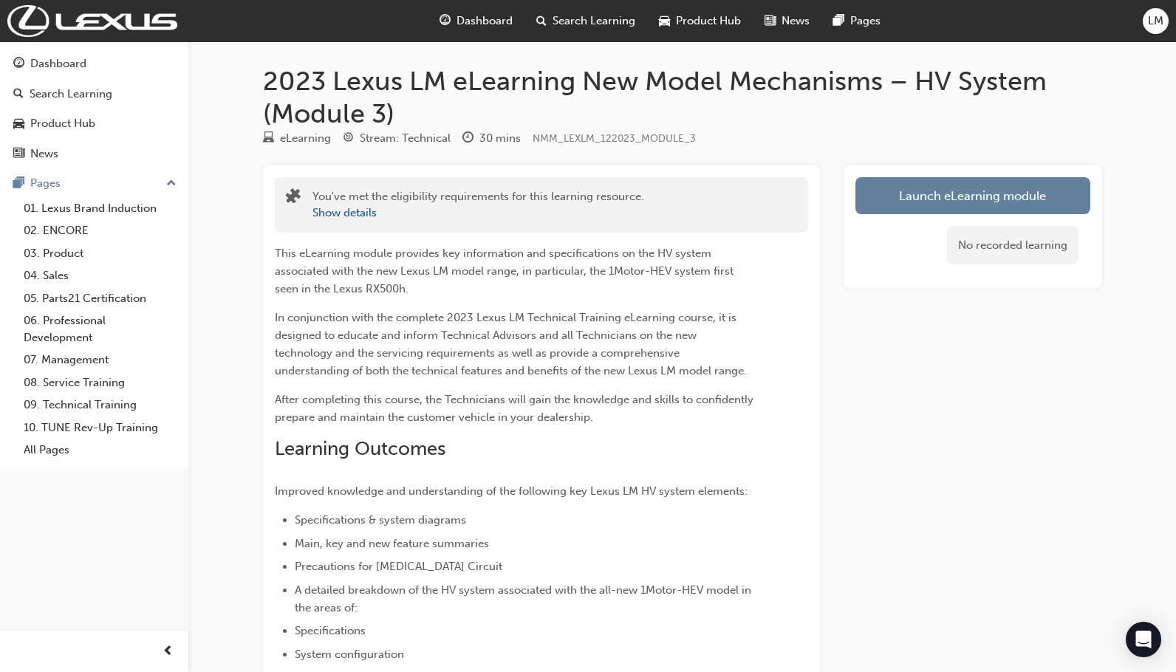
click at [1128, 309] on div "2023 Lexus LM eLearning New Model Mechanisms – HV System (Module 3) eLearning S…" at bounding box center [588, 556] width 1176 height 1113
click at [1009, 192] on link "Launch eLearning module" at bounding box center [972, 195] width 235 height 37
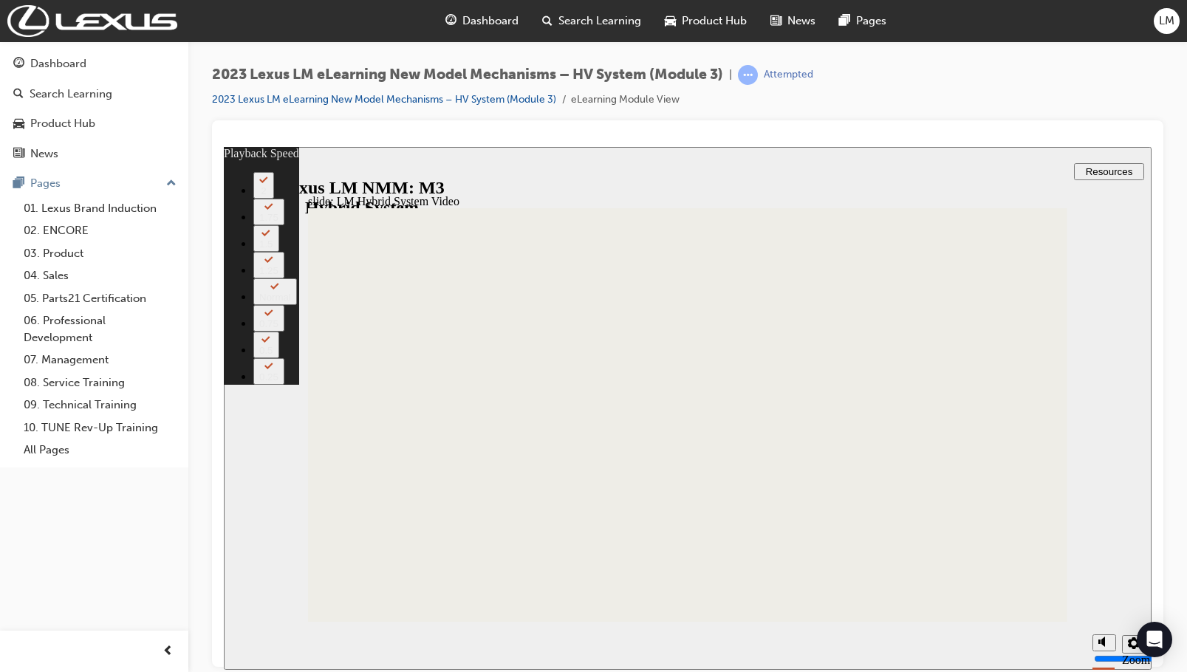
type input "387"
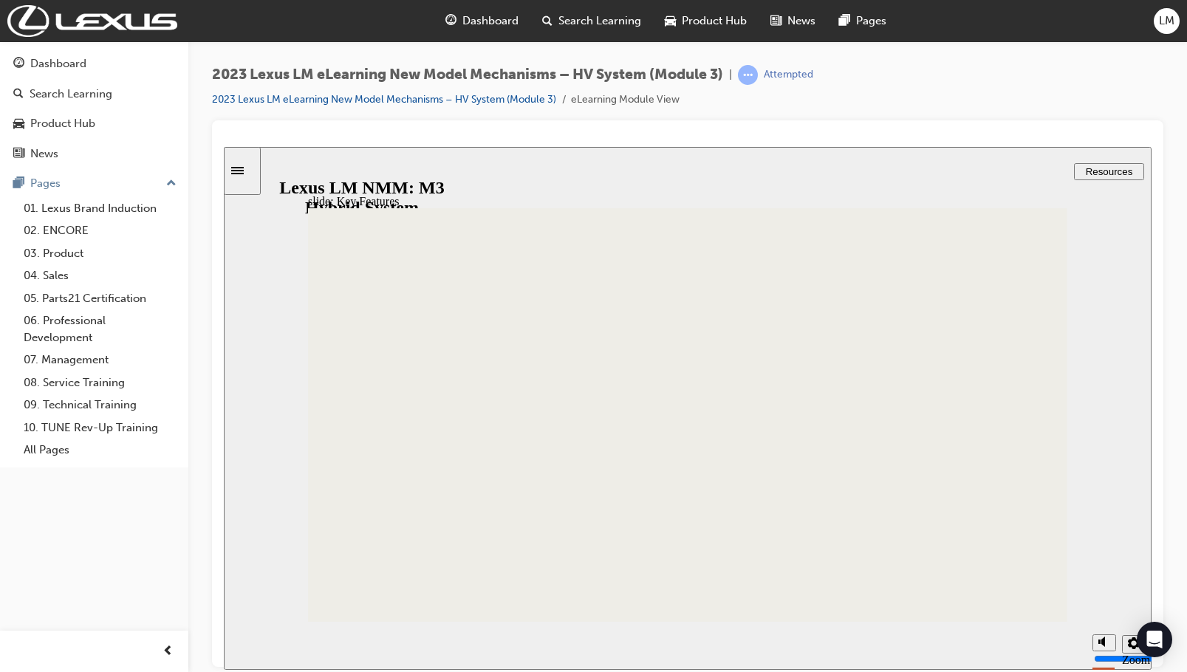
drag, startPoint x: 1032, startPoint y: 360, endPoint x: 1041, endPoint y: 359, distance: 8.9
drag, startPoint x: 1077, startPoint y: 311, endPoint x: 985, endPoint y: 317, distance: 91.8
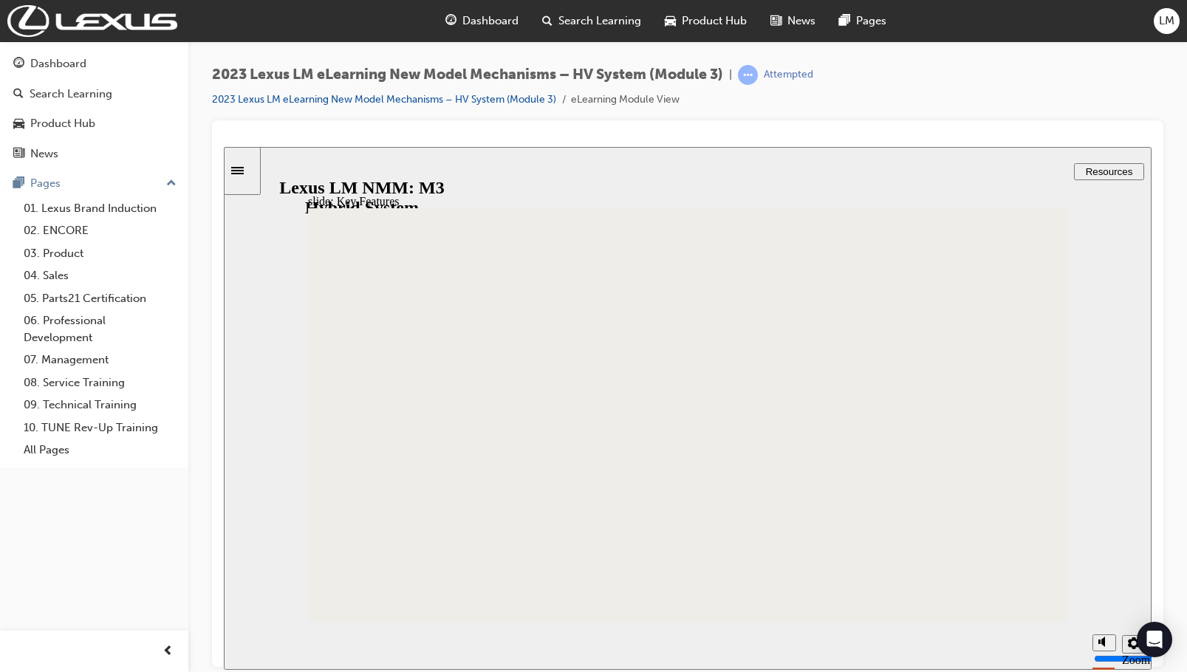
drag, startPoint x: 1035, startPoint y: 327, endPoint x: 1076, endPoint y: 513, distance: 190.7
click at [1076, 513] on div "slide: Key Features Table with 6 columns and 6 rows HV Control System Adopts a …" at bounding box center [688, 407] width 928 height 523
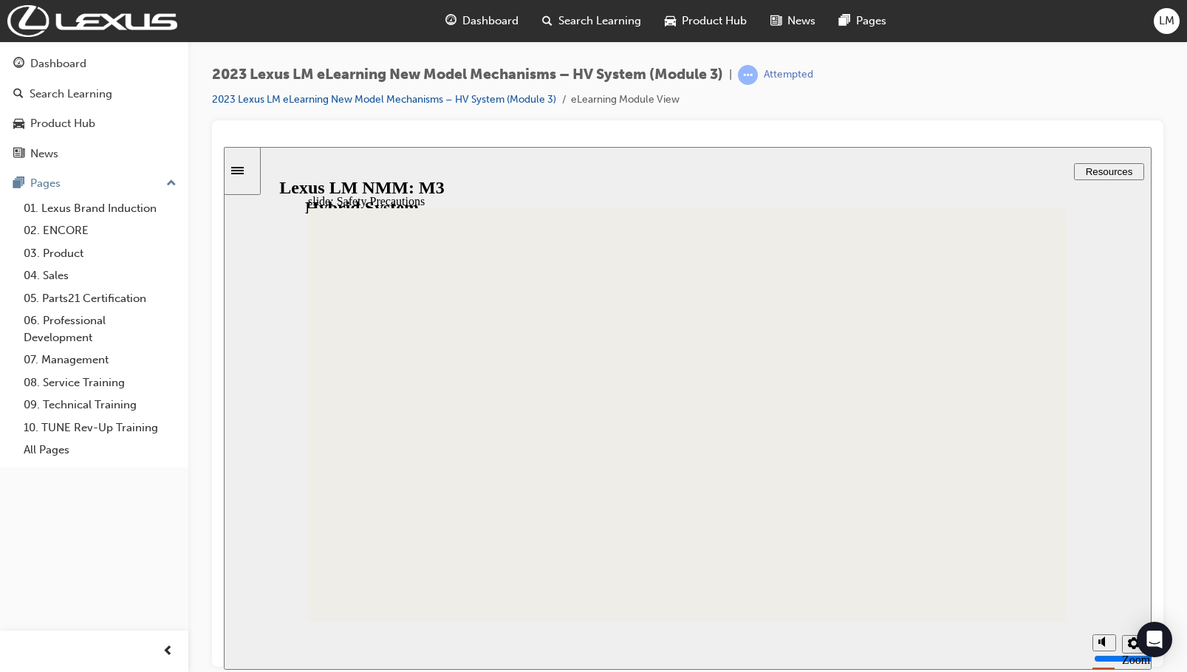
type input "2"
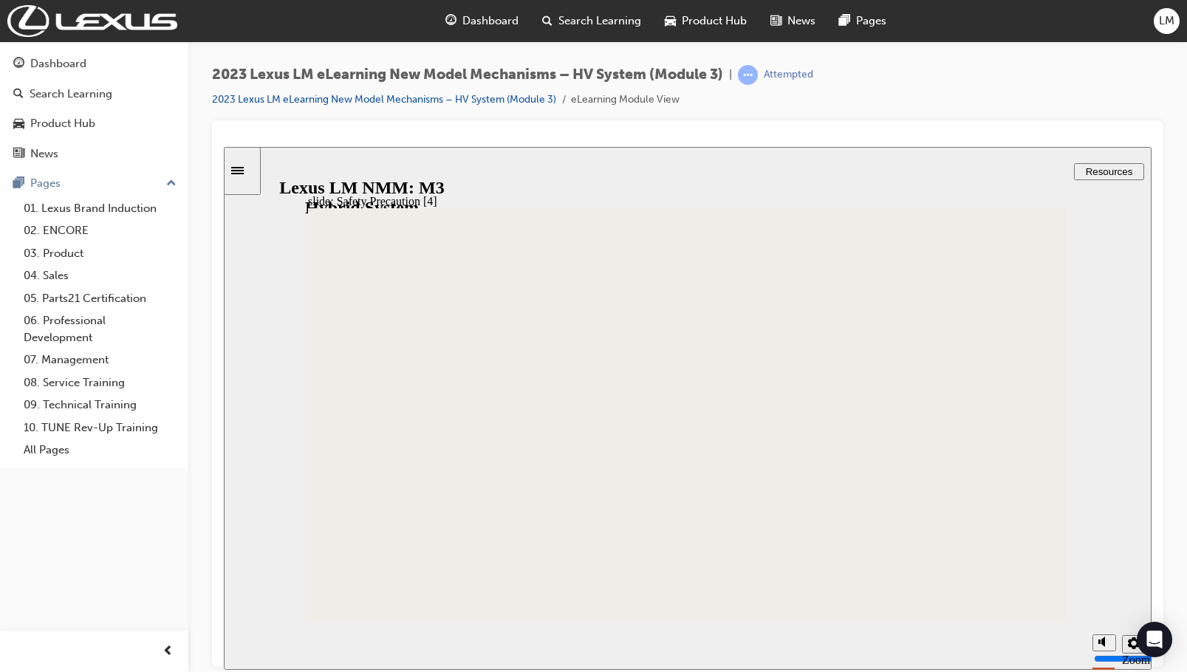
drag, startPoint x: 369, startPoint y: 339, endPoint x: 374, endPoint y: 349, distance: 11.9
drag, startPoint x: 368, startPoint y: 332, endPoint x: 371, endPoint y: 344, distance: 12.2
type input "4"
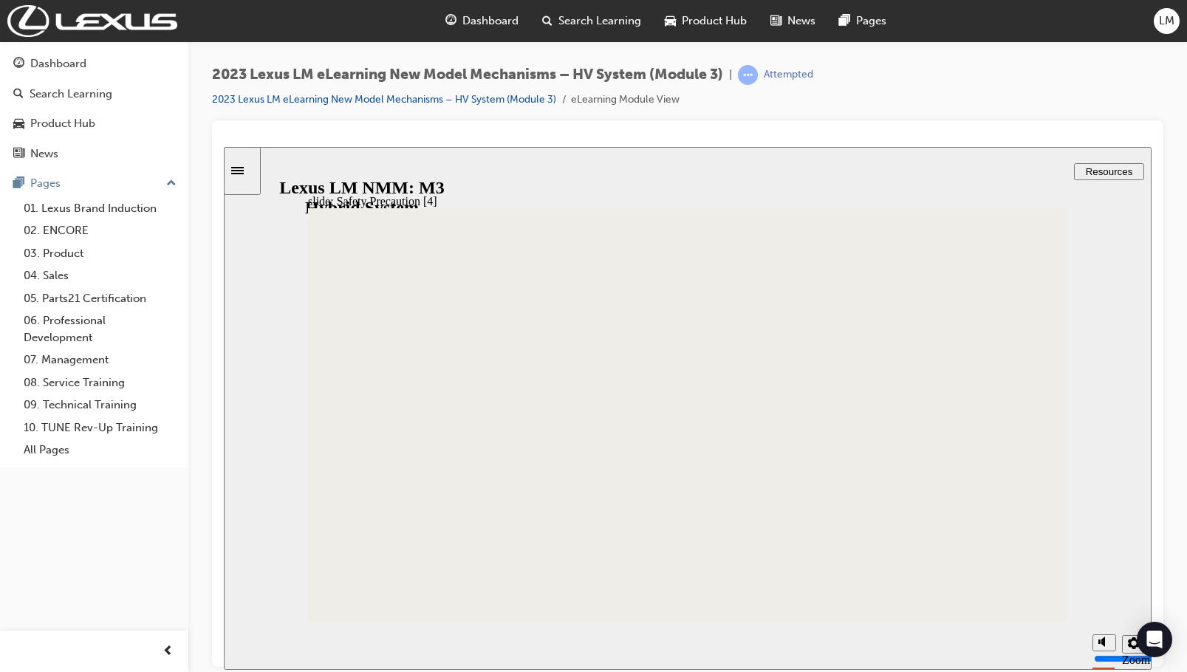
drag, startPoint x: 369, startPoint y: 420, endPoint x: 381, endPoint y: 413, distance: 14.6
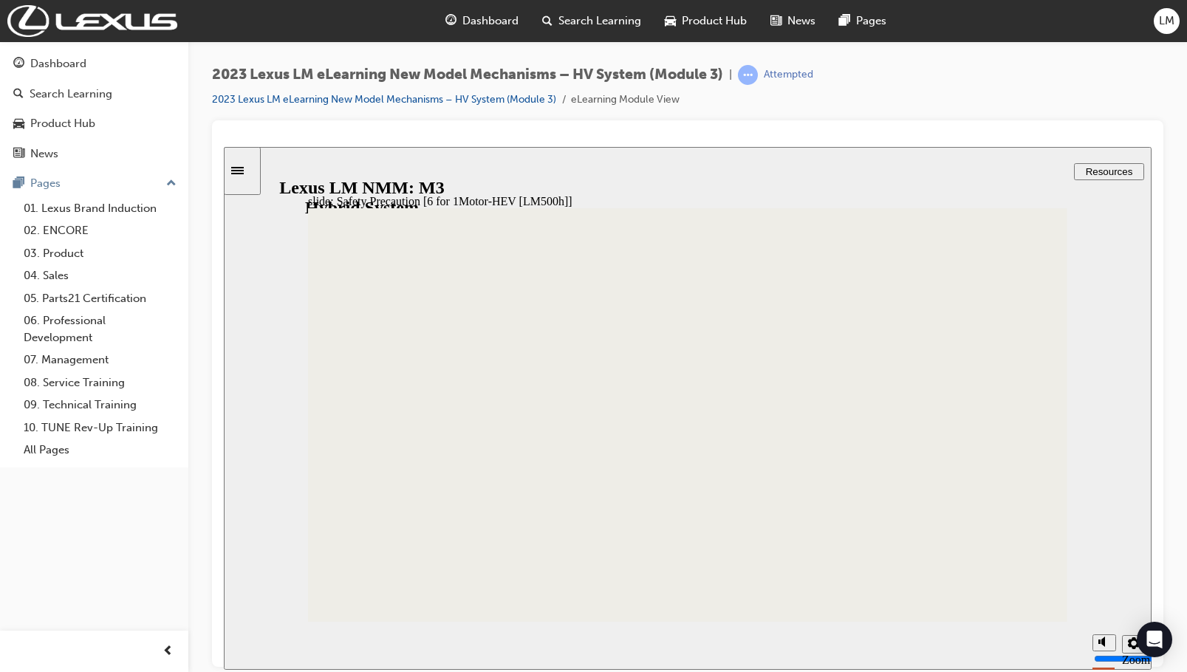
drag, startPoint x: 379, startPoint y: 422, endPoint x: 383, endPoint y: 388, distance: 33.5
type input "2"
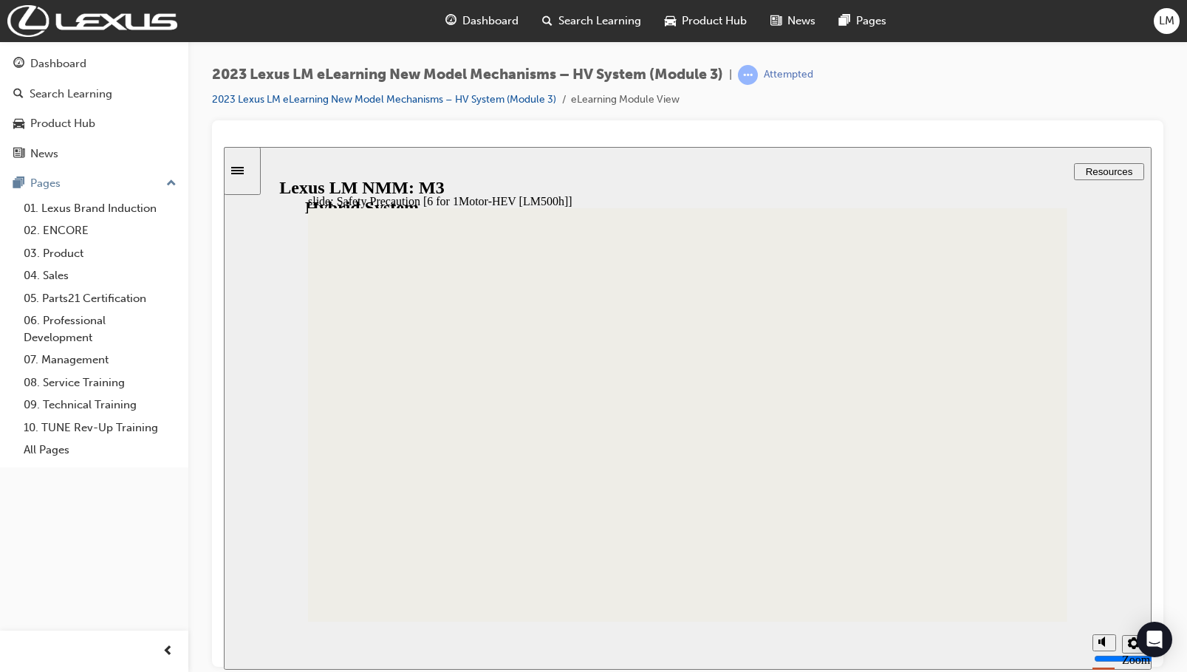
click at [1041, 622] on section "Playback Speed 2 1.75 1.5 1.25" at bounding box center [688, 645] width 928 height 48
type input "2"
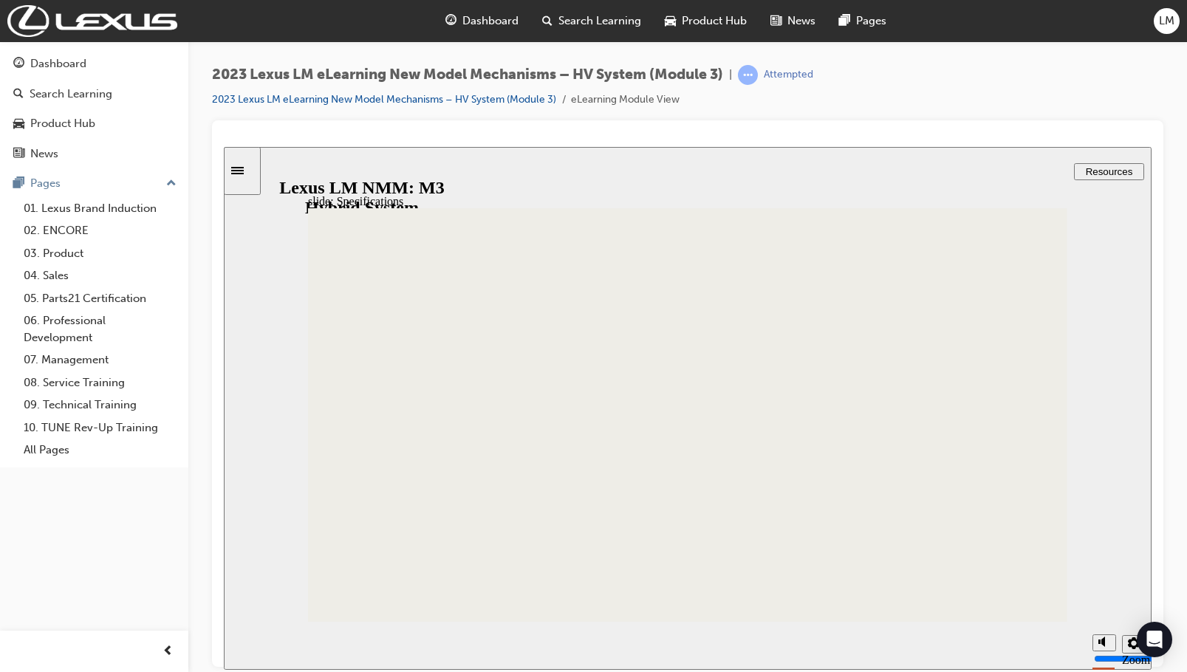
scroll to position [192, 0]
drag, startPoint x: 1023, startPoint y: 447, endPoint x: 1024, endPoint y: 597, distance: 149.9
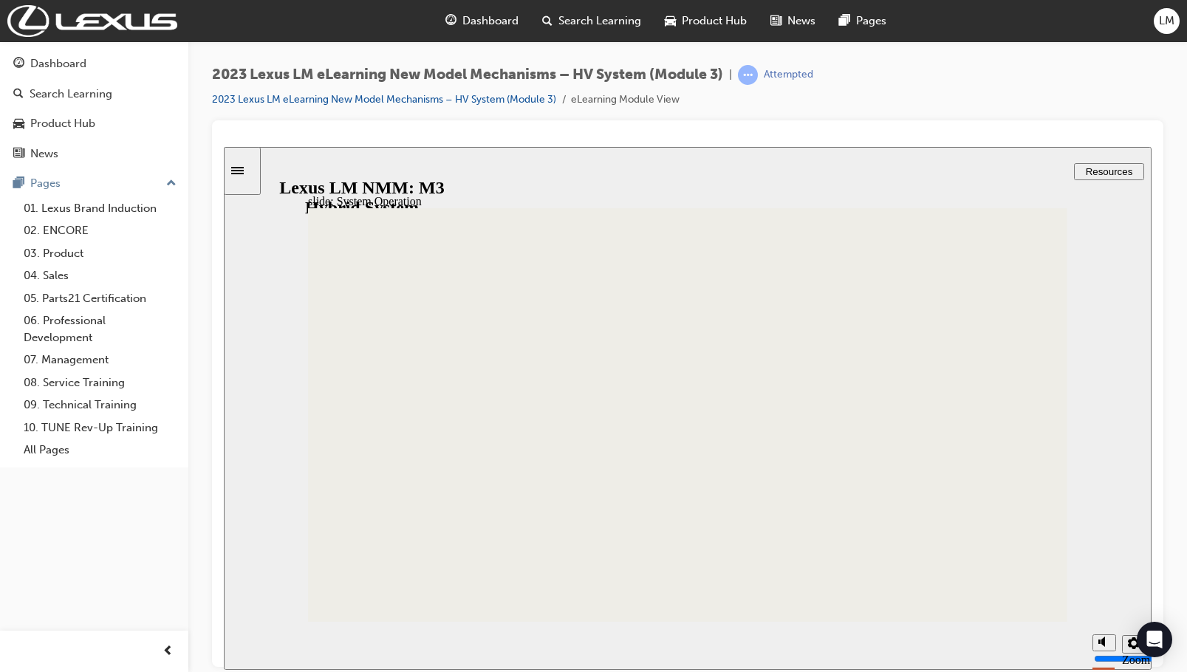
scroll to position [617, 0]
drag, startPoint x: 1031, startPoint y: 445, endPoint x: 1059, endPoint y: 558, distance: 115.7
type input "11"
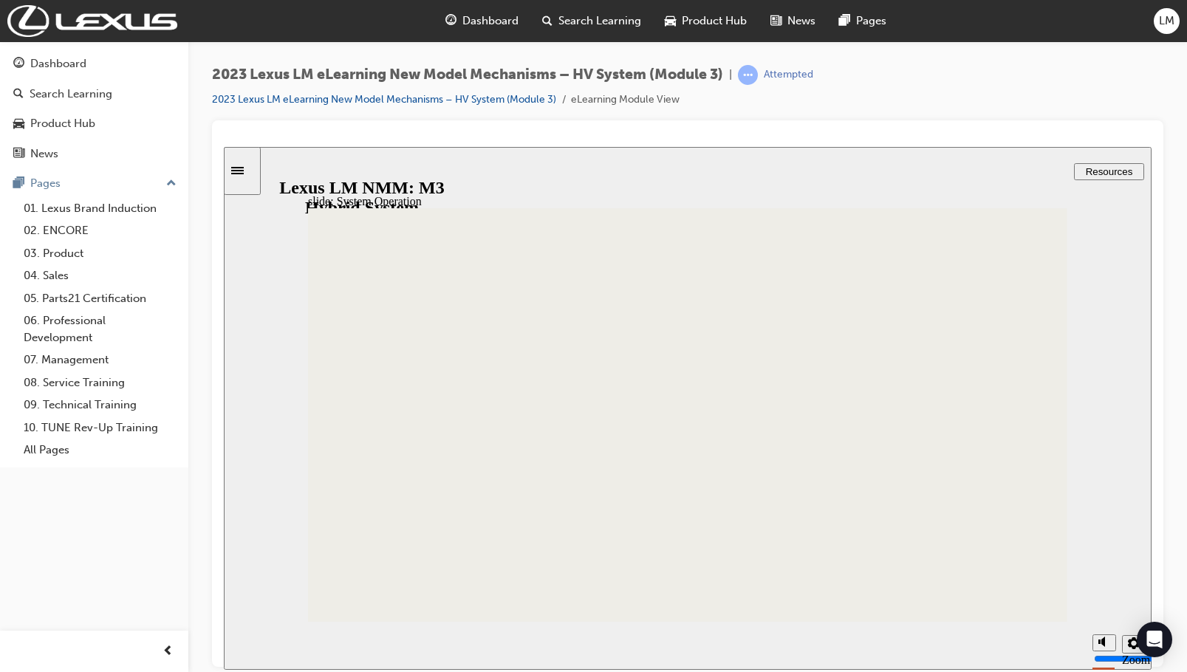
drag, startPoint x: 1025, startPoint y: 466, endPoint x: 1024, endPoint y: 577, distance: 110.8
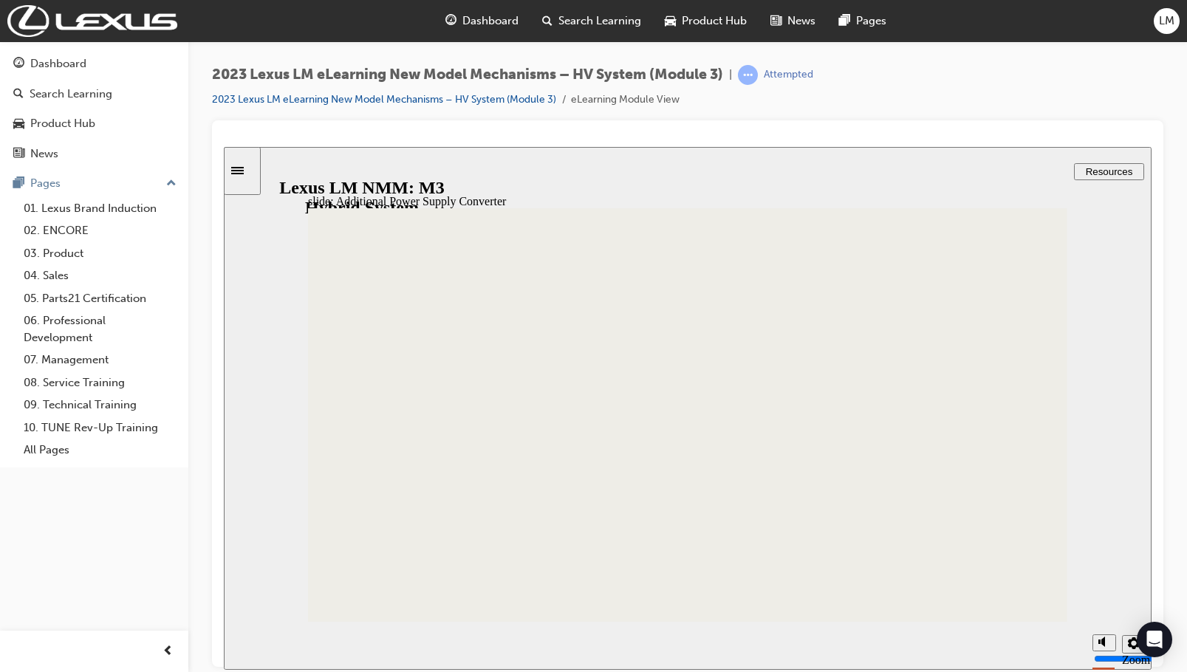
drag, startPoint x: 417, startPoint y: 435, endPoint x: 613, endPoint y: 441, distance: 195.8
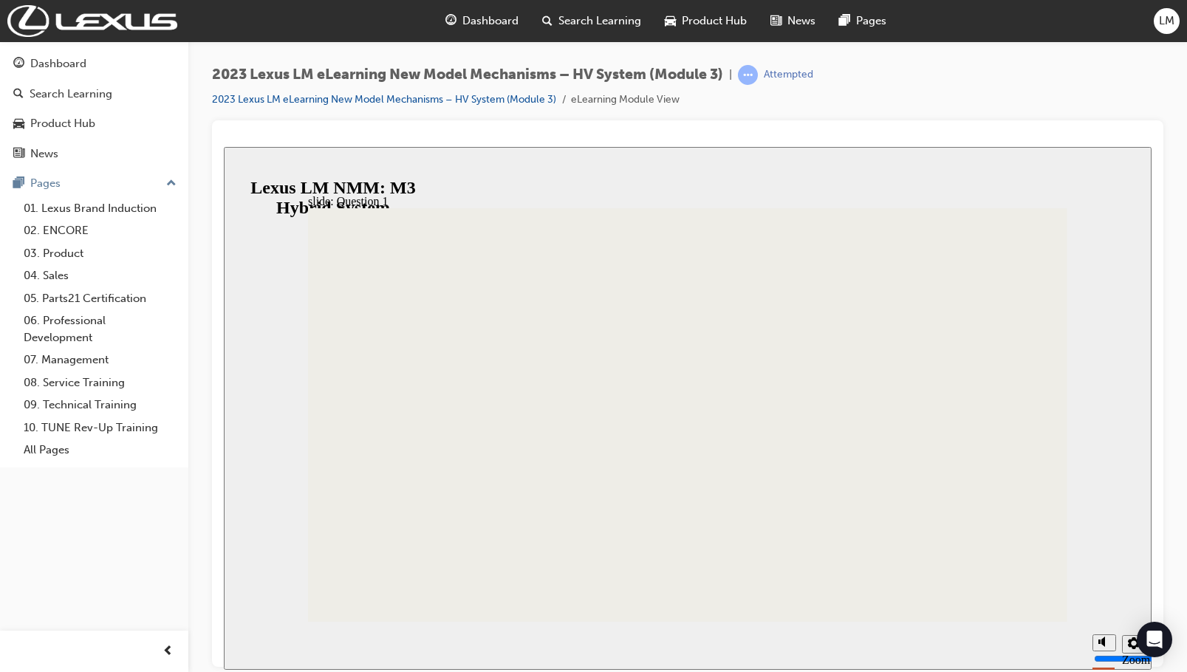
radio input "true"
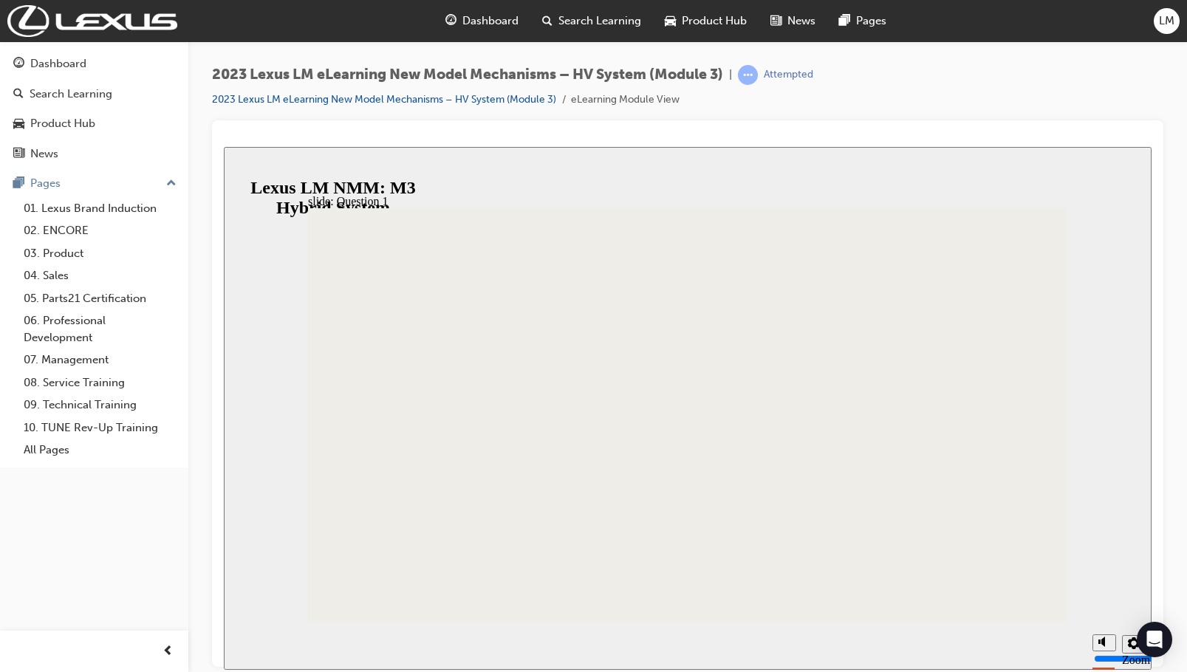
radio input "true"
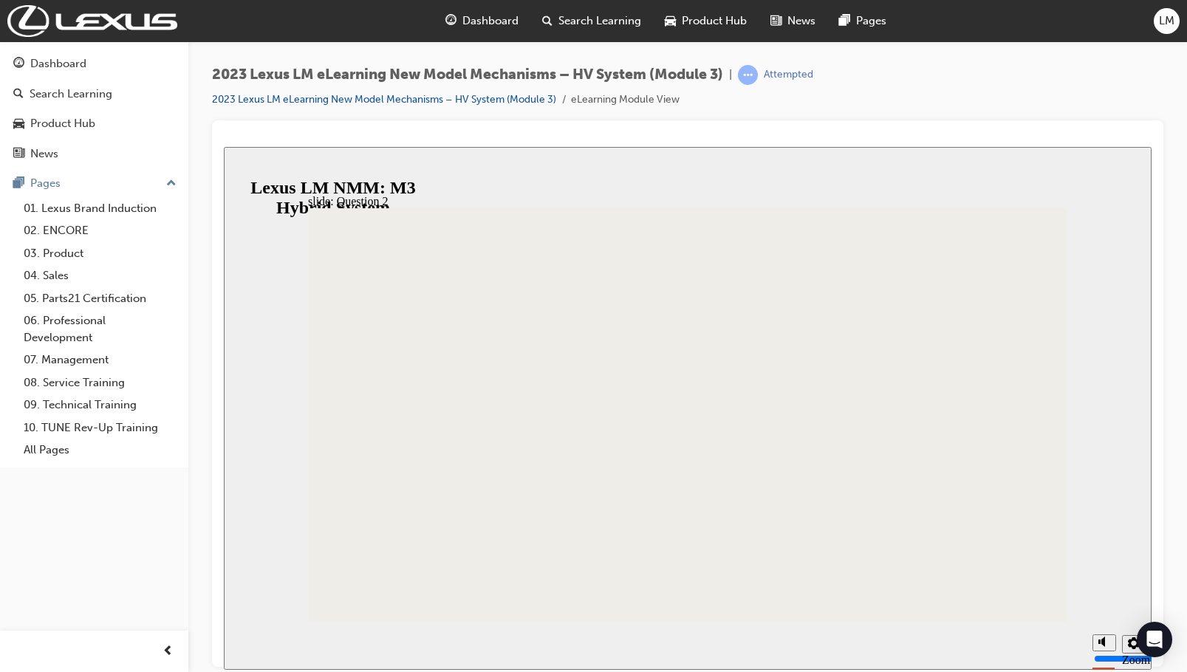
radio input "true"
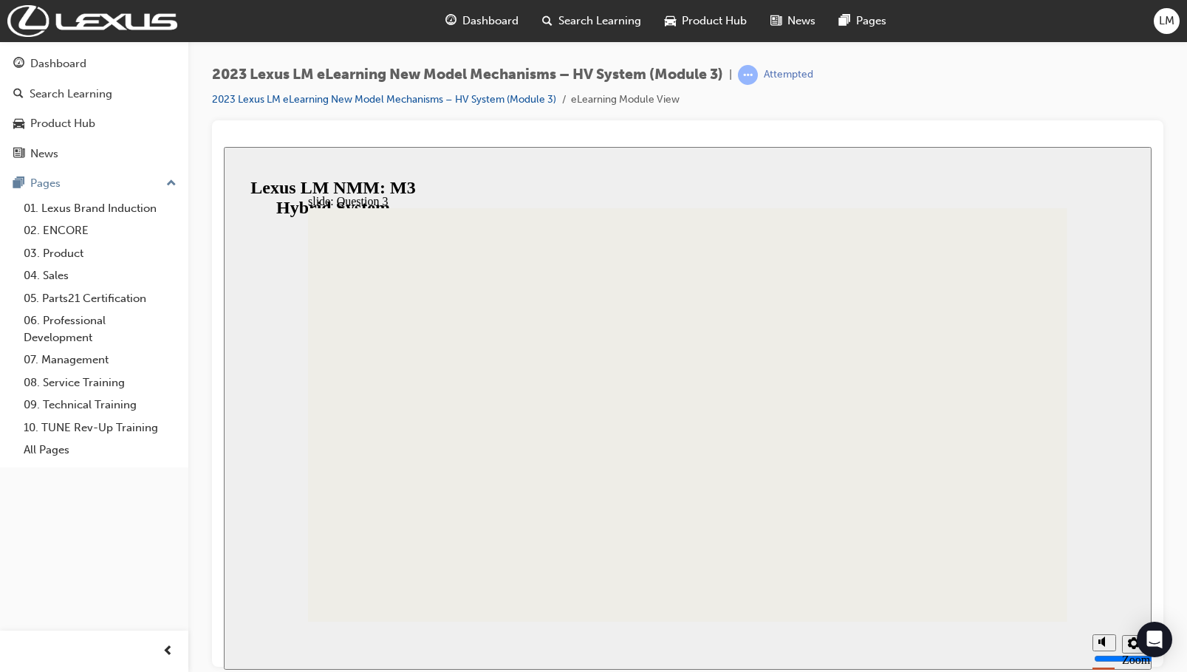
radio input "false"
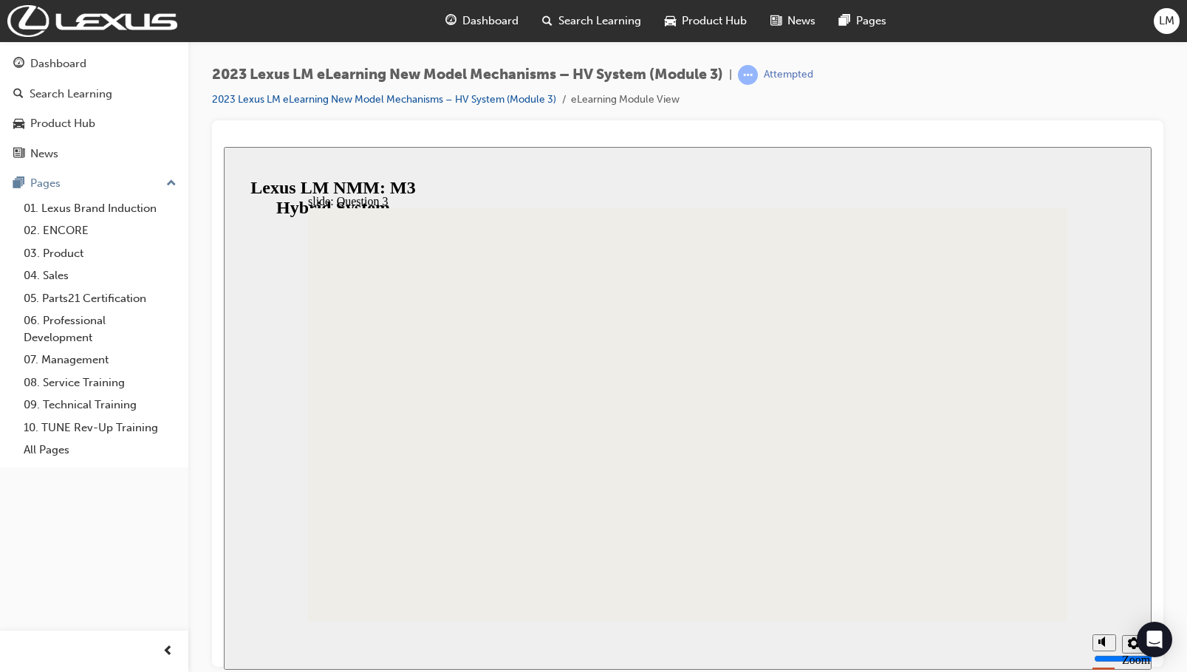
radio input "true"
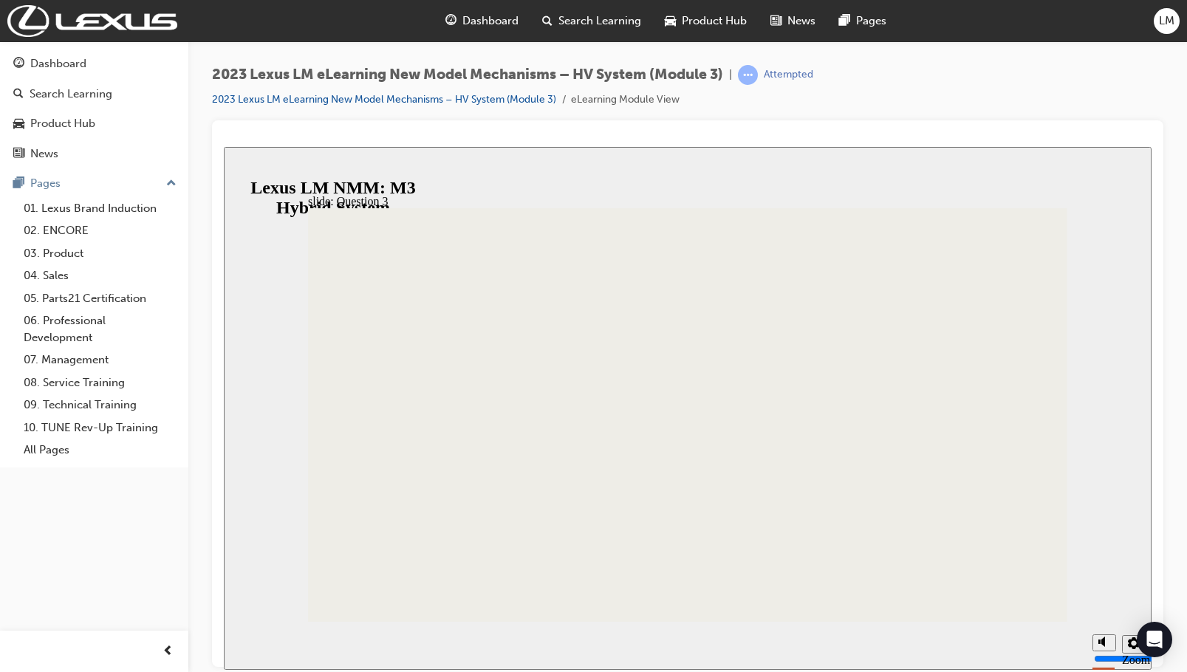
radio input "true"
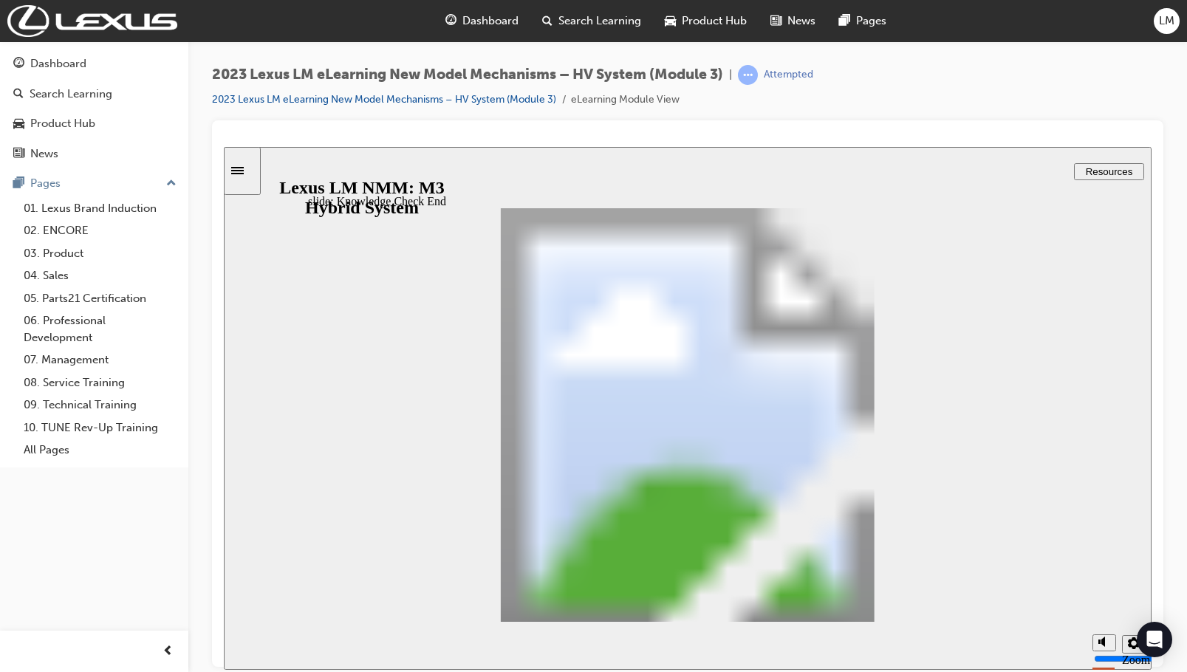
click at [1086, 430] on div "slide: End of module LM350h / LM500h HV System Straight Connector 4 Congratulat…" at bounding box center [688, 407] width 928 height 523
click at [245, 171] on icon "Sidebar Toggle" at bounding box center [242, 169] width 22 height 9
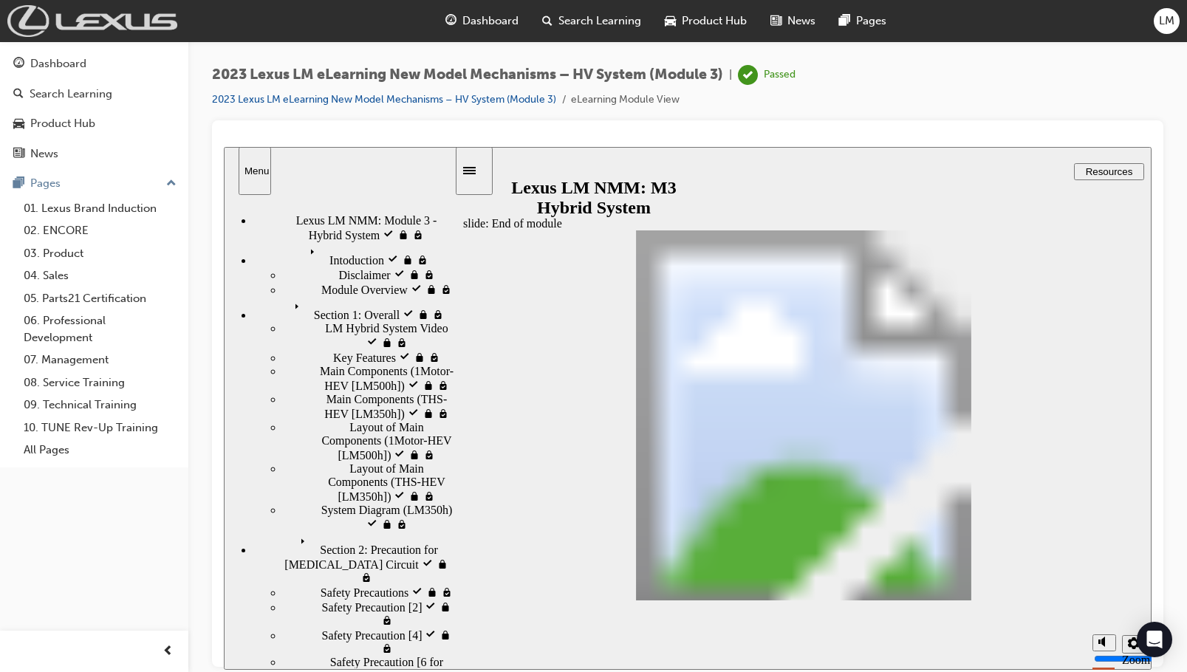
click at [111, 25] on img at bounding box center [92, 21] width 170 height 32
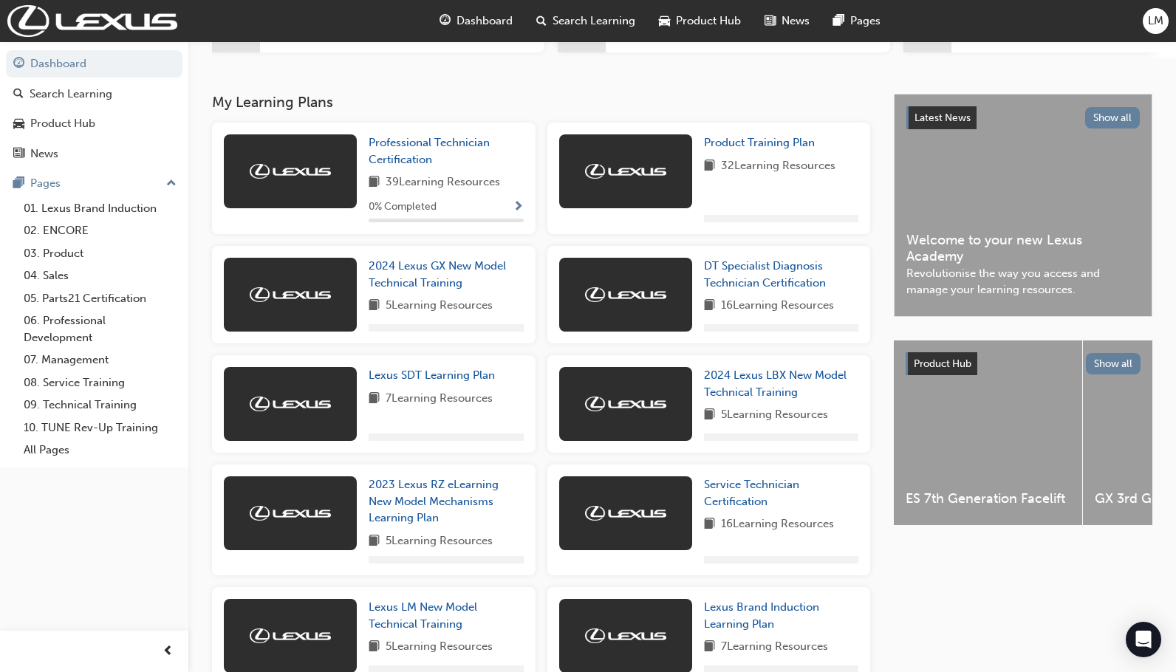
scroll to position [118, 0]
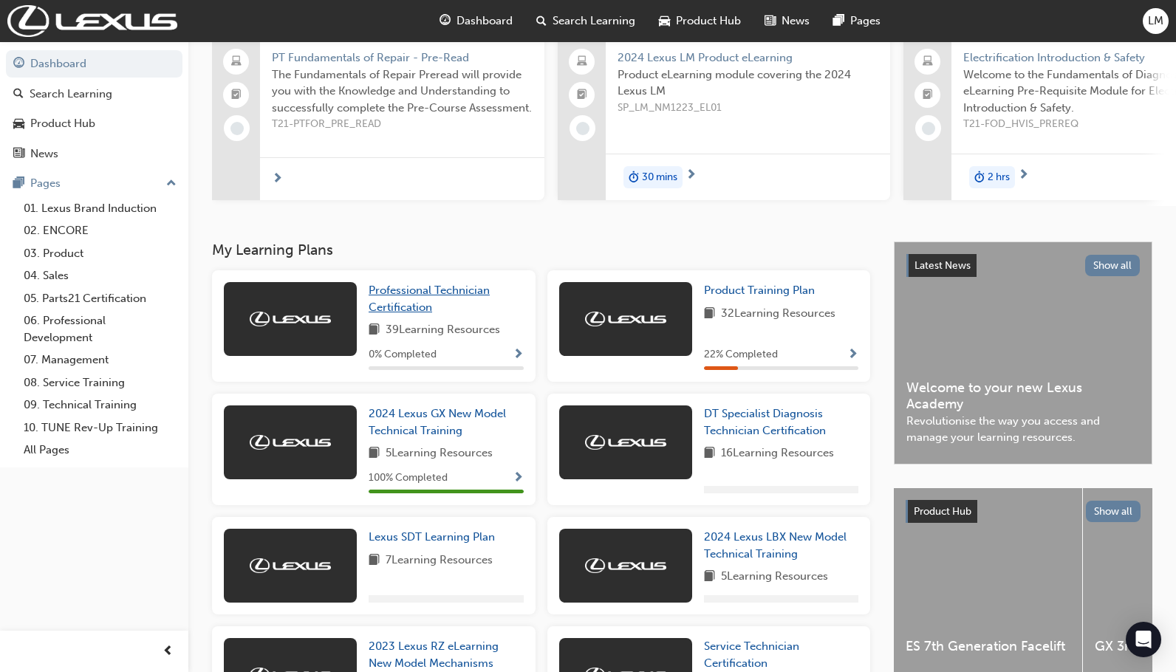
click at [409, 308] on span "Professional Technician Certification" at bounding box center [429, 299] width 121 height 30
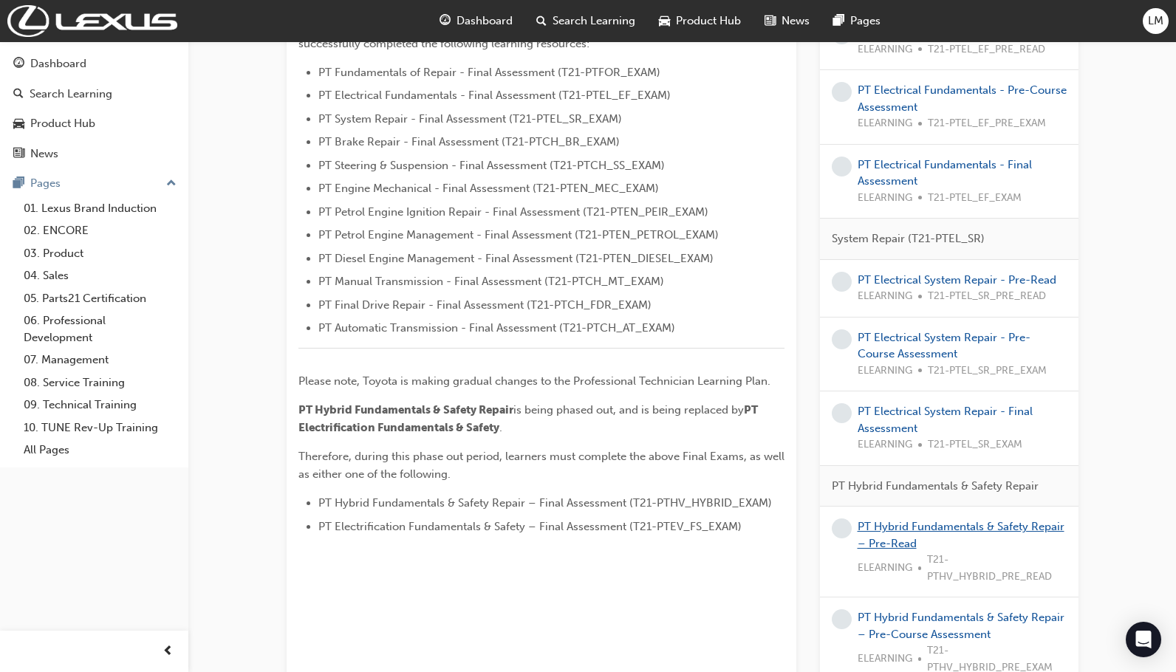
scroll to position [739, 0]
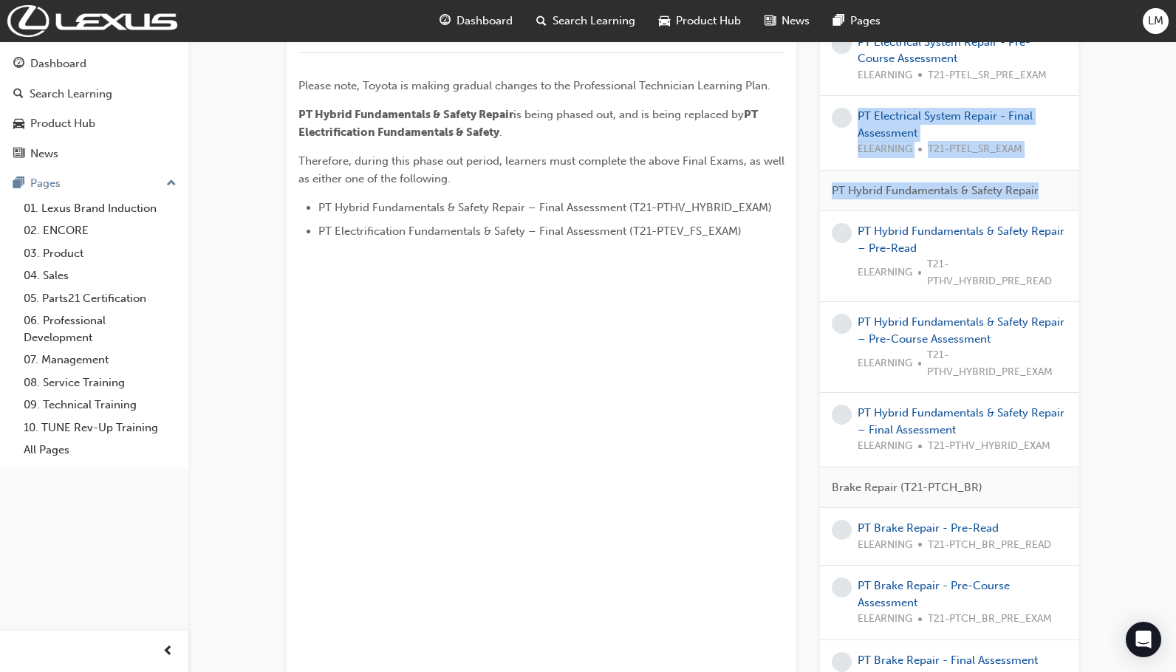
drag, startPoint x: 1175, startPoint y: 199, endPoint x: 1189, endPoint y: 71, distance: 128.5
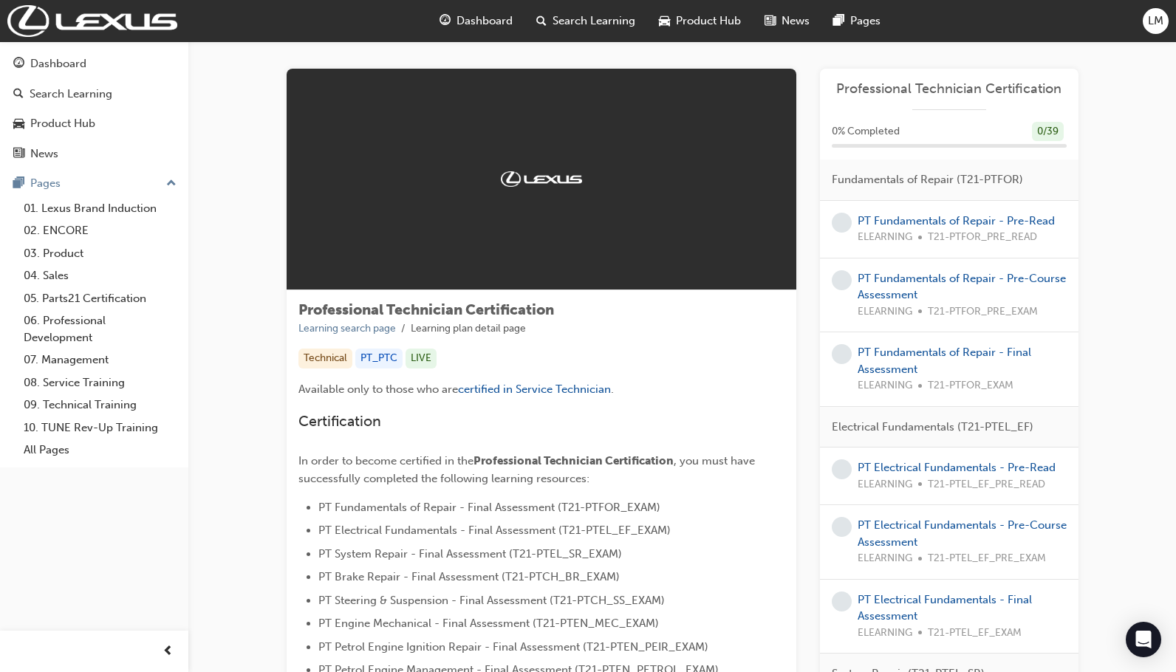
scroll to position [0, 0]
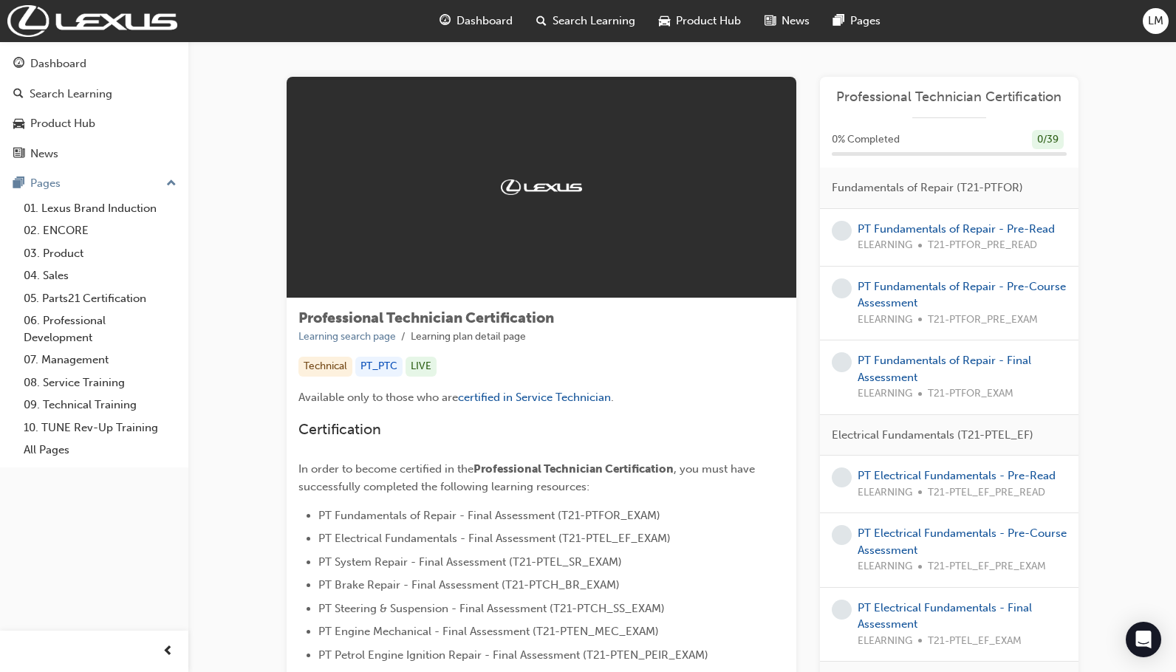
click at [459, 17] on span "Dashboard" at bounding box center [484, 21] width 56 height 17
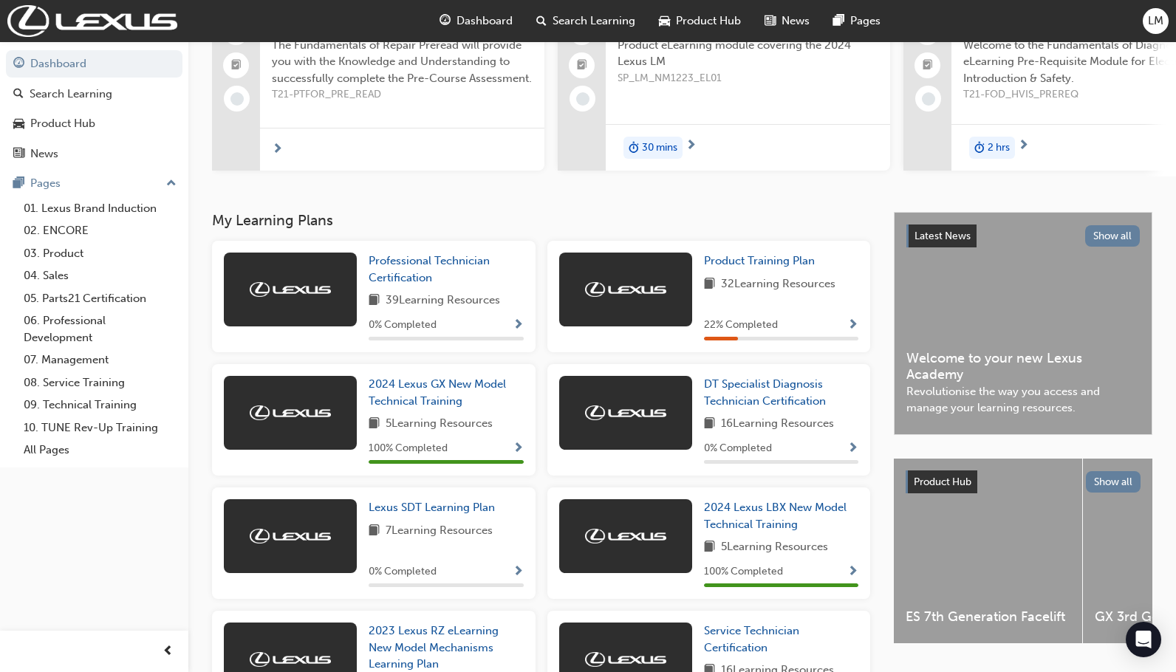
scroll to position [295, 0]
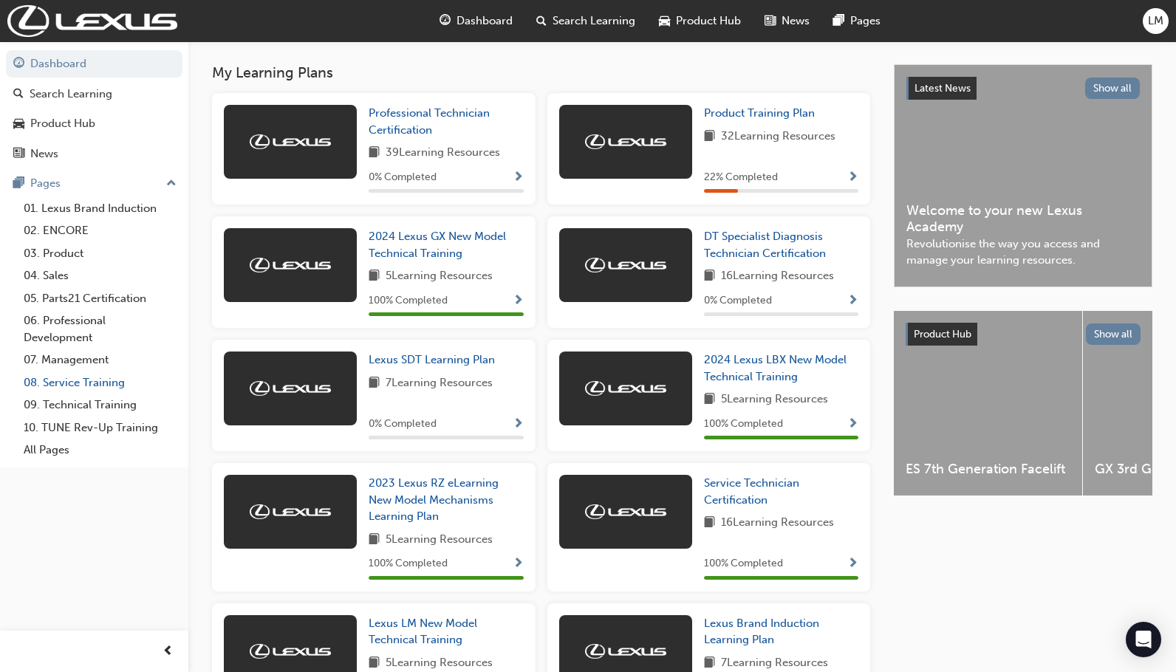
click at [97, 383] on link "08. Service Training" at bounding box center [100, 383] width 165 height 23
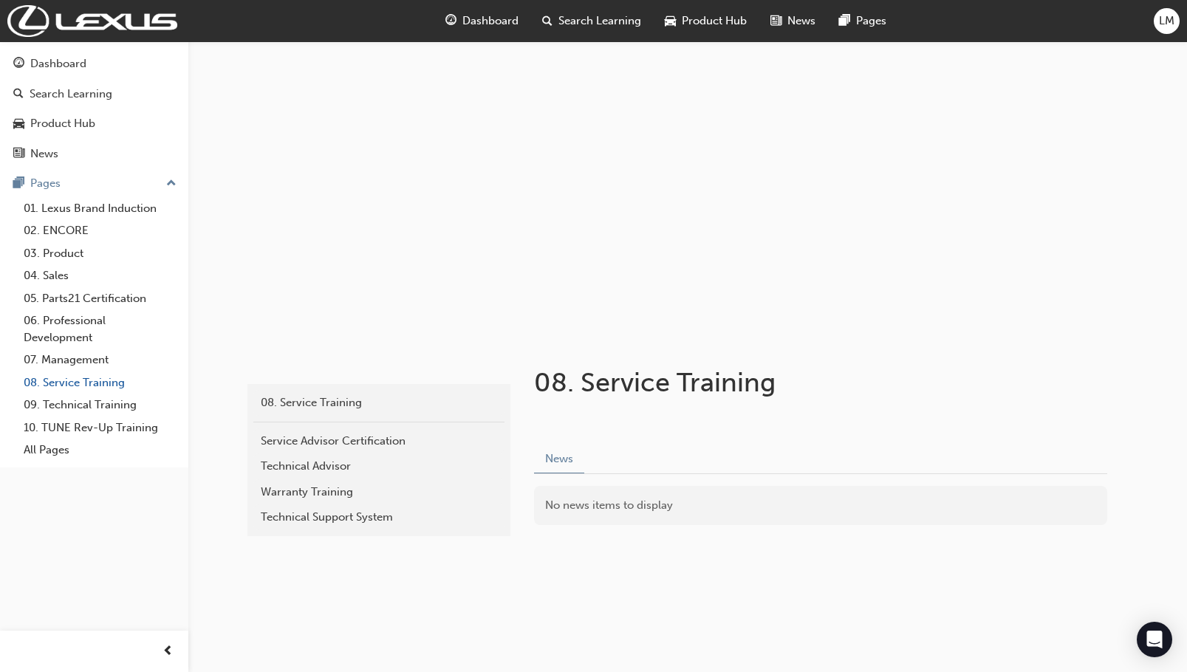
click at [103, 391] on link "08. Service Training" at bounding box center [100, 383] width 165 height 23
click at [109, 405] on link "09. Technical Training" at bounding box center [100, 405] width 165 height 23
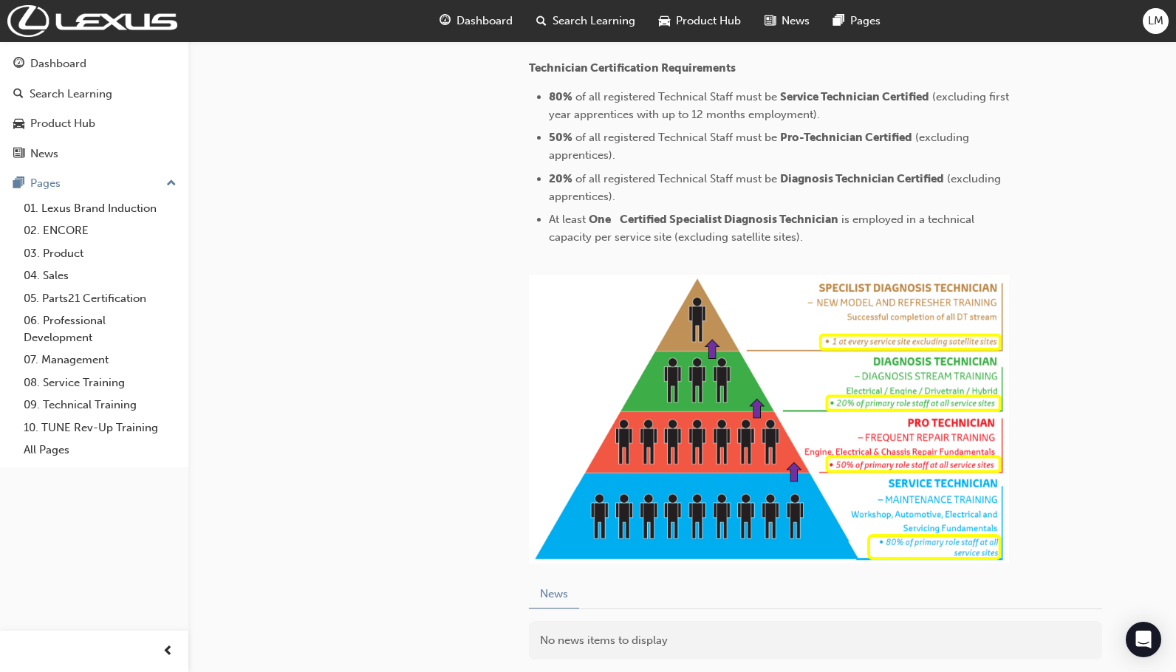
scroll to position [710, 0]
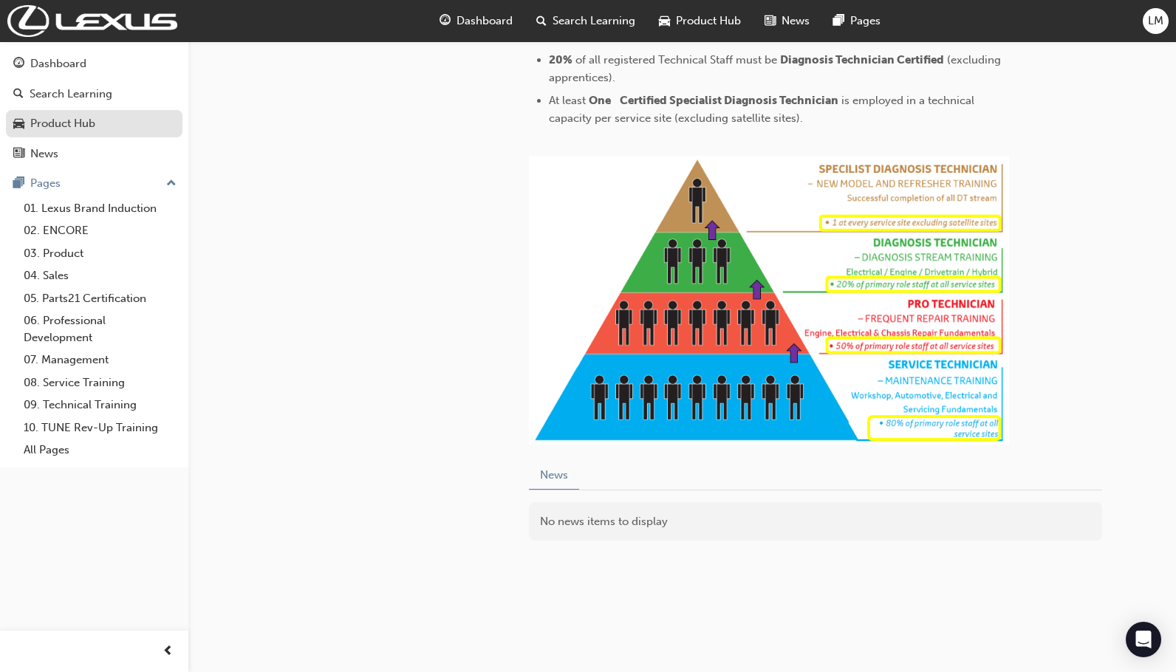
click at [74, 127] on div "Product Hub" at bounding box center [62, 123] width 65 height 17
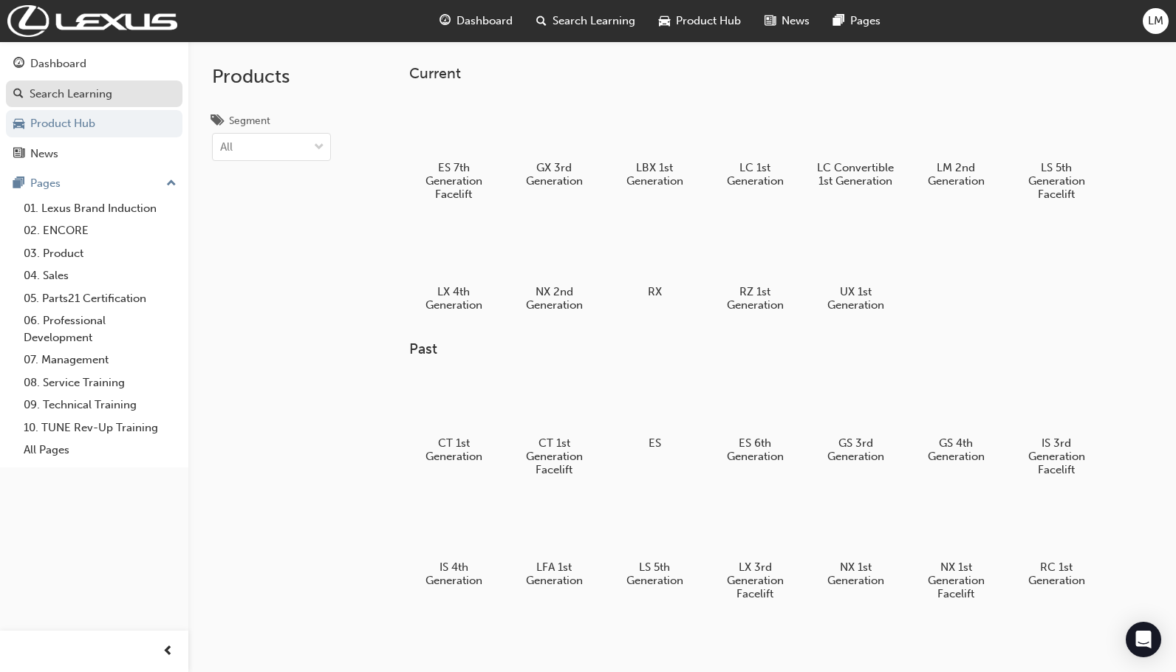
click at [84, 92] on div "Search Learning" at bounding box center [71, 94] width 83 height 17
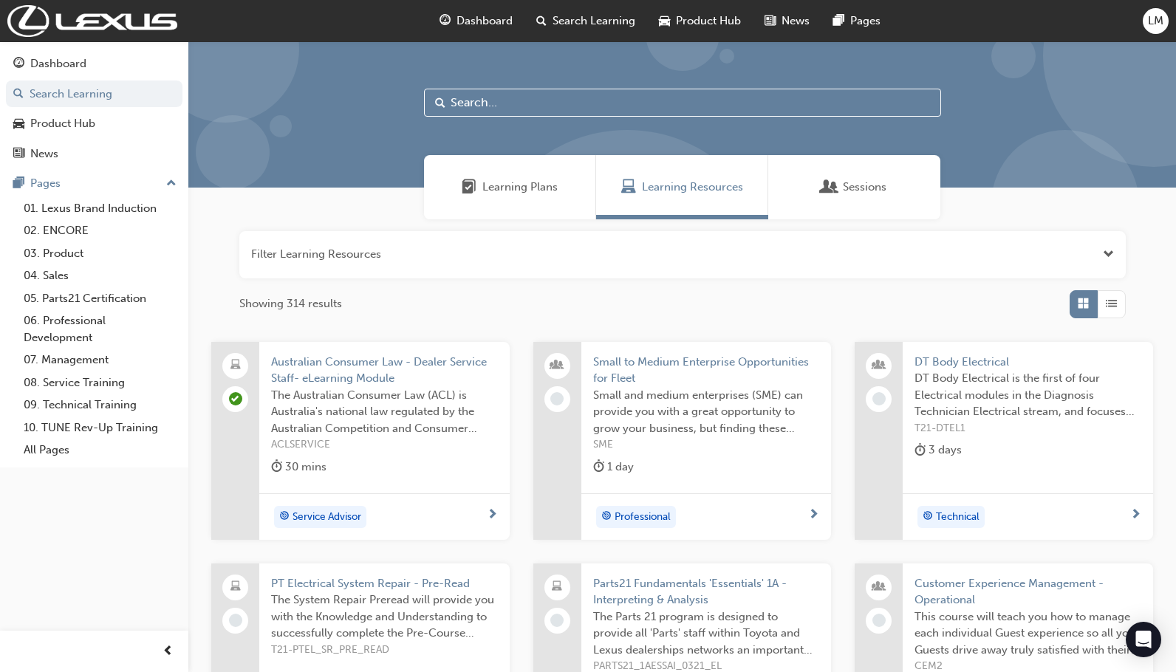
click at [832, 216] on div "Sessions" at bounding box center [854, 187] width 172 height 64
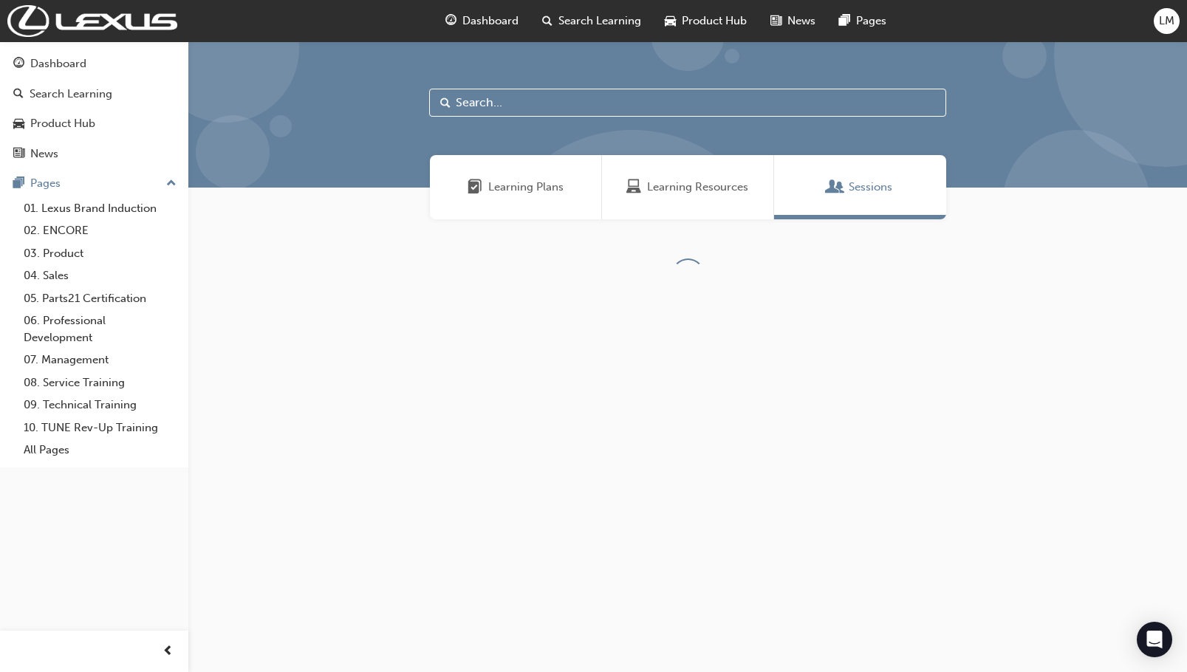
click at [518, 196] on div "Learning Plans" at bounding box center [516, 187] width 172 height 64
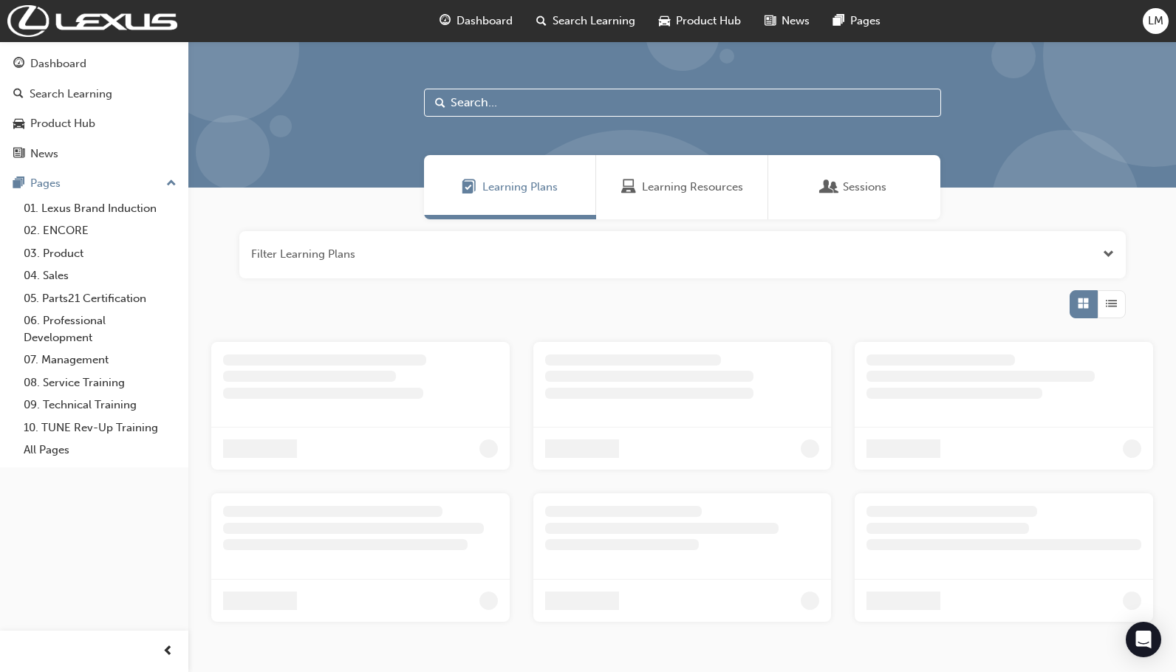
scroll to position [69, 0]
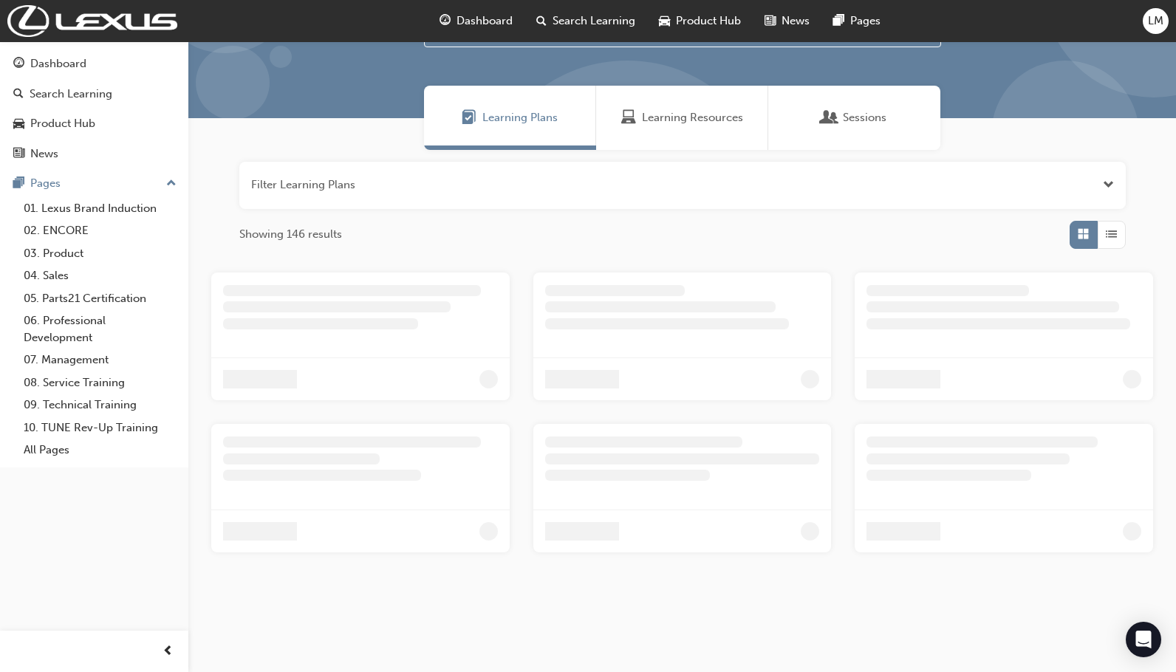
click at [562, 190] on button "button" at bounding box center [682, 185] width 886 height 47
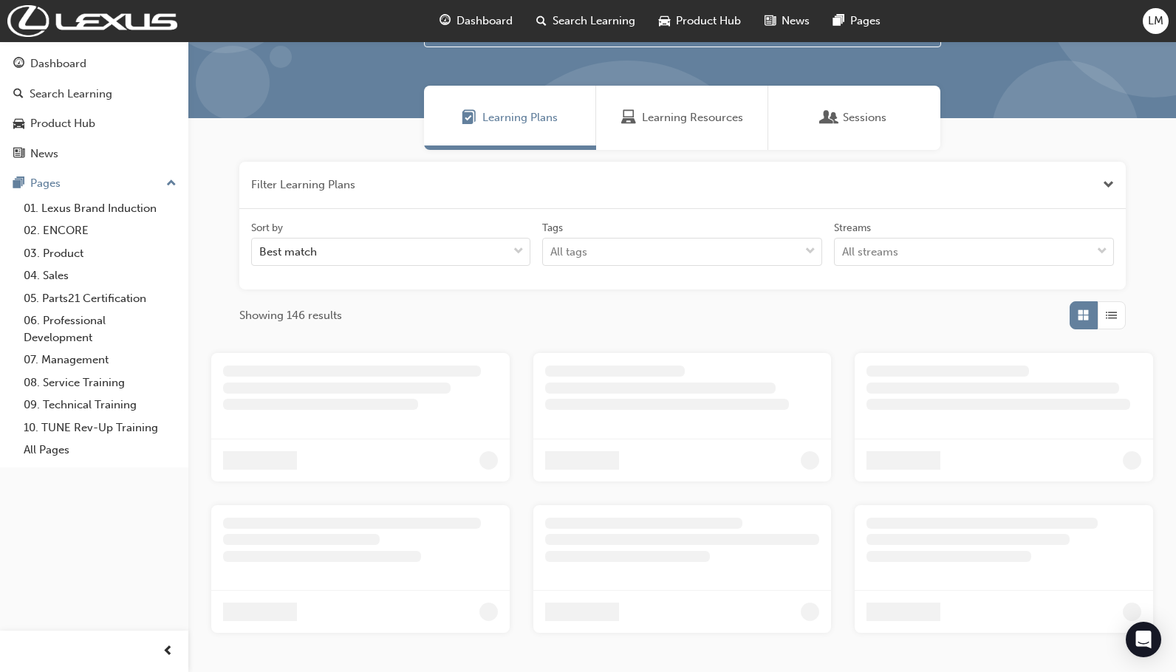
click at [562, 190] on button "button" at bounding box center [682, 185] width 886 height 47
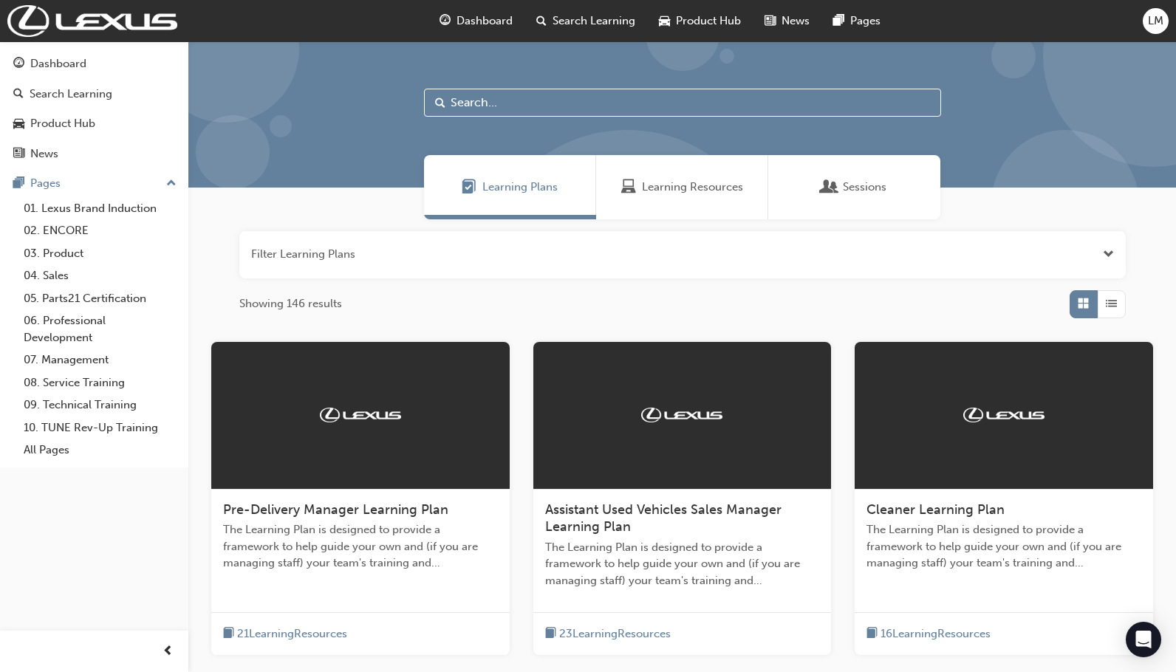
click at [868, 196] on div "Sessions" at bounding box center [854, 187] width 172 height 64
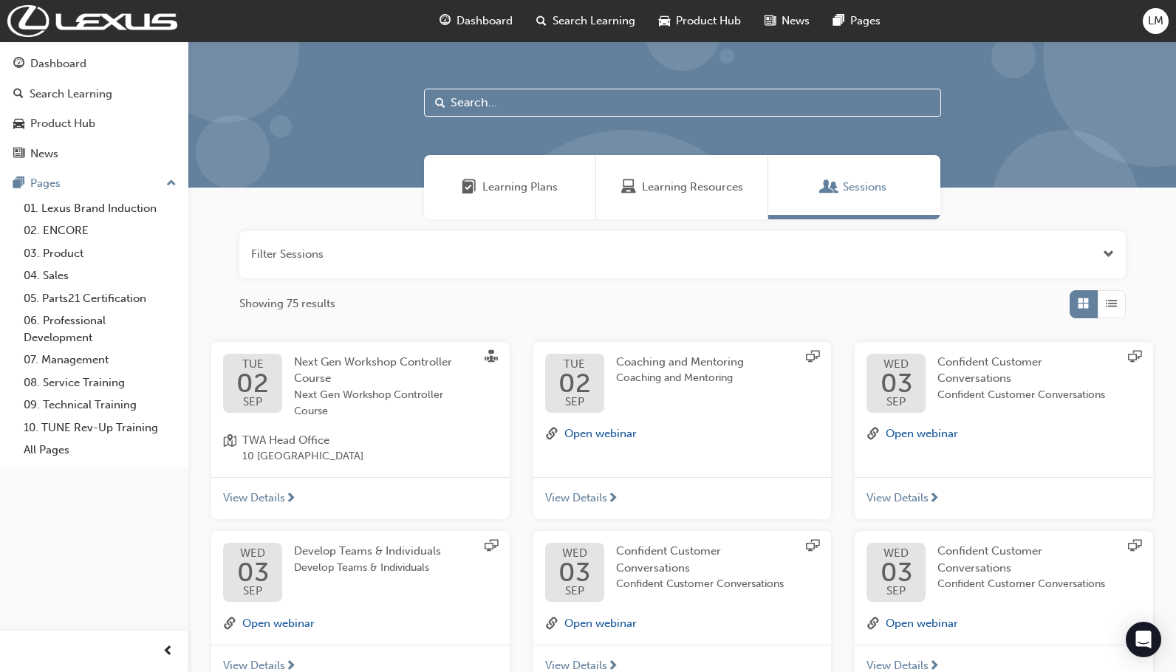
click at [719, 172] on div "Learning Resources" at bounding box center [682, 187] width 172 height 64
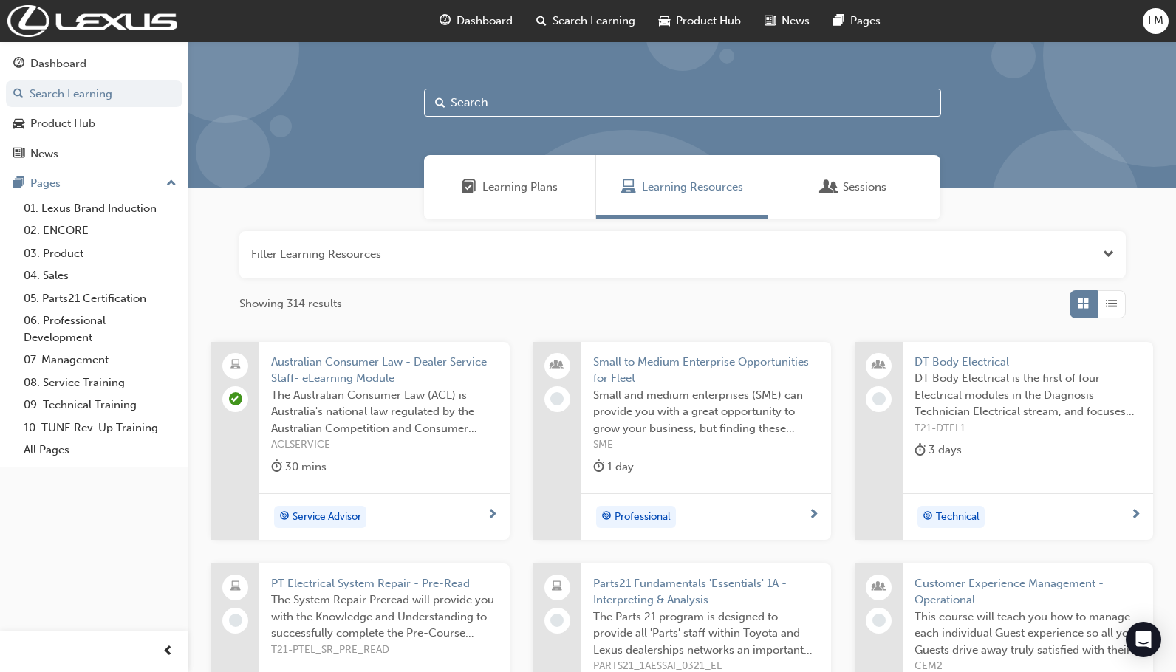
scroll to position [270, 0]
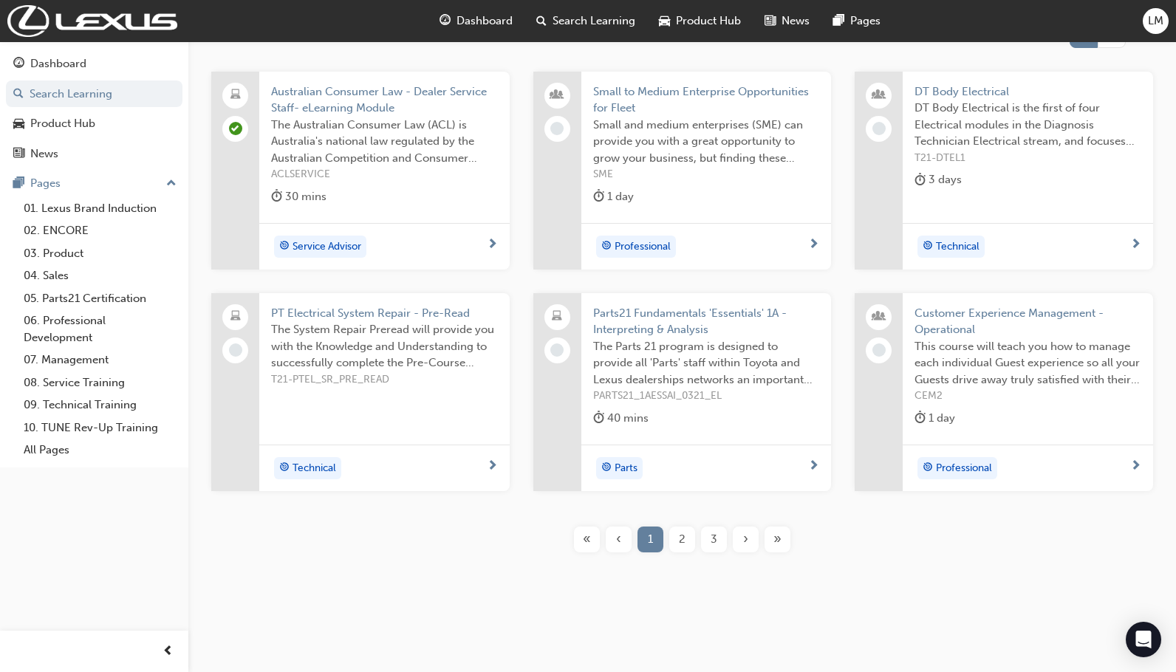
click at [681, 538] on span "2" at bounding box center [682, 539] width 7 height 17
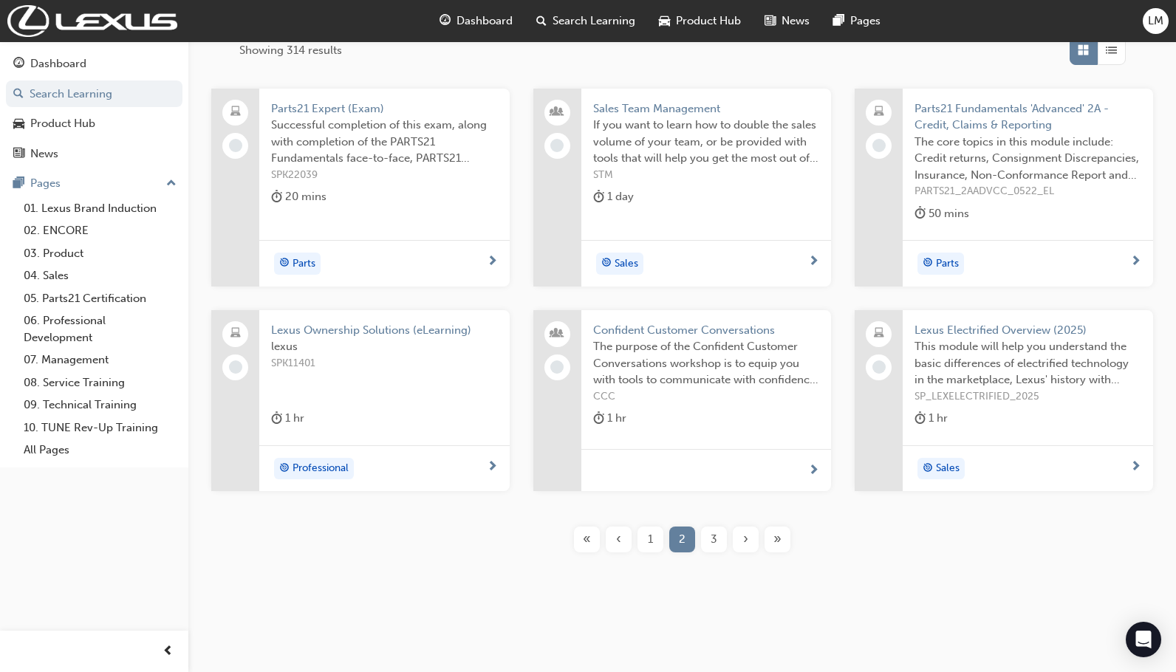
click at [713, 538] on span "3" at bounding box center [714, 539] width 7 height 17
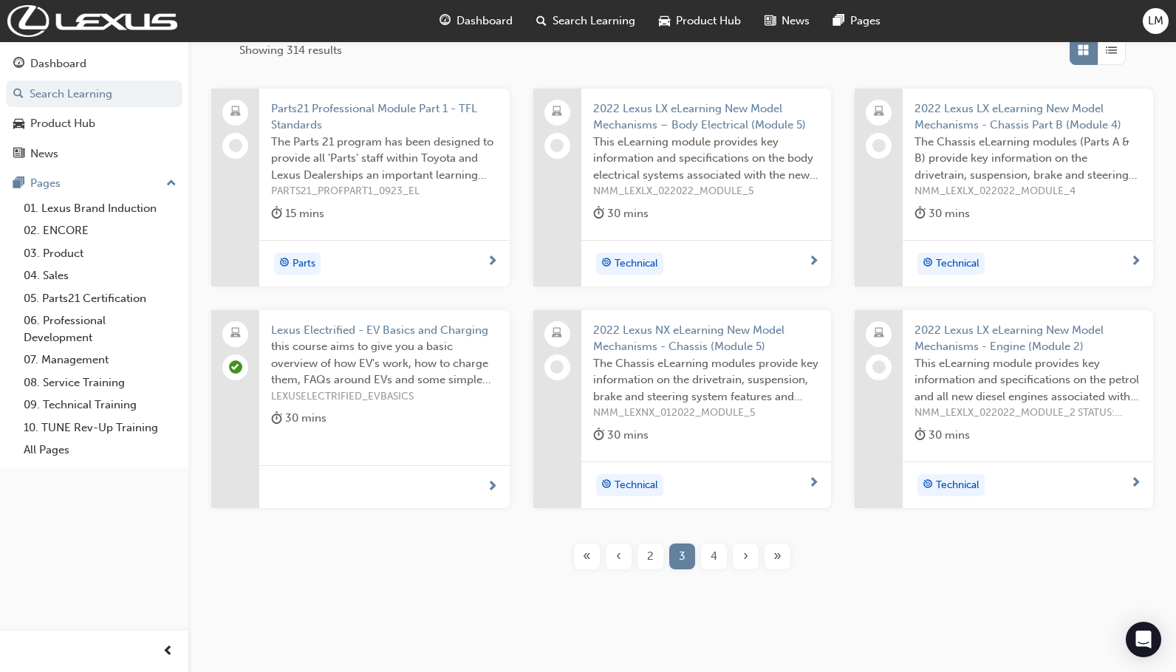
click at [722, 555] on div "4" at bounding box center [714, 557] width 26 height 26
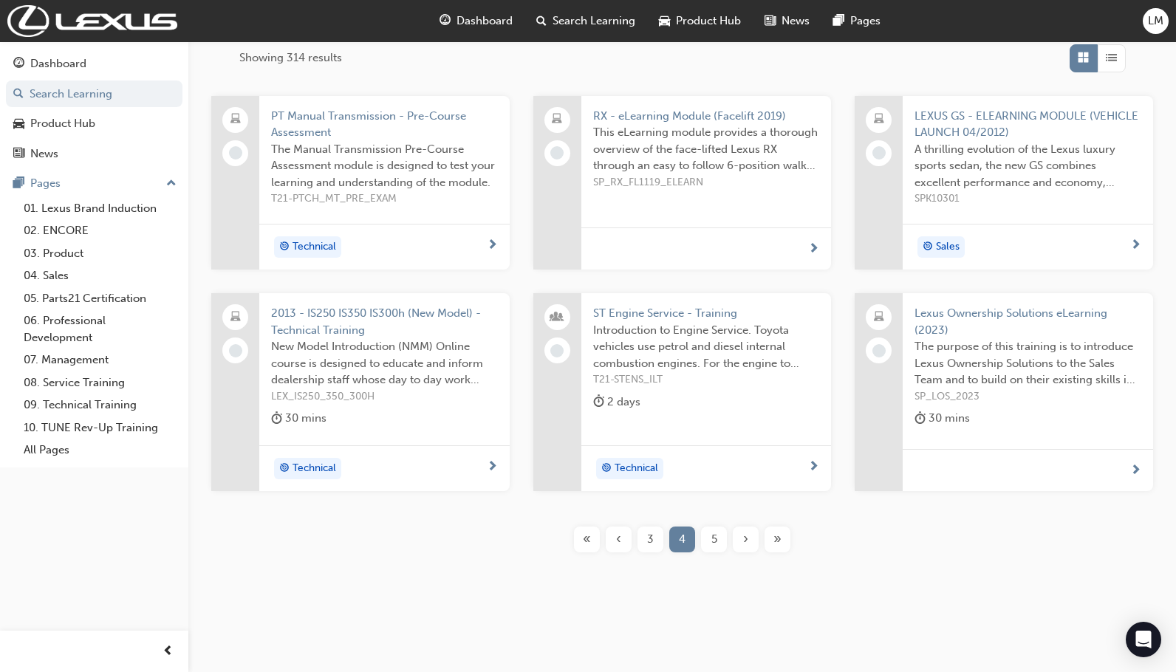
click at [720, 544] on div "5" at bounding box center [714, 540] width 26 height 26
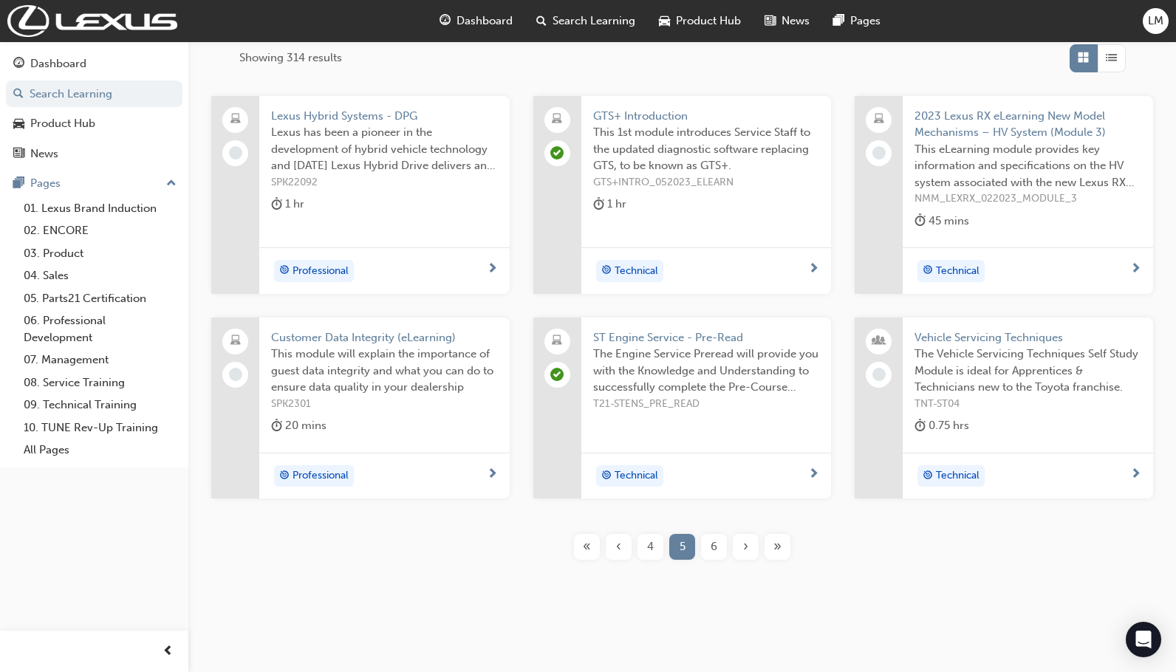
click at [717, 558] on div "6" at bounding box center [714, 547] width 26 height 26
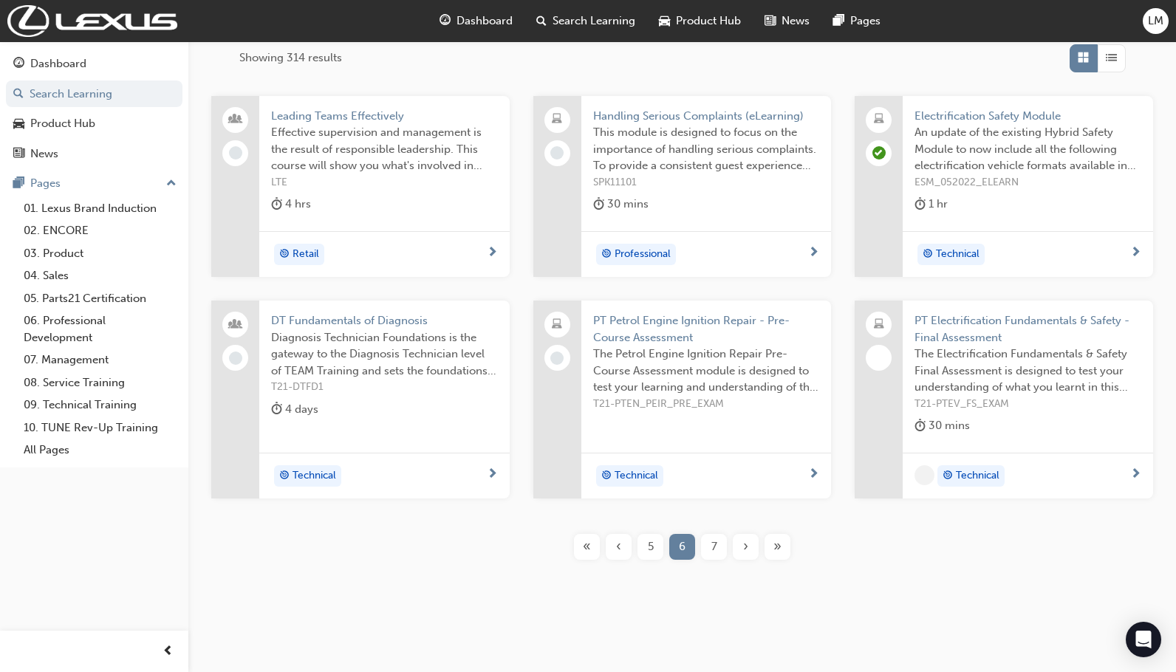
click at [653, 550] on span "5" at bounding box center [651, 546] width 6 height 17
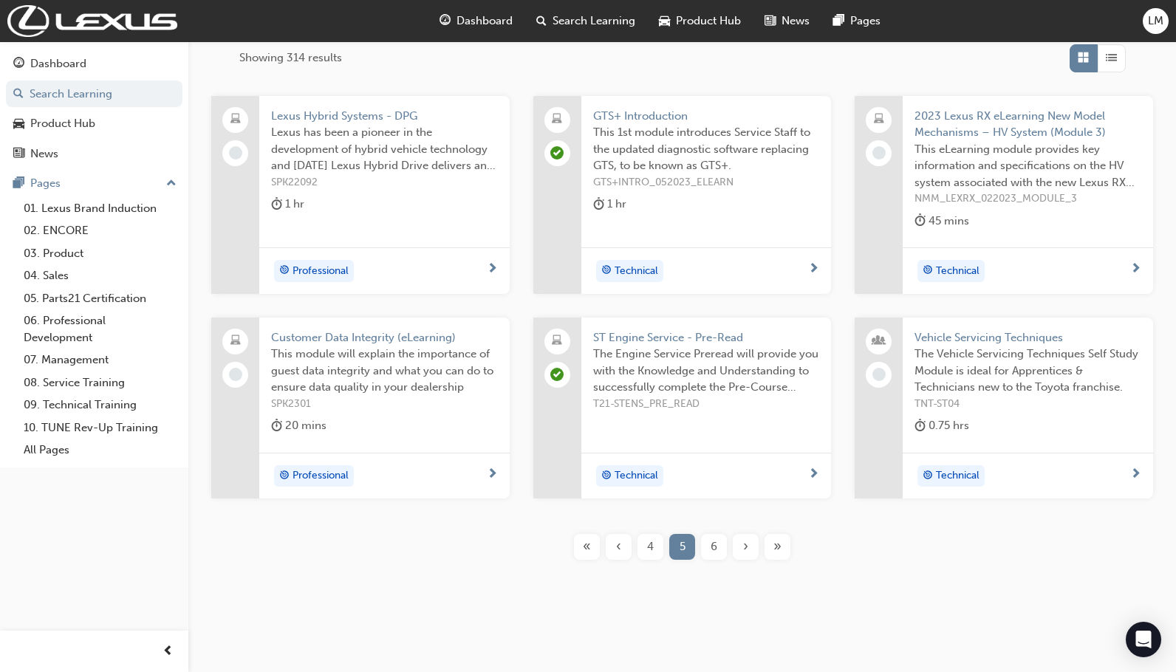
click at [731, 339] on span "ST Engine Service - Pre-Read" at bounding box center [706, 337] width 227 height 17
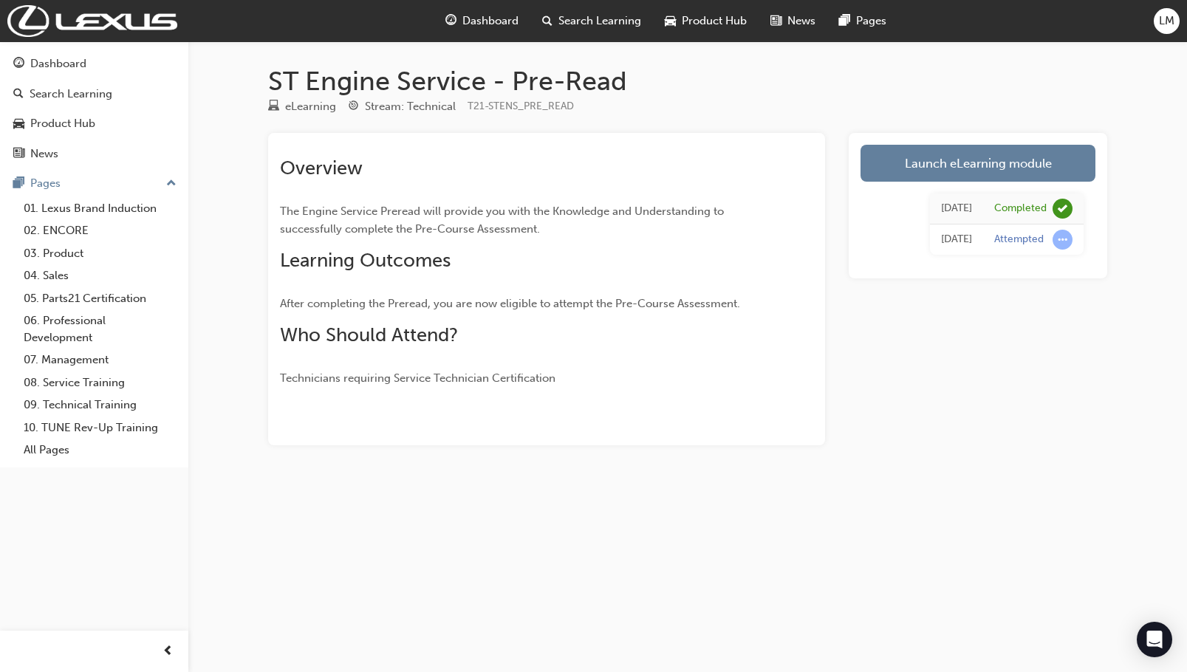
click at [527, 103] on span "T21-STENS_PRE_READ" at bounding box center [521, 106] width 106 height 13
drag, startPoint x: 575, startPoint y: 87, endPoint x: 599, endPoint y: 86, distance: 24.4
click at [578, 86] on h1 "ST Engine Service - Pre-Read" at bounding box center [687, 81] width 839 height 32
